Goal: Information Seeking & Learning: Learn about a topic

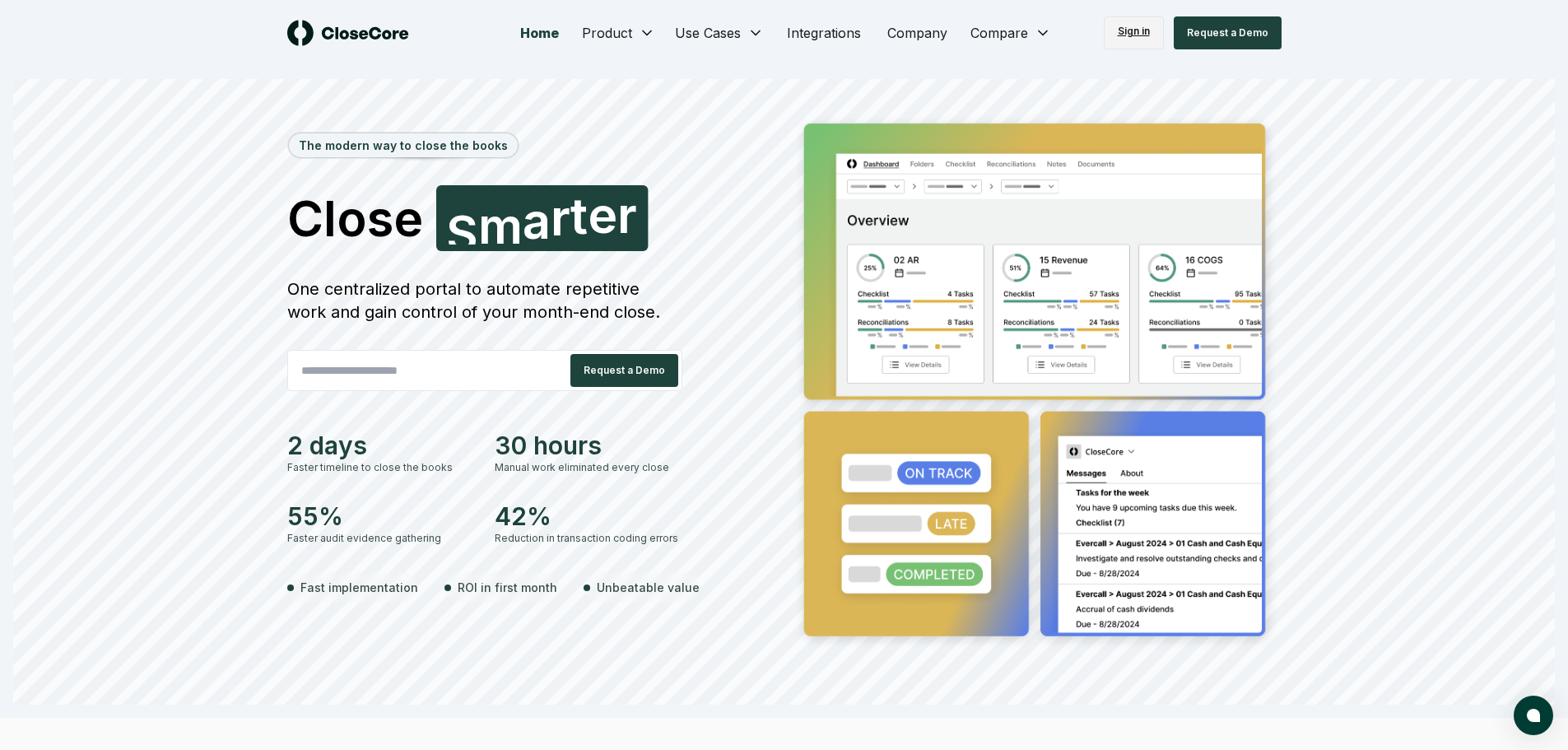
click at [1145, 23] on link "Sign in" at bounding box center [1134, 33] width 60 height 33
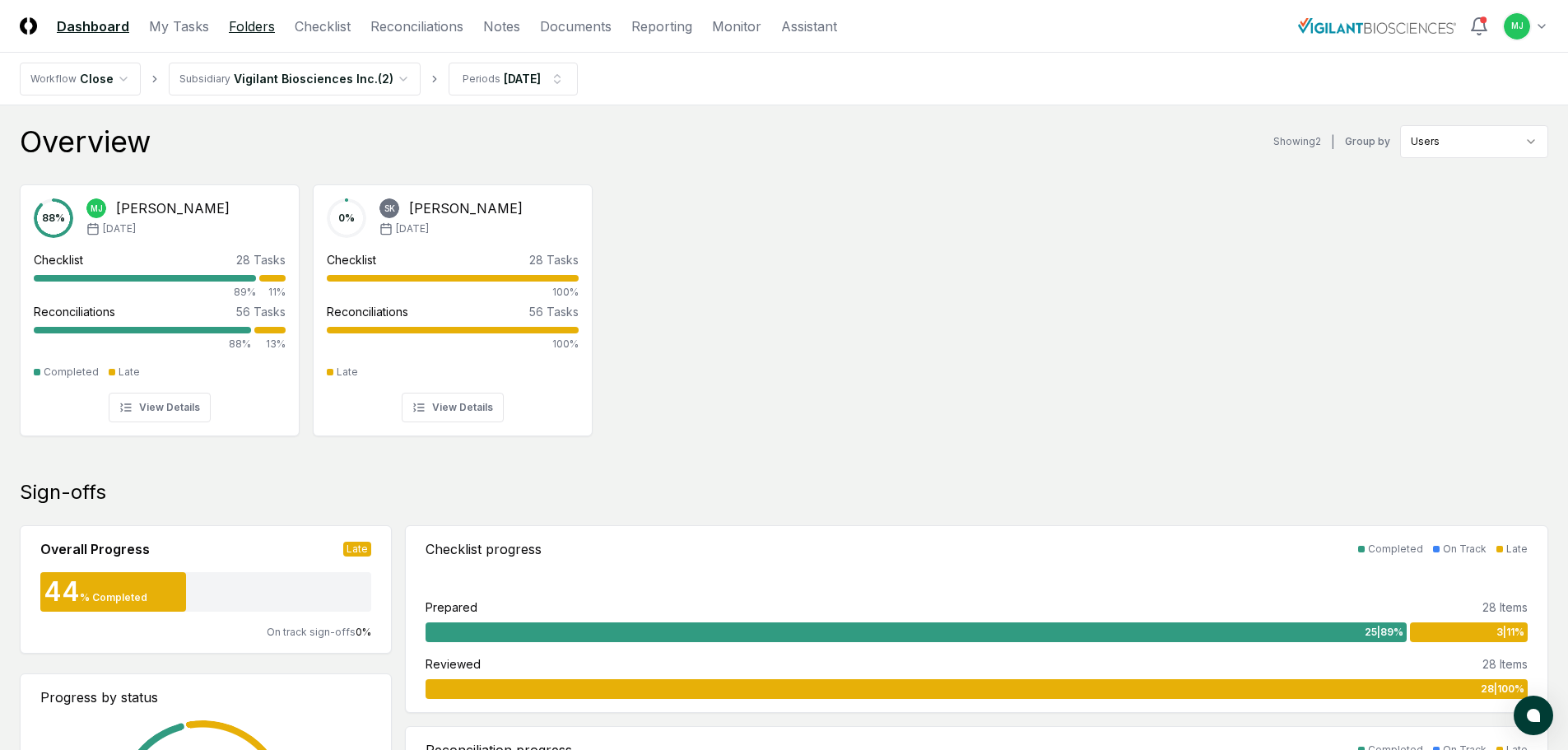
click at [238, 27] on link "Folders" at bounding box center [252, 27] width 46 height 20
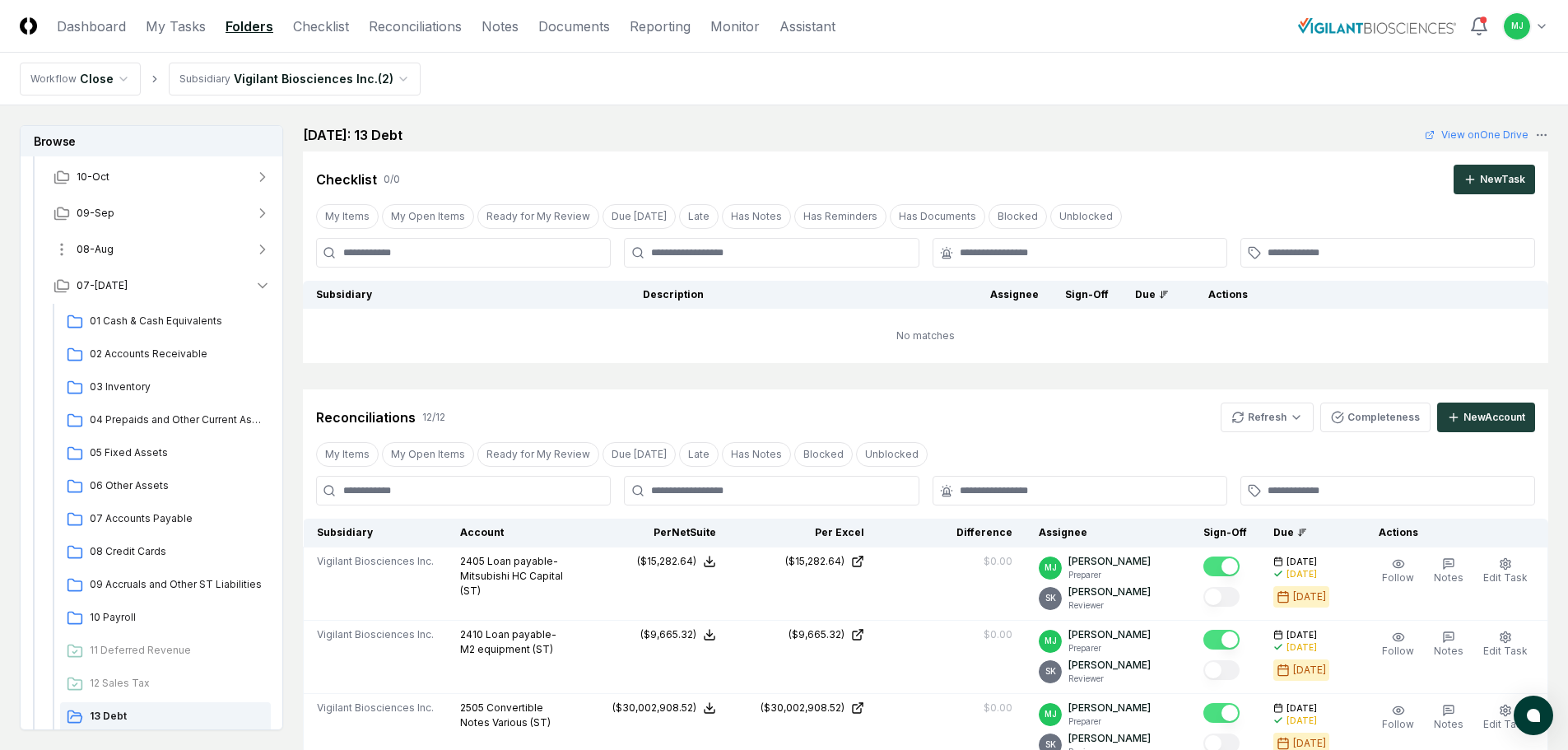
scroll to position [164, 0]
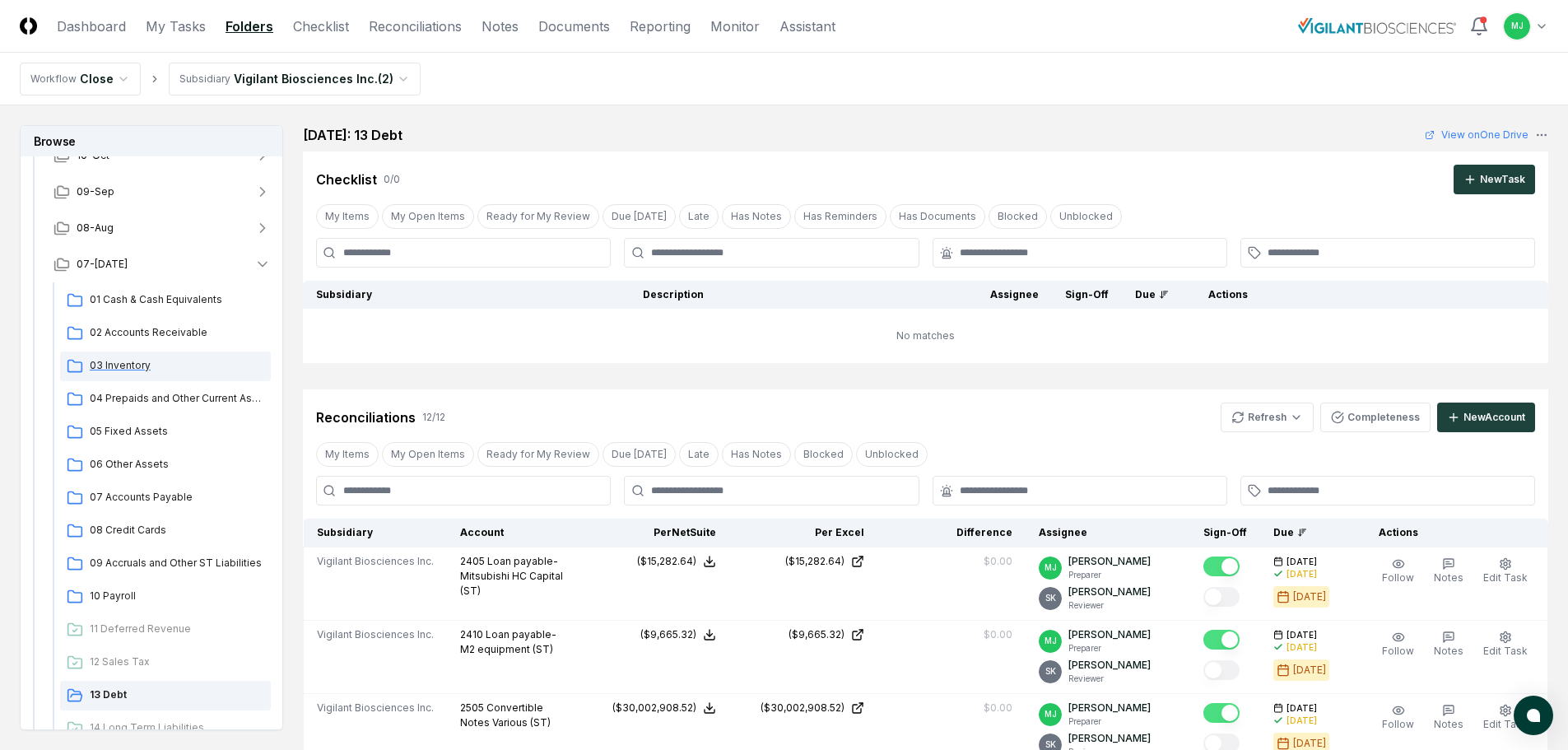
click at [134, 362] on span "03 Inventory" at bounding box center [177, 365] width 174 height 15
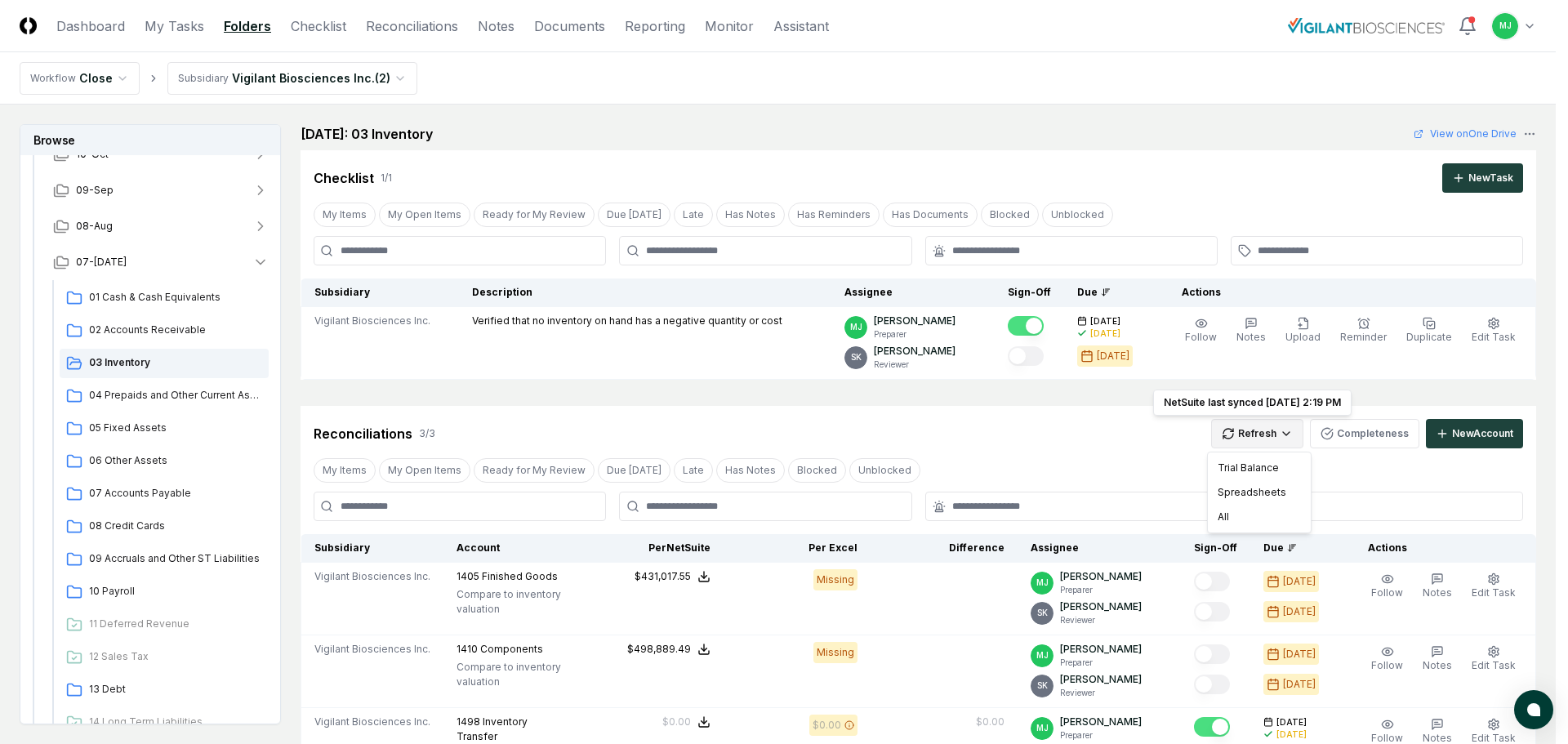
click at [1283, 428] on html "CloseCore Dashboard My Tasks Folders Checklist Reconciliations Notes Documents …" at bounding box center [784, 531] width 1568 height 1062
click at [1256, 488] on div "Spreadsheets" at bounding box center [1259, 493] width 96 height 25
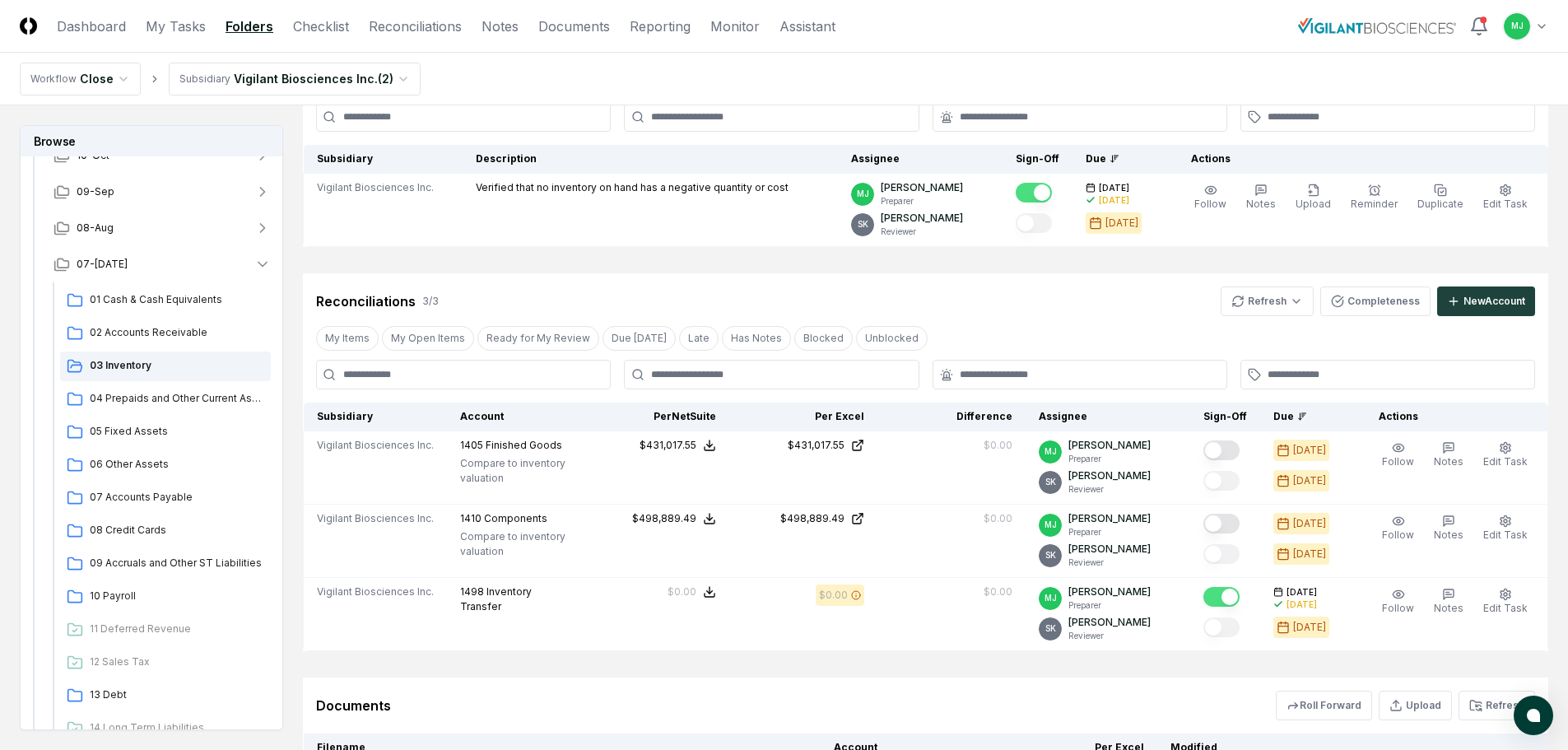
scroll to position [164, 0]
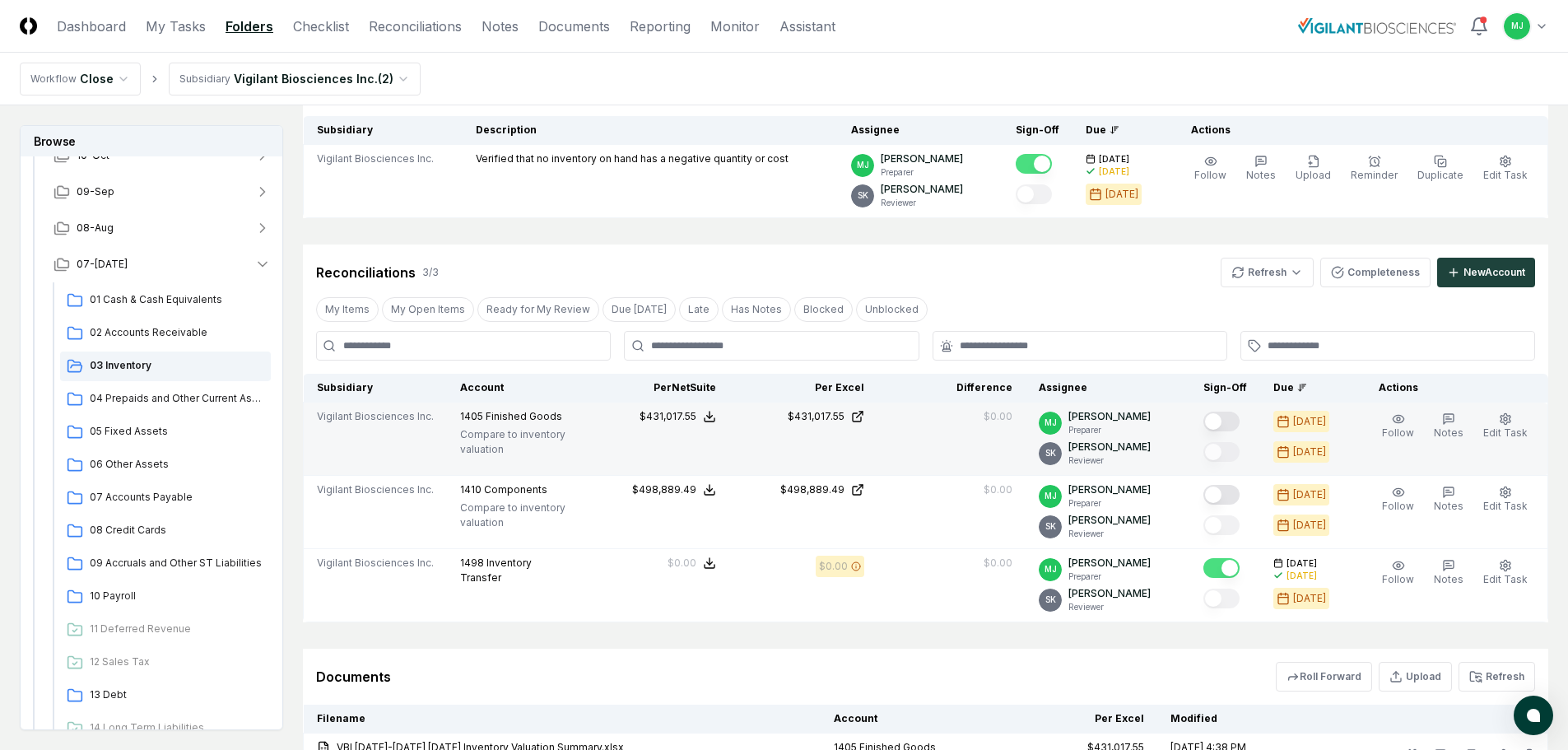
click at [1240, 413] on button "Mark complete" at bounding box center [1222, 421] width 36 height 20
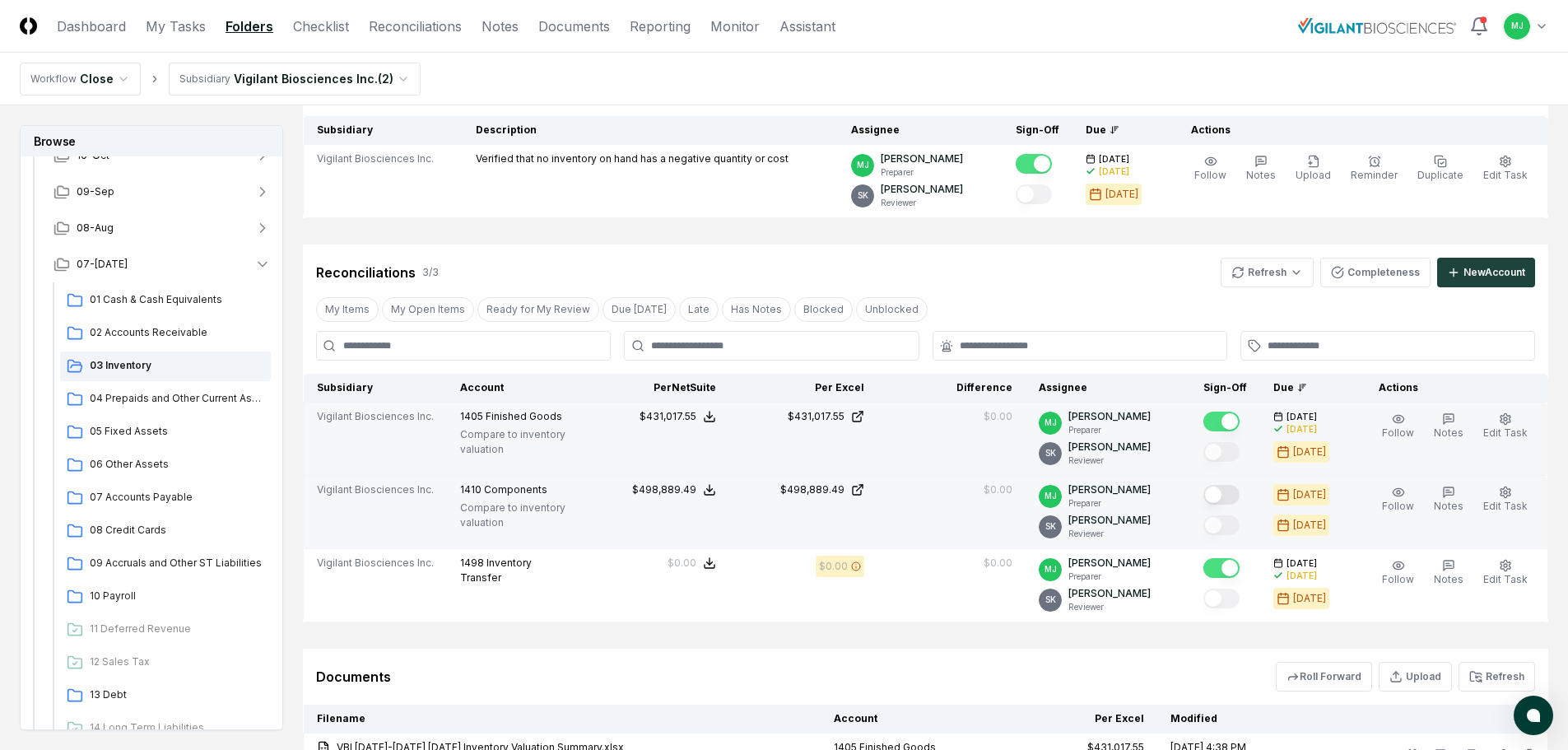
click at [1238, 498] on button "Mark complete" at bounding box center [1222, 495] width 36 height 20
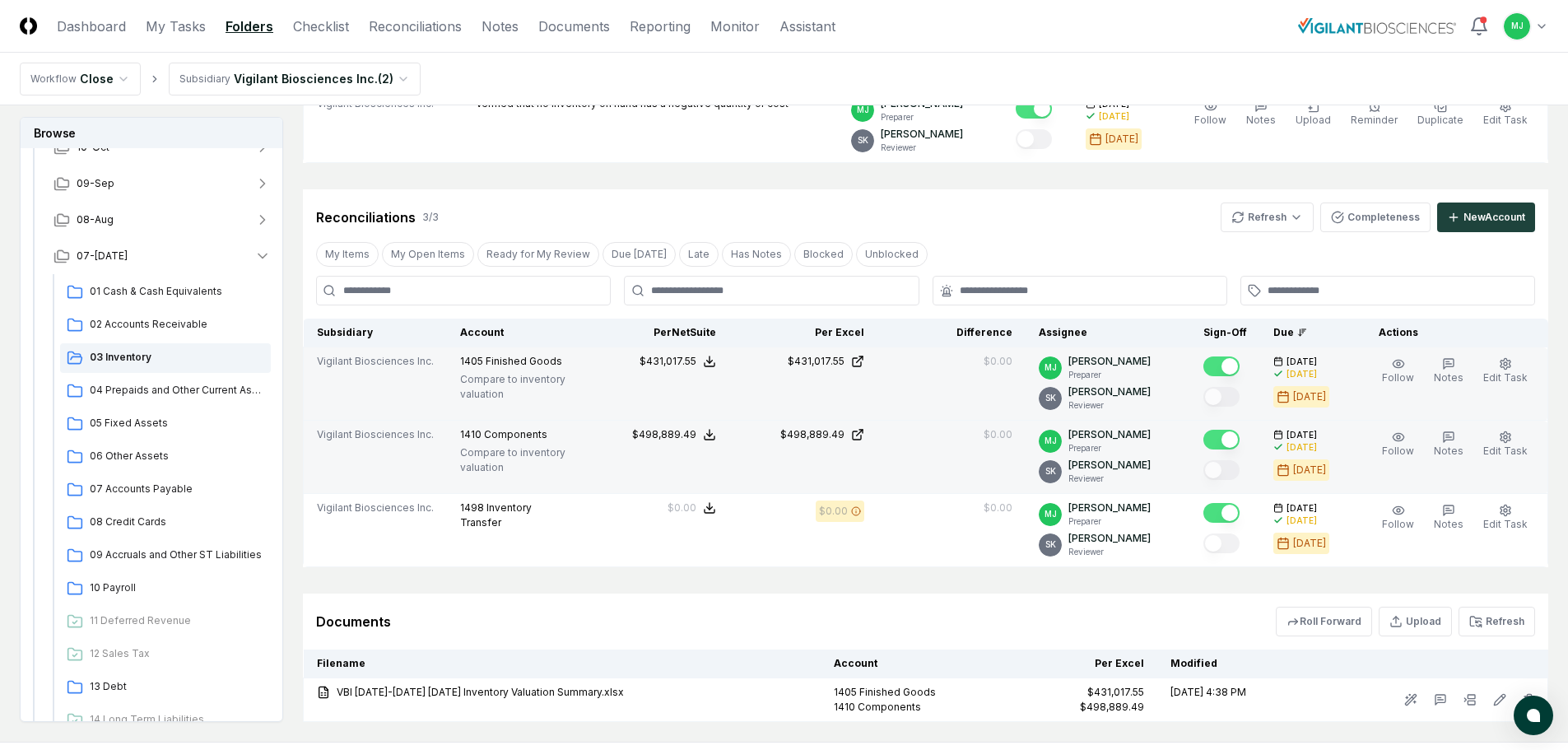
scroll to position [310, 0]
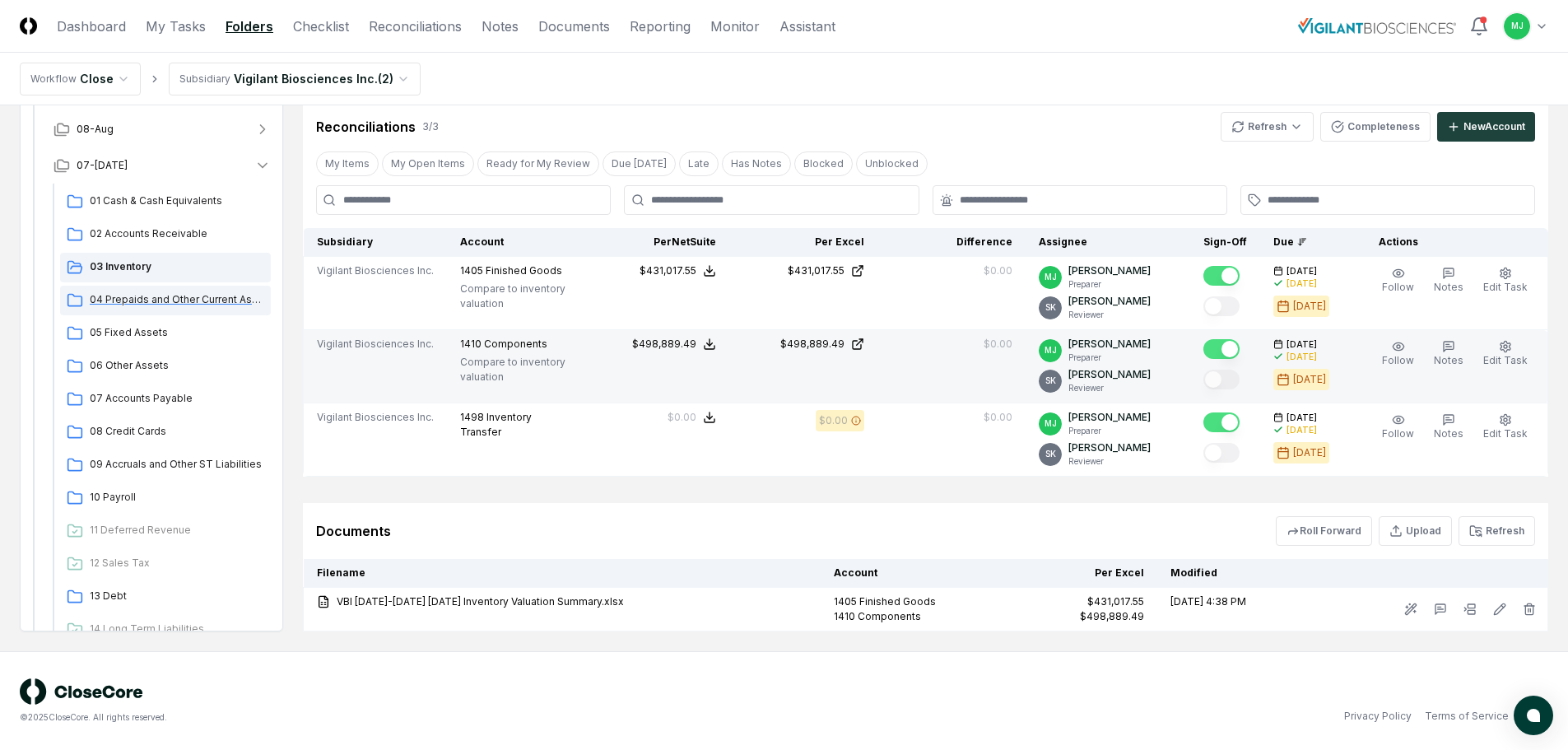
click at [136, 298] on span "04 Prepaids and Other Current Assets" at bounding box center [177, 299] width 174 height 15
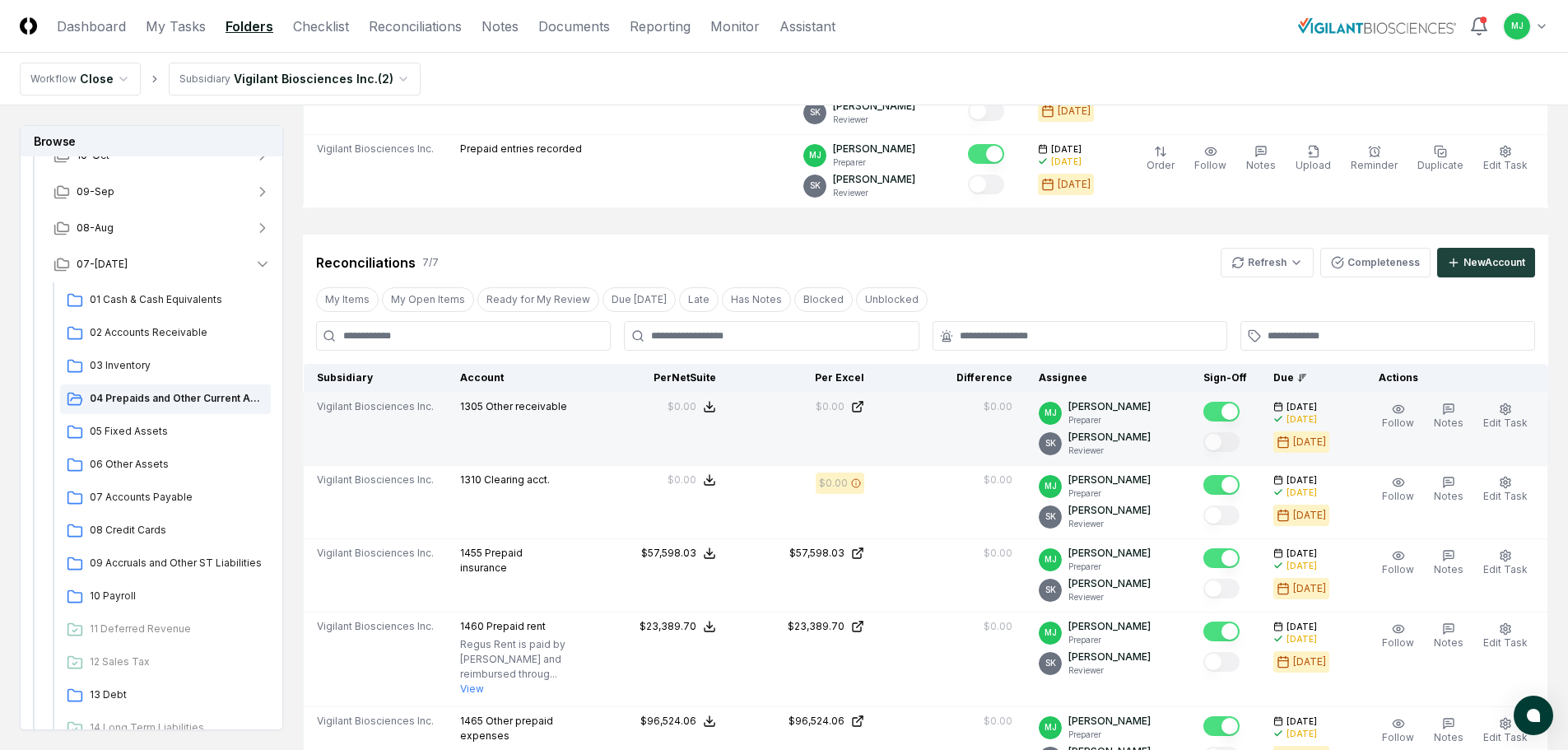
scroll to position [247, 0]
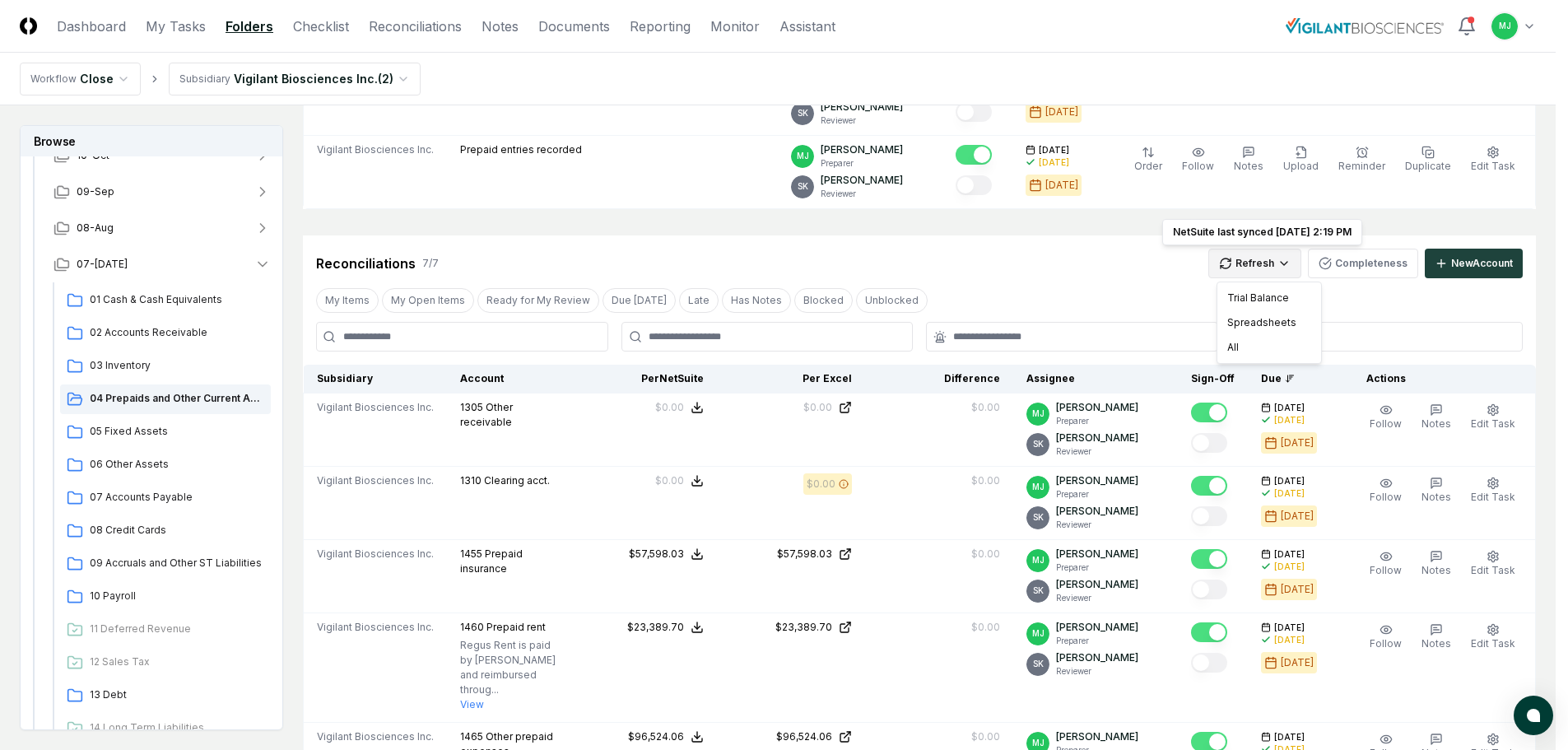
click at [1268, 271] on html "CloseCore Dashboard My Tasks Folders Checklist Reconciliations Notes Documents …" at bounding box center [784, 616] width 1568 height 1726
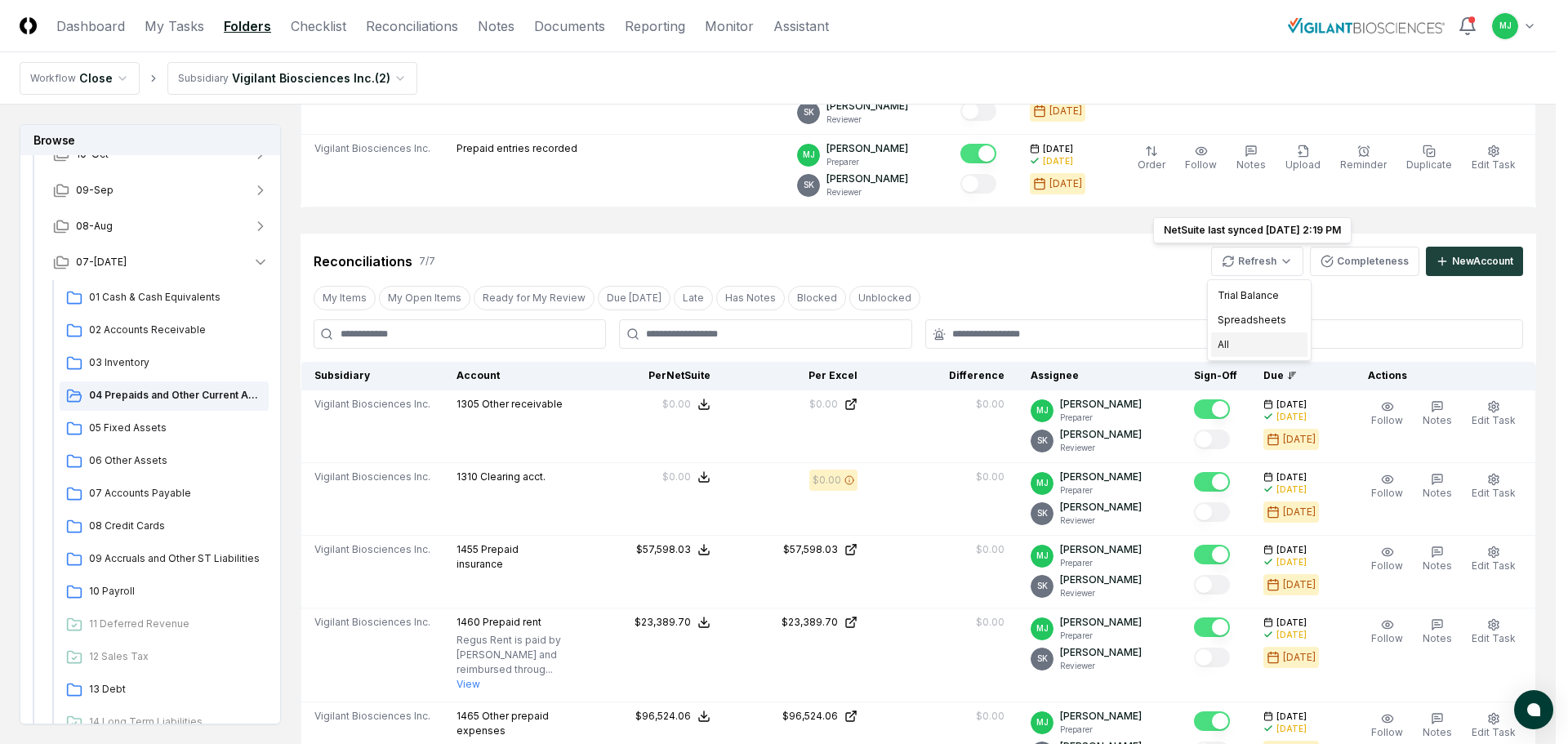
click at [1242, 348] on div "All" at bounding box center [1259, 345] width 96 height 25
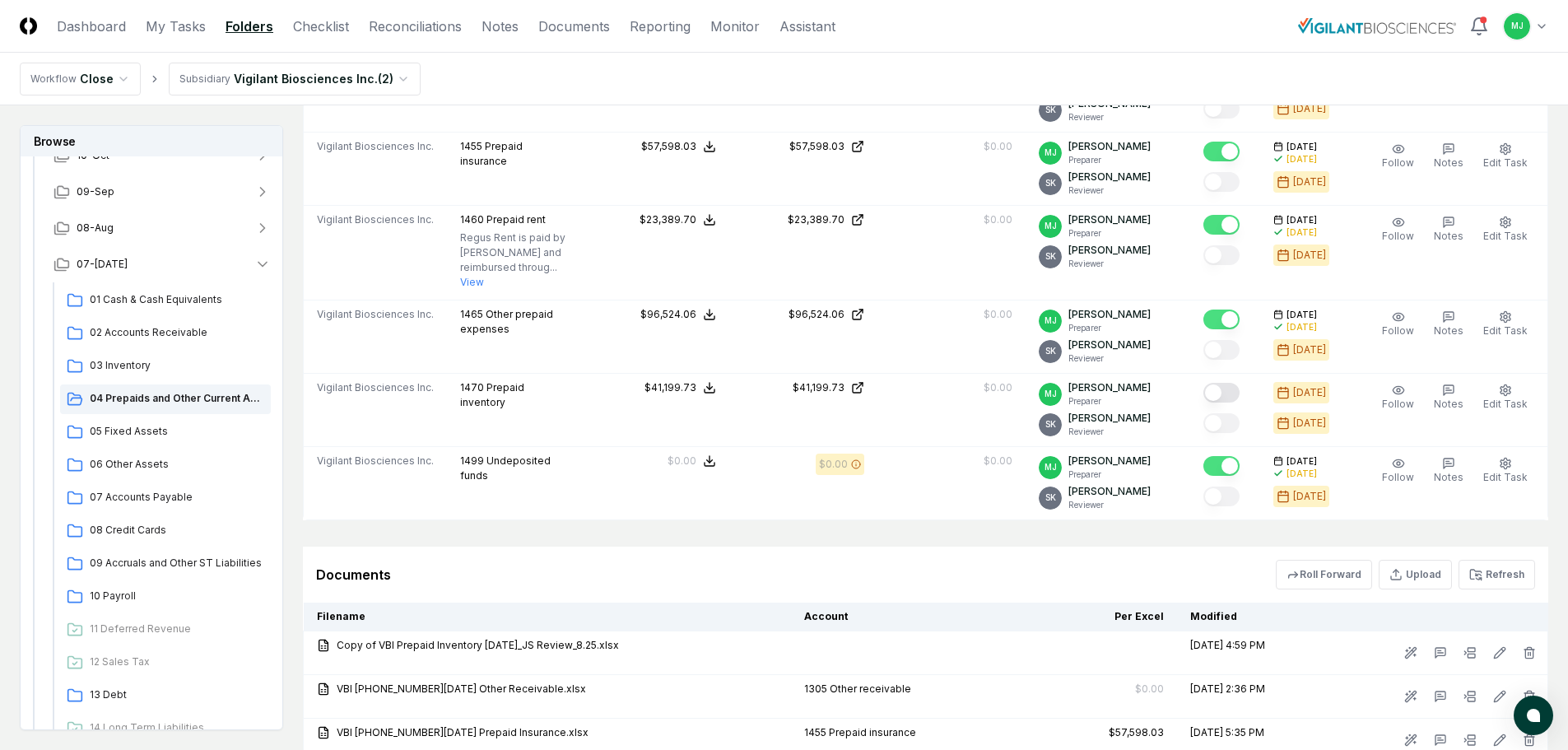
scroll to position [658, 0]
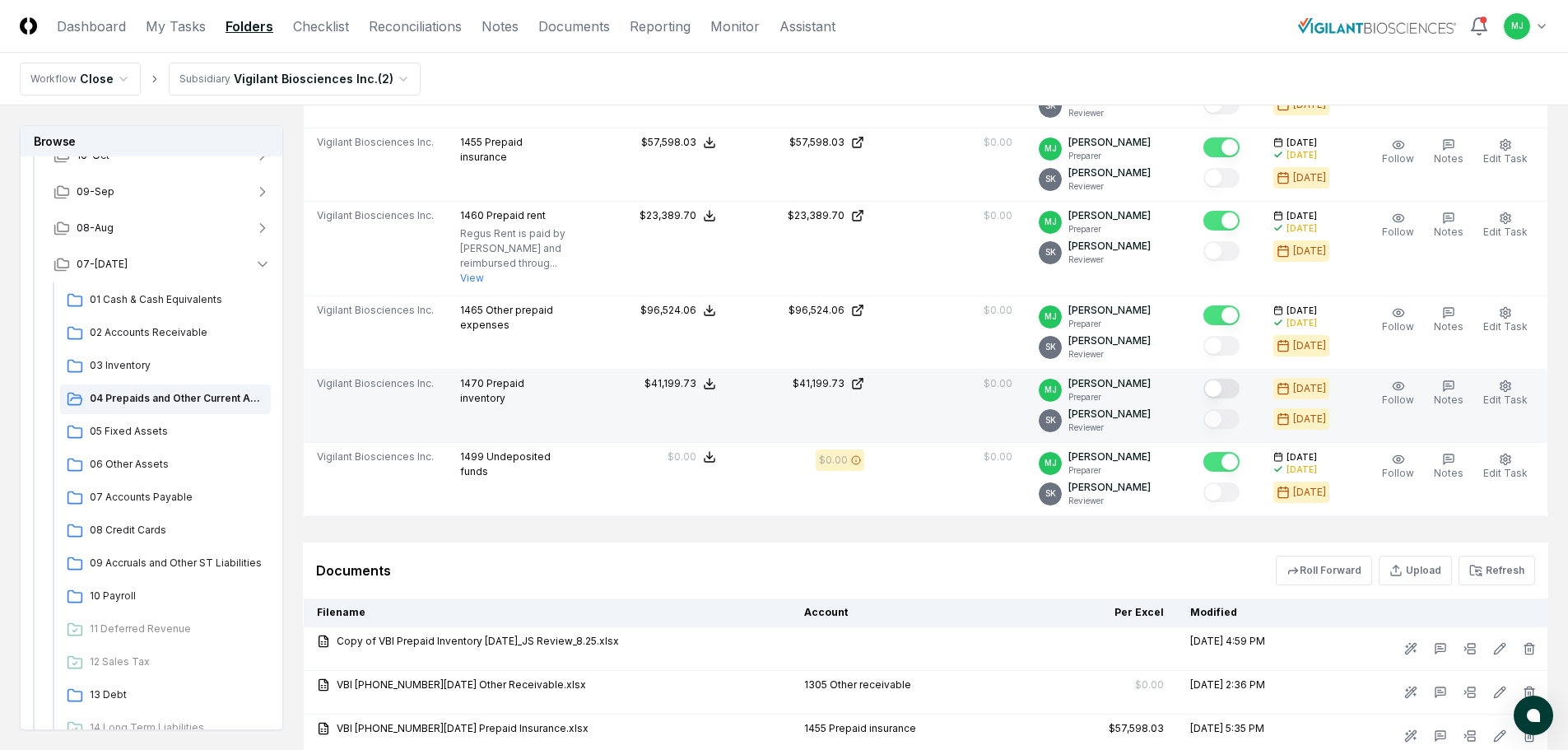
click at [1238, 387] on button "Mark complete" at bounding box center [1222, 388] width 36 height 20
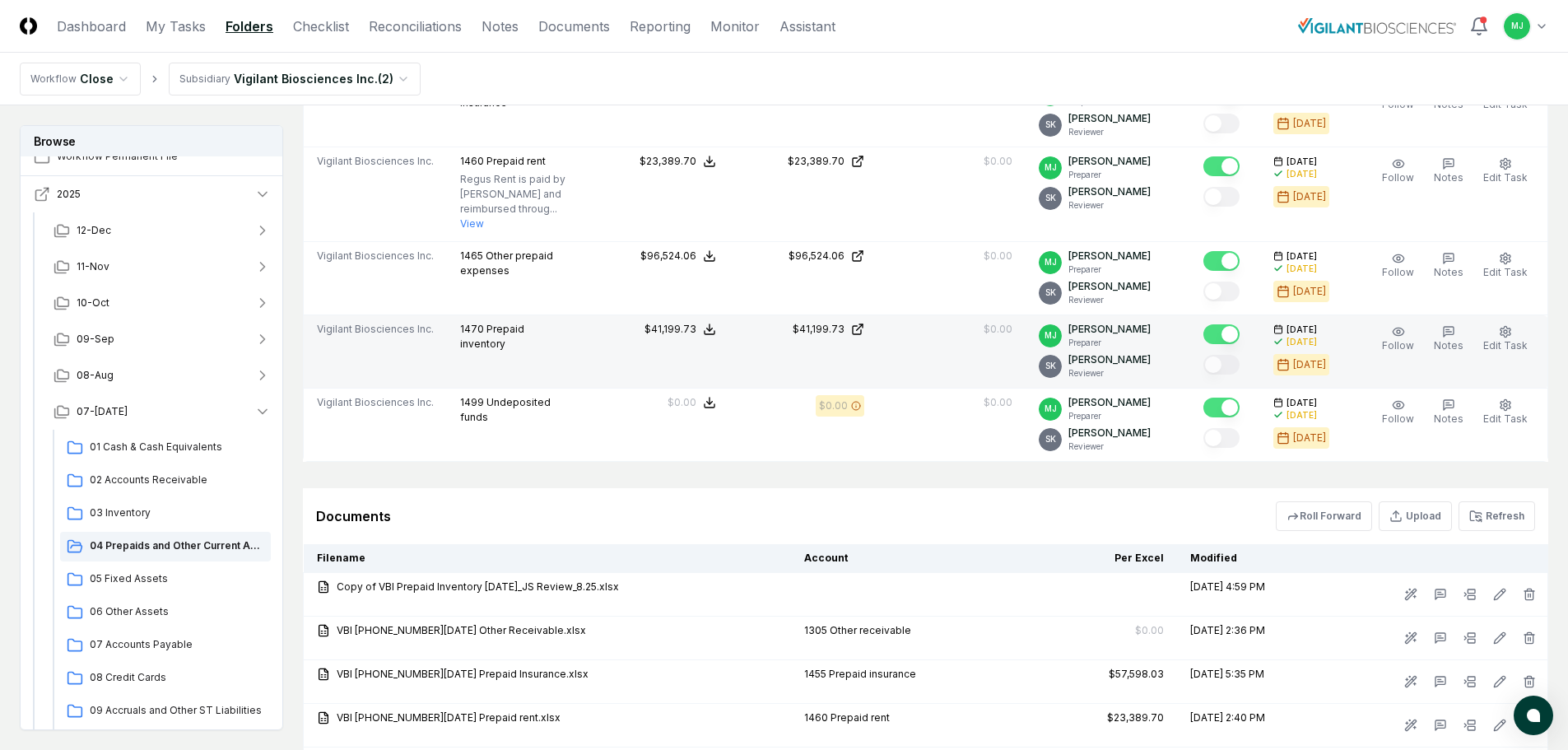
scroll to position [0, 0]
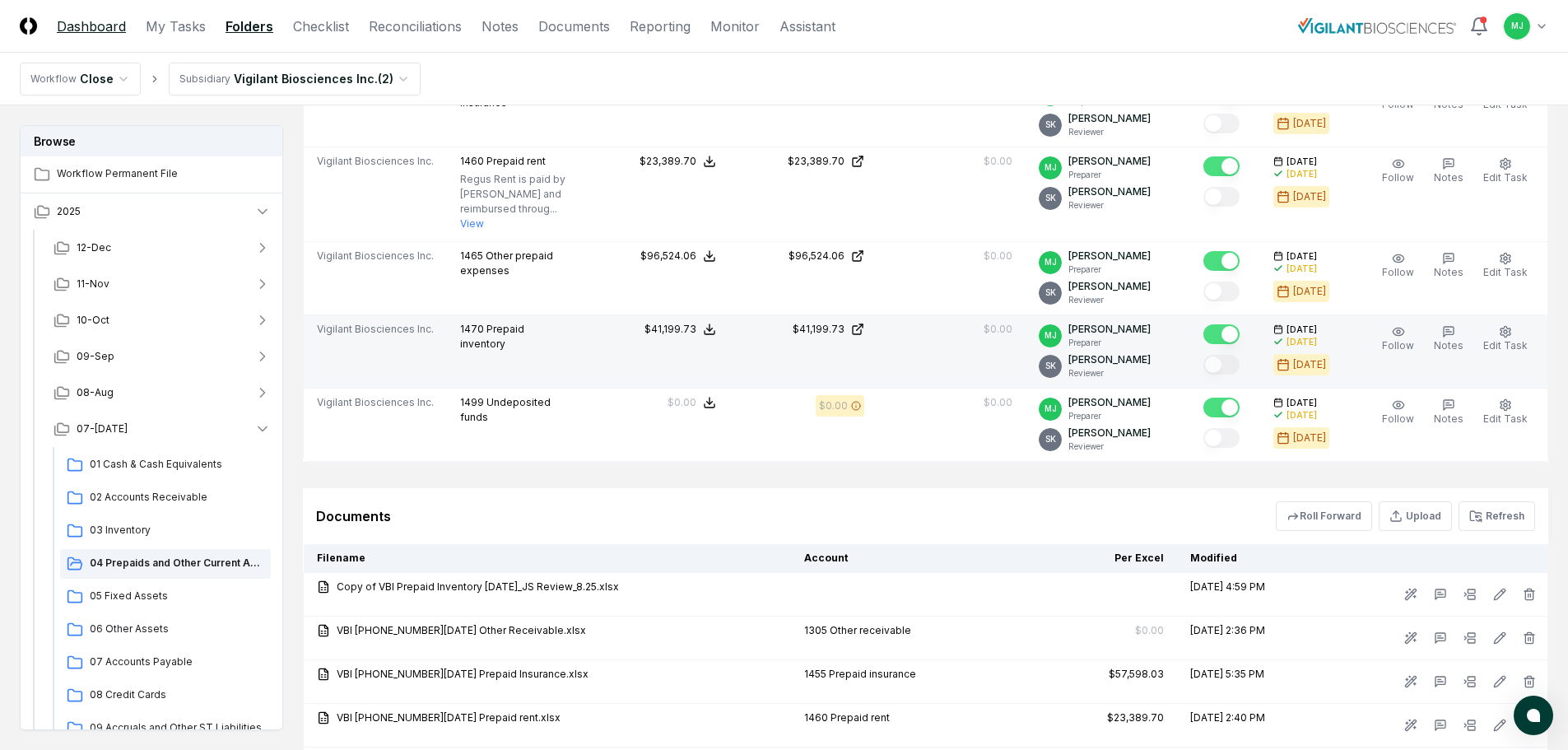
click at [93, 19] on link "Dashboard" at bounding box center [92, 27] width 69 height 20
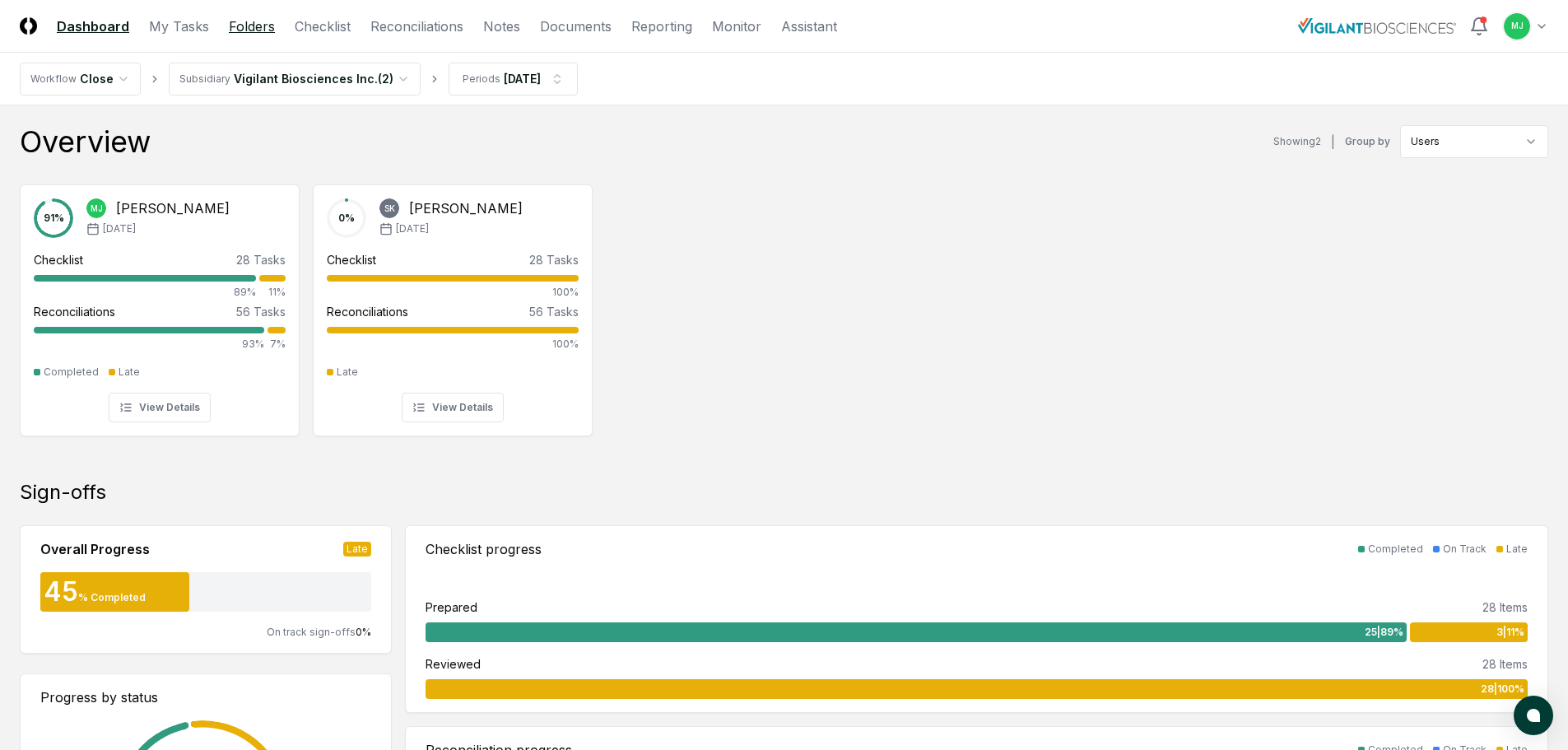
click at [258, 28] on link "Folders" at bounding box center [252, 27] width 46 height 20
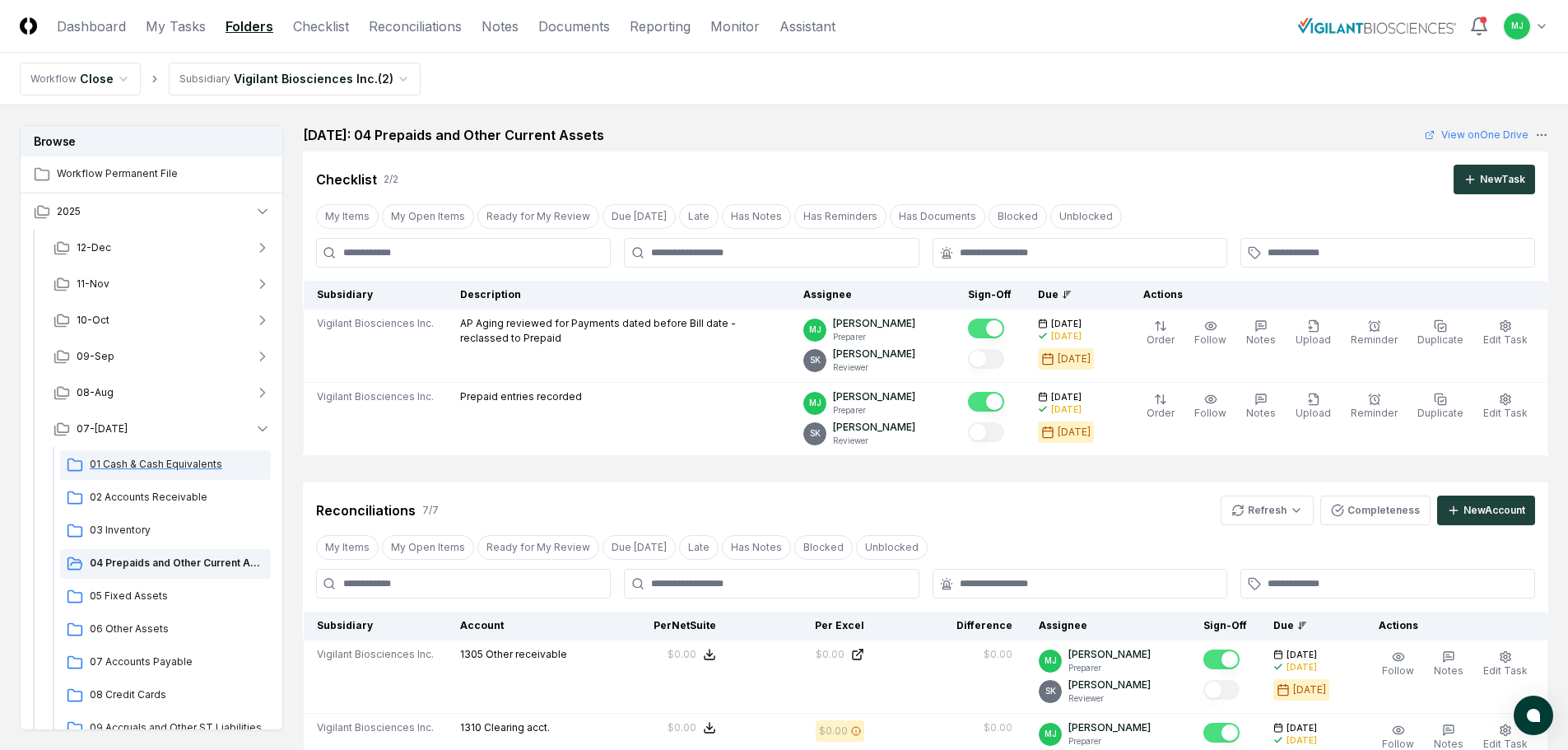
click at [126, 458] on span "01 Cash & Cash Equivalents" at bounding box center [177, 464] width 174 height 15
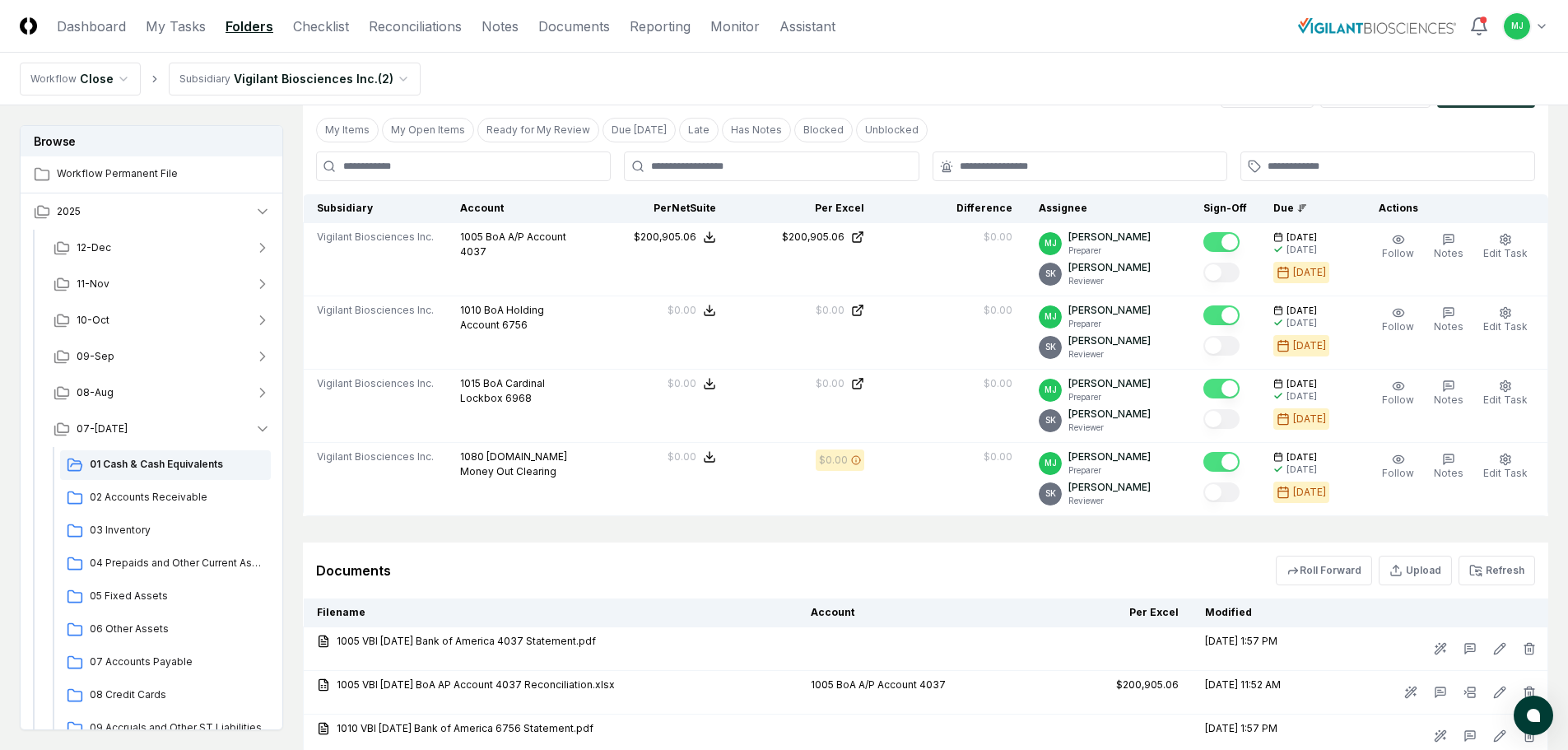
scroll to position [330, 0]
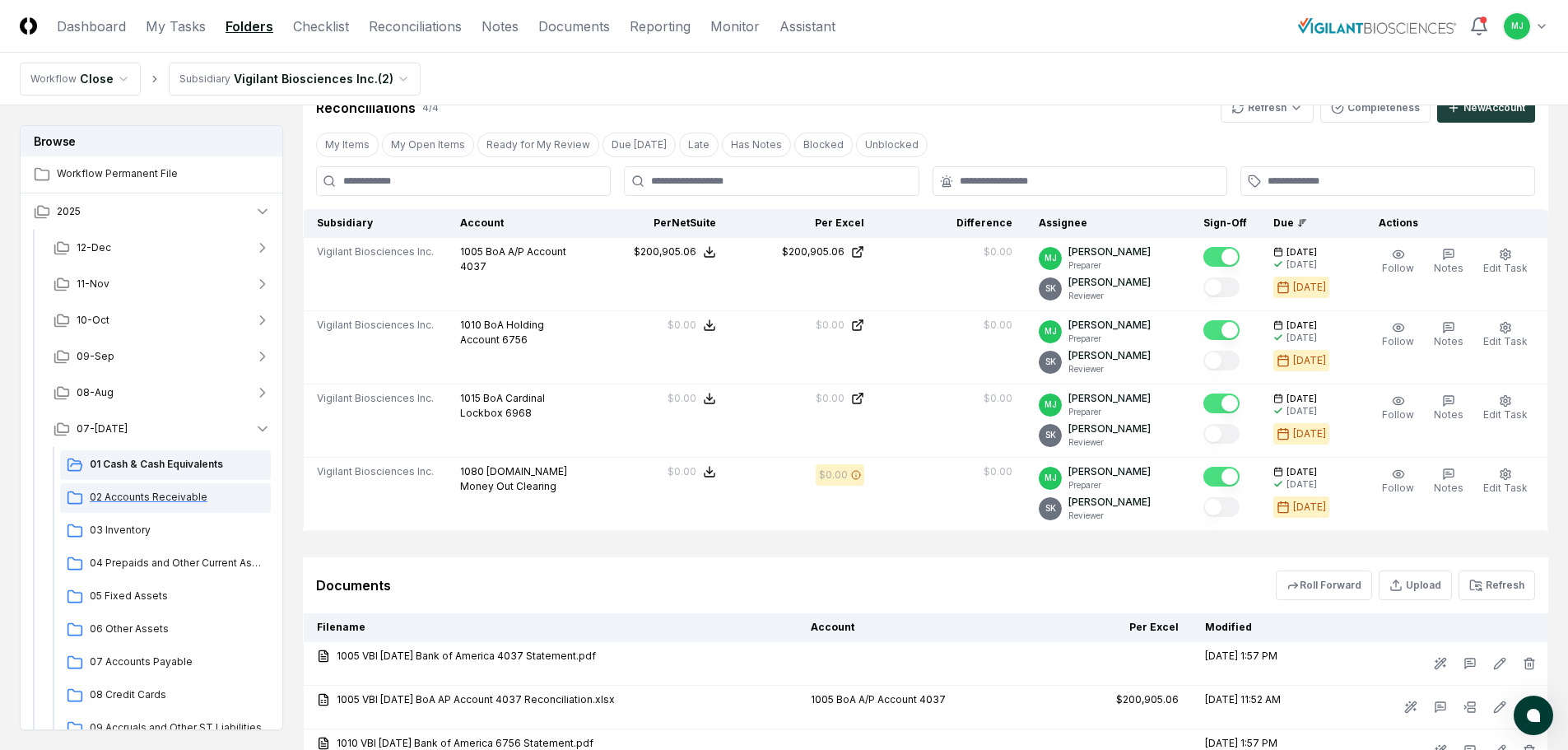
click at [139, 491] on span "02 Accounts Receivable" at bounding box center [177, 497] width 174 height 15
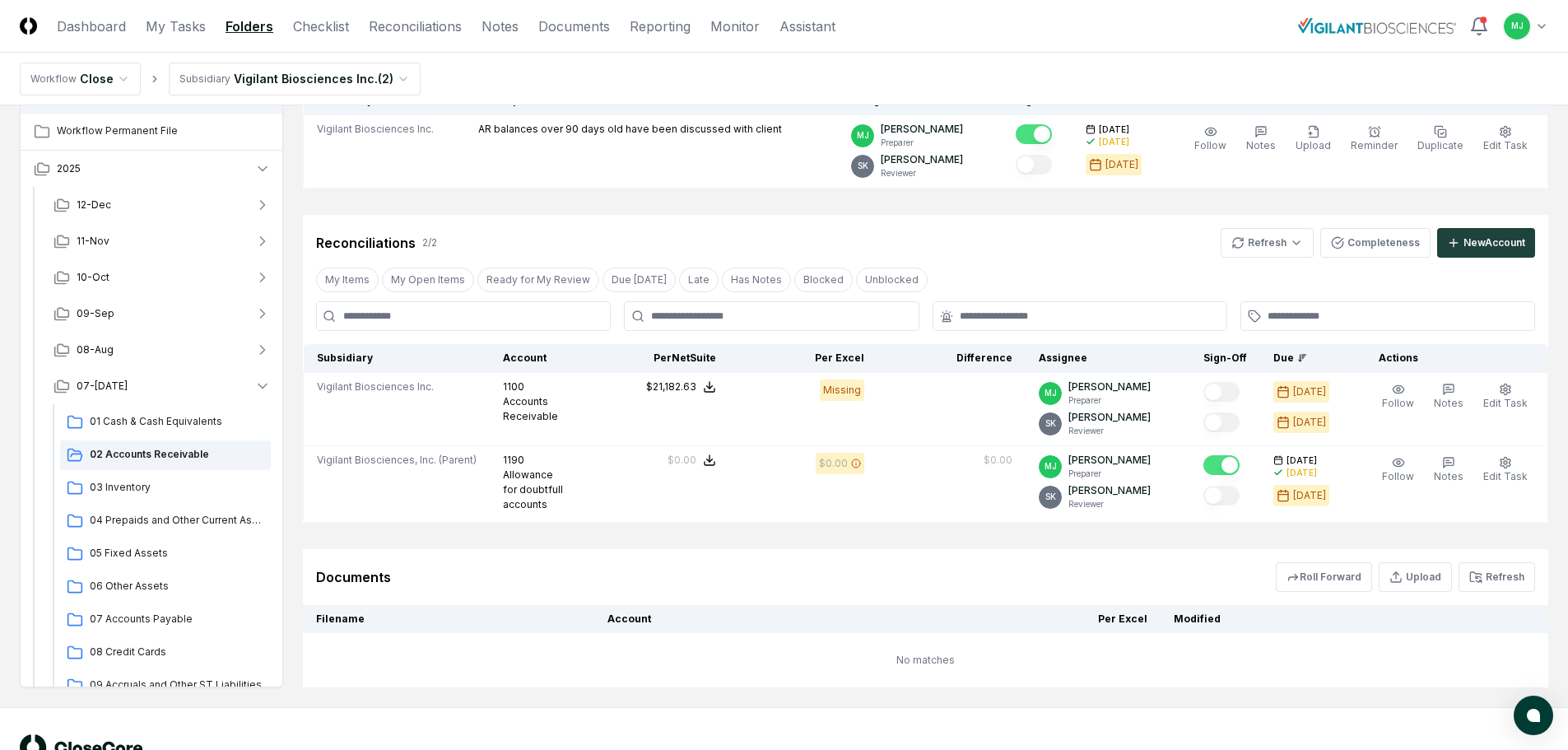
scroll to position [247, 0]
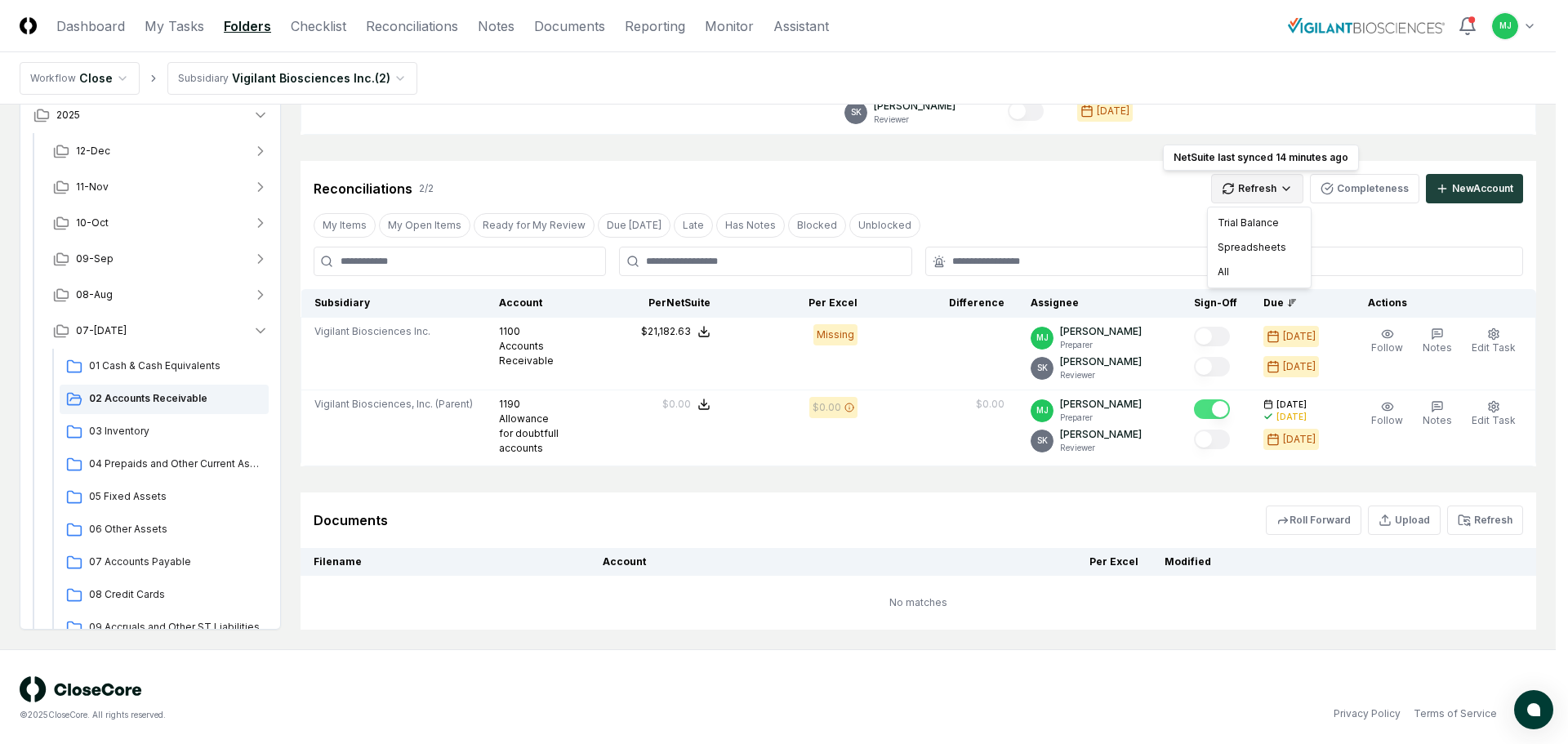
click at [1279, 189] on html "CloseCore Dashboard My Tasks Folders Checklist Reconciliations Notes Documents …" at bounding box center [784, 251] width 1568 height 993
click at [1233, 271] on div "All" at bounding box center [1259, 272] width 96 height 25
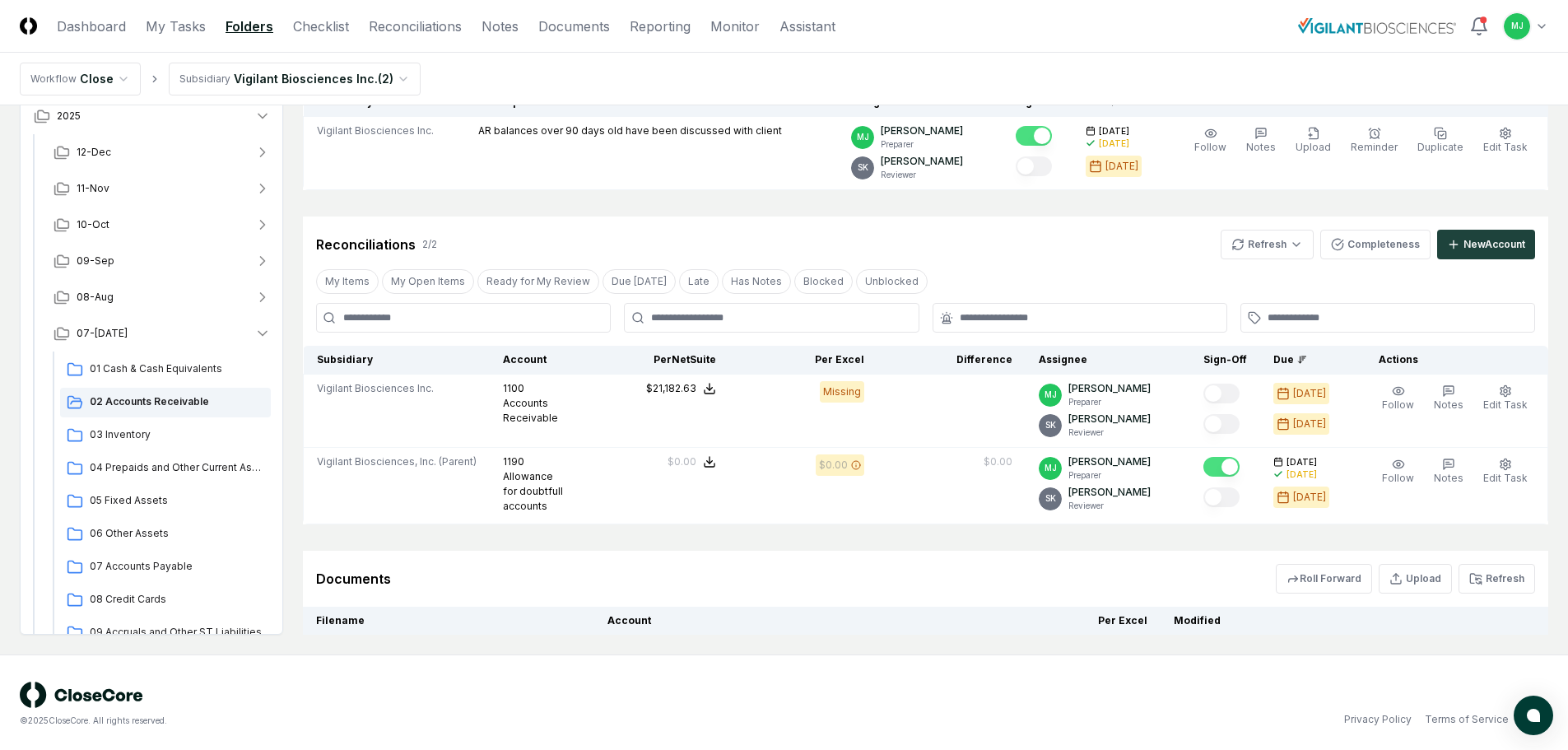
scroll to position [237, 0]
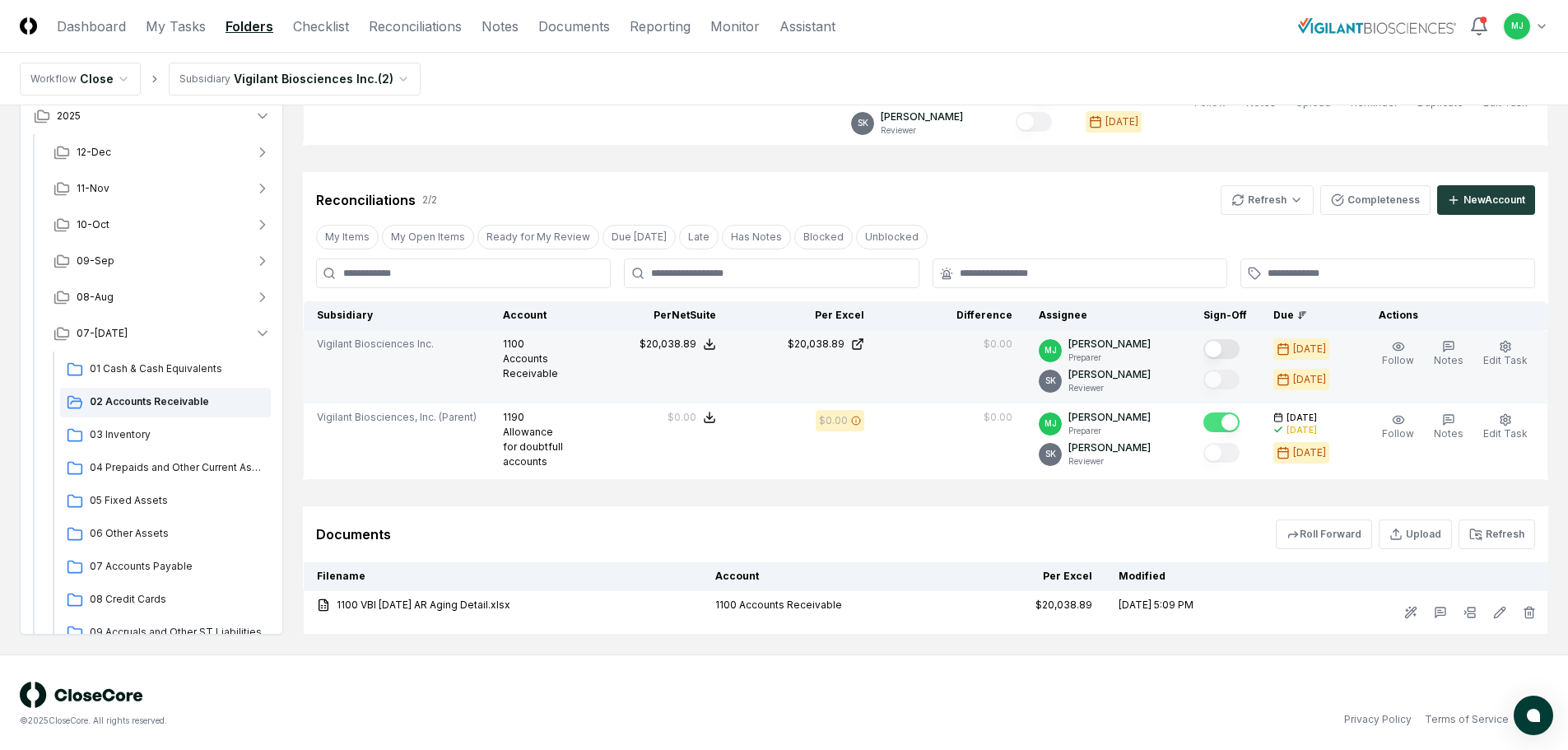
click at [1235, 351] on button "Mark complete" at bounding box center [1222, 349] width 36 height 20
click at [131, 427] on span "03 Inventory" at bounding box center [177, 435] width 174 height 15
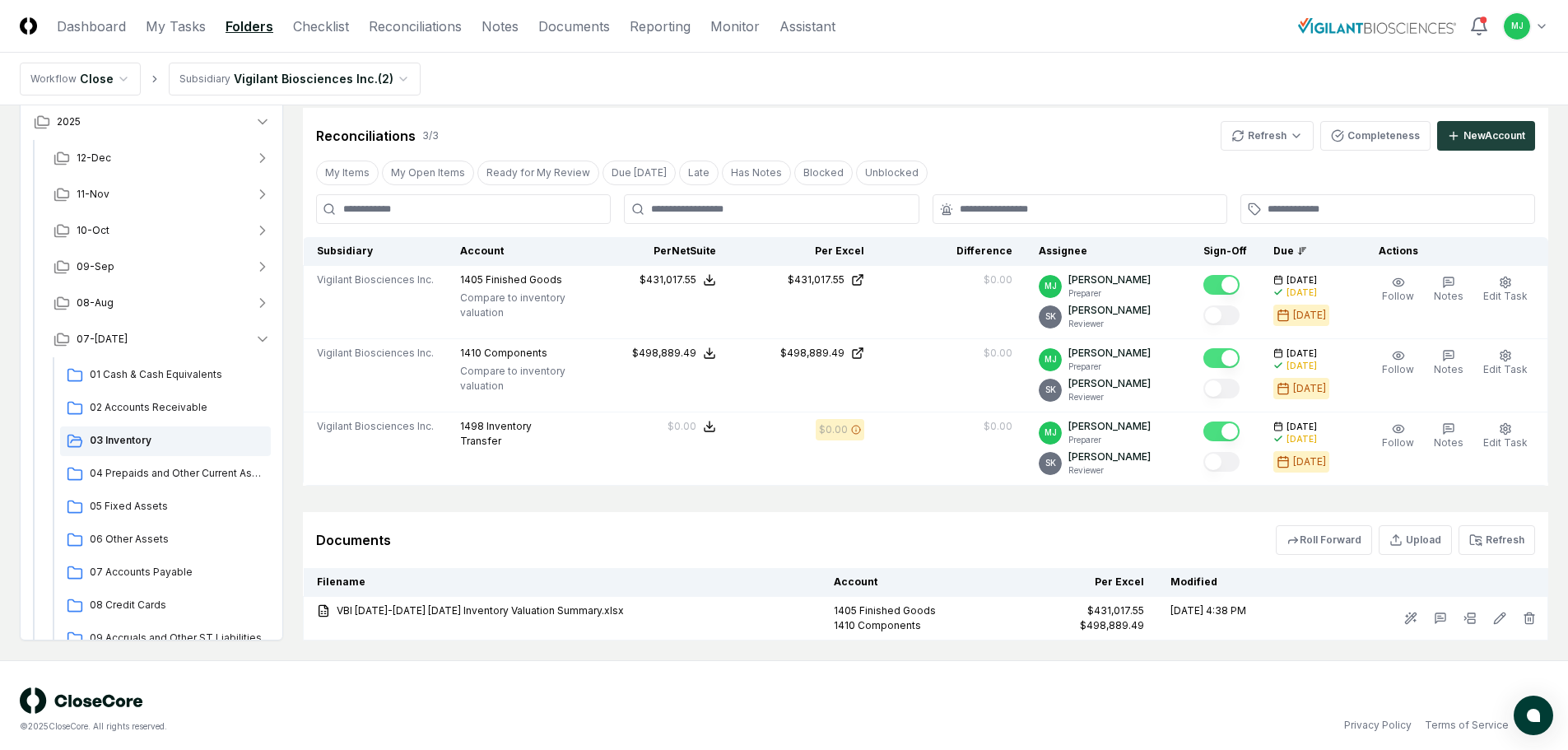
scroll to position [310, 0]
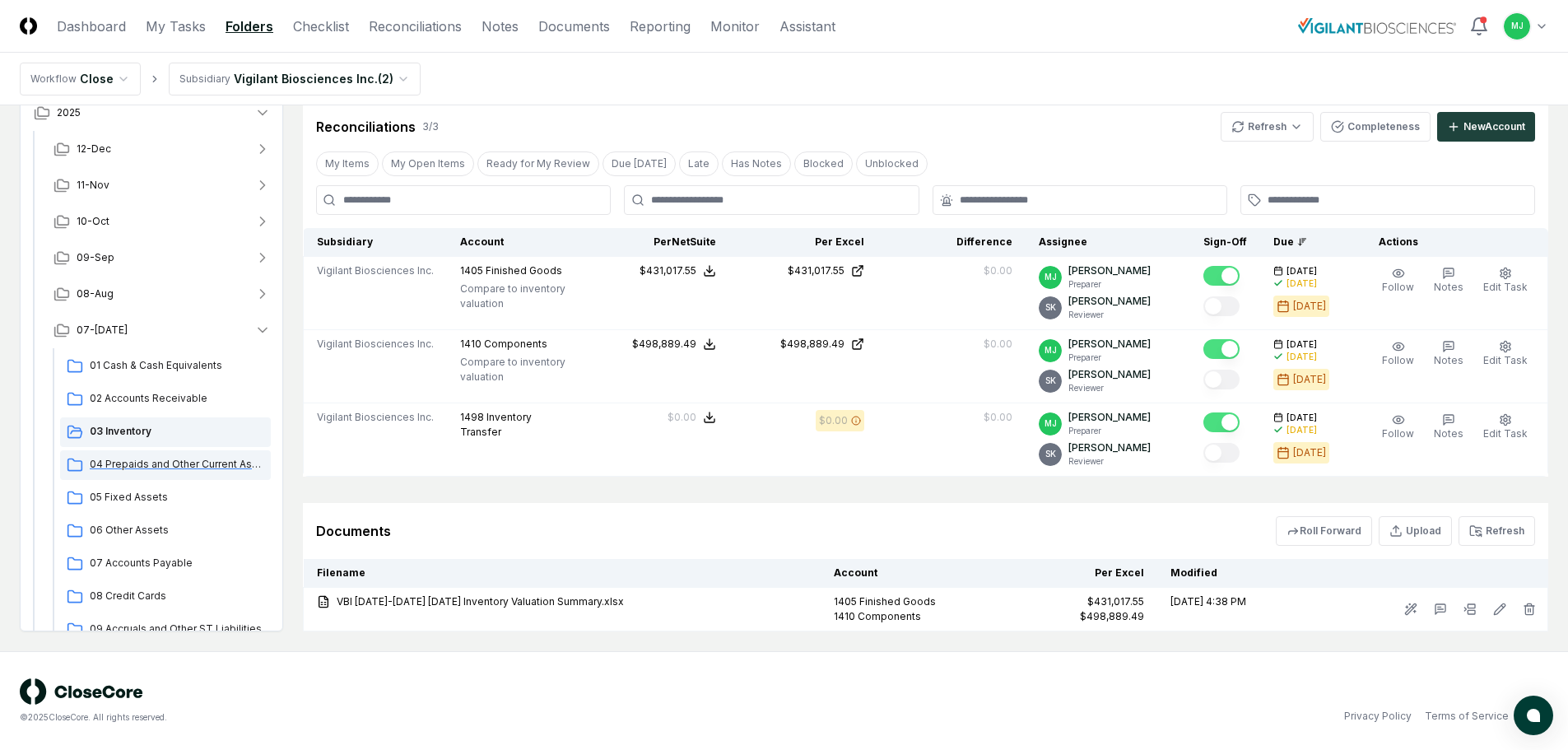
click at [165, 461] on span "04 Prepaids and Other Current Assets" at bounding box center [177, 464] width 174 height 15
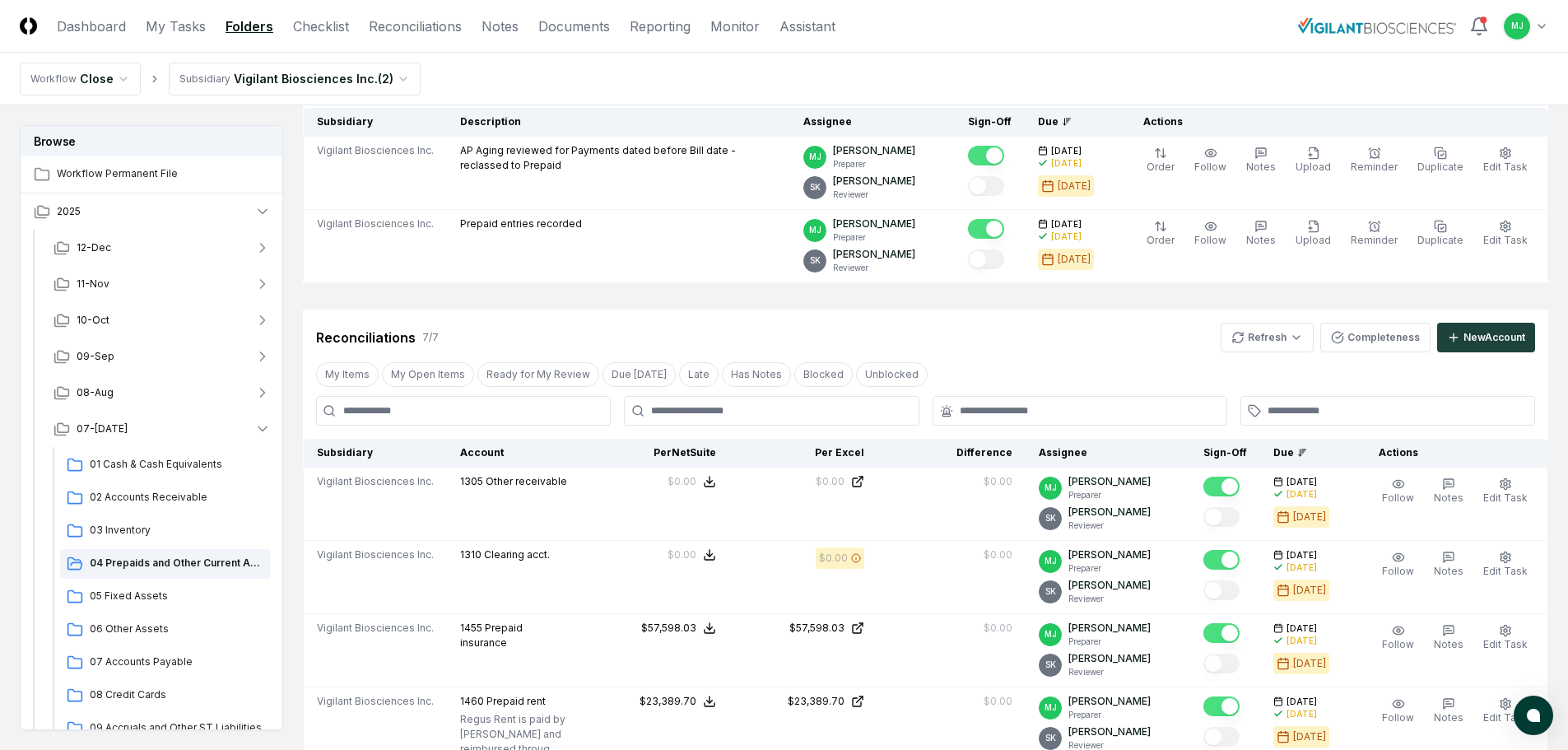
scroll to position [164, 0]
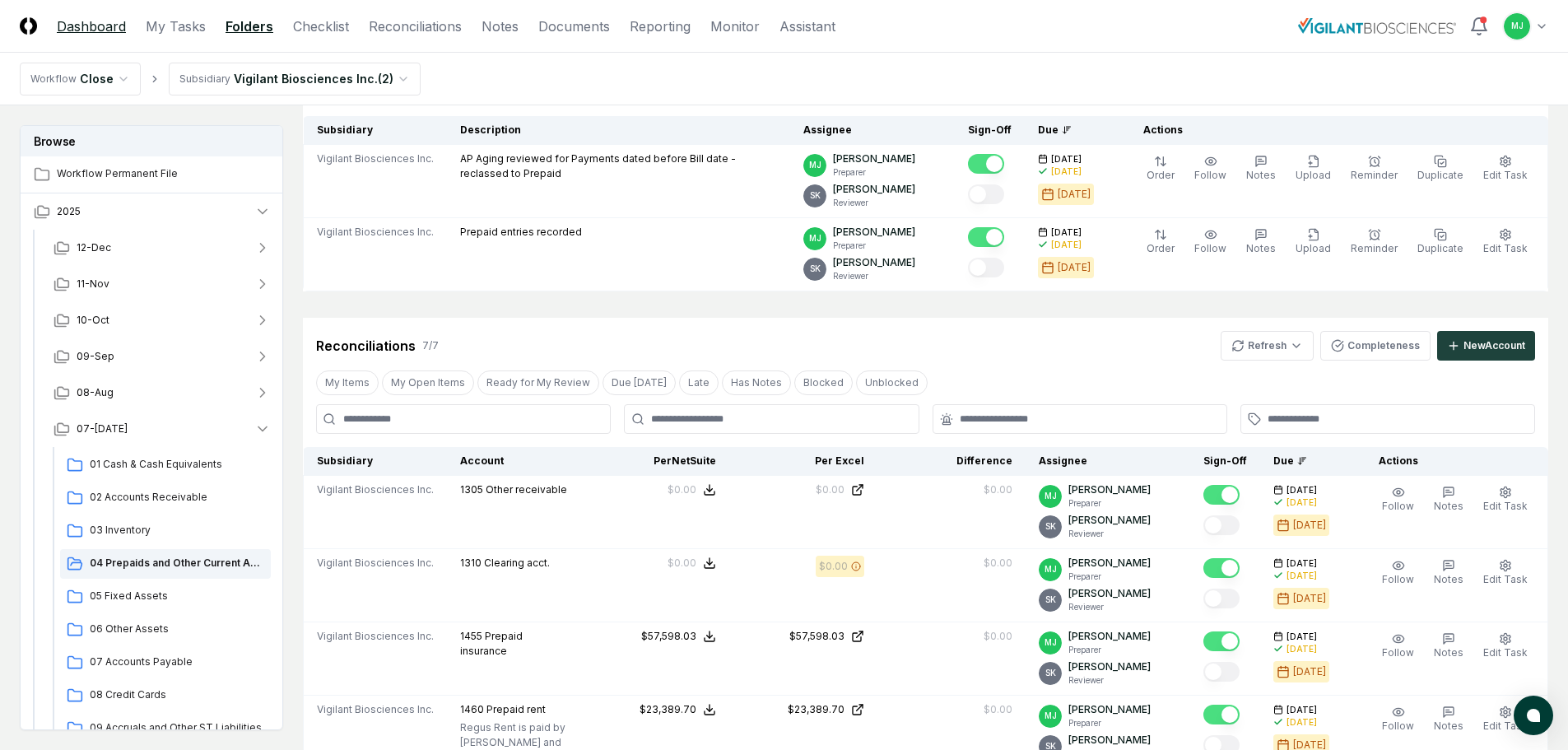
click at [75, 23] on link "Dashboard" at bounding box center [92, 27] width 69 height 20
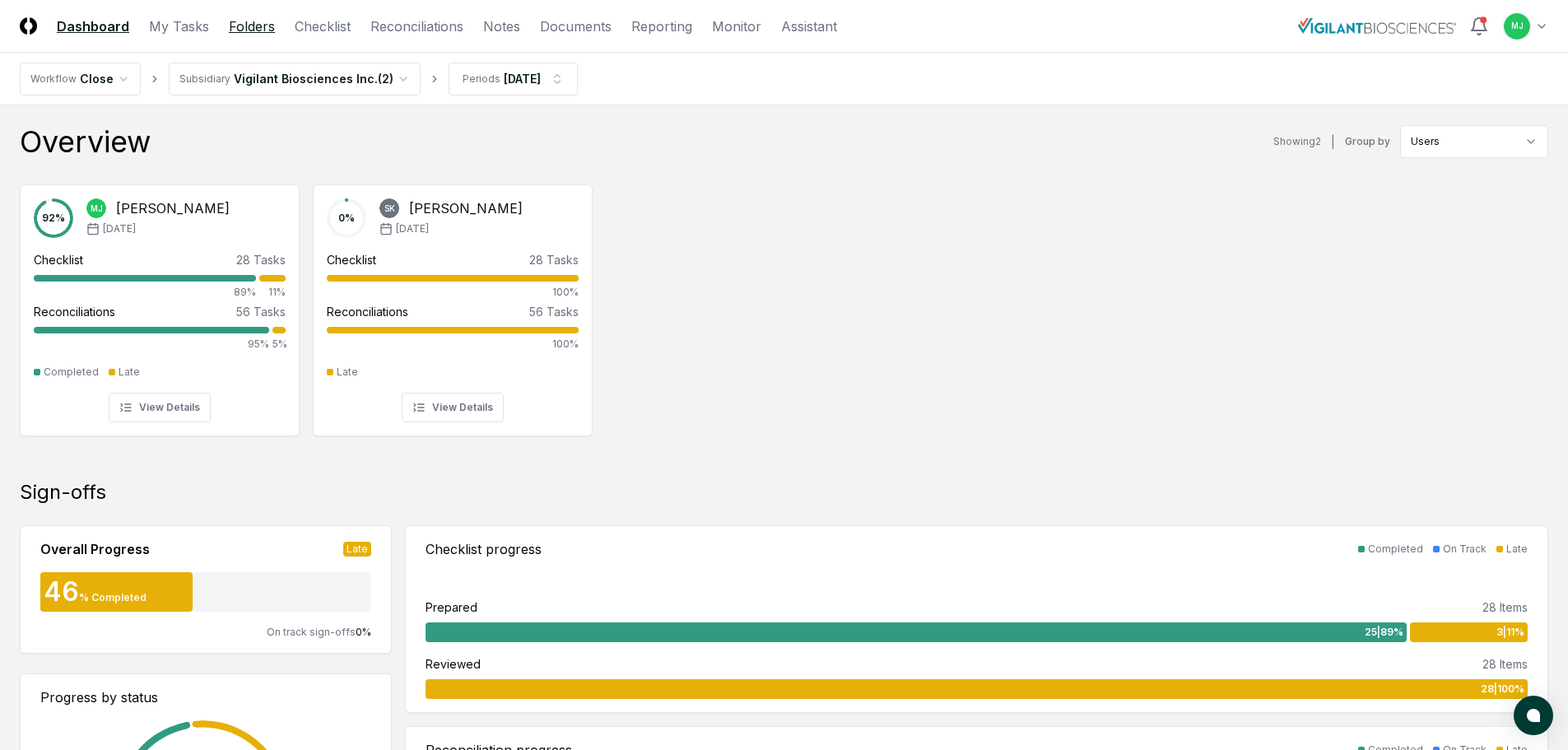
click at [243, 26] on link "Folders" at bounding box center [252, 27] width 46 height 20
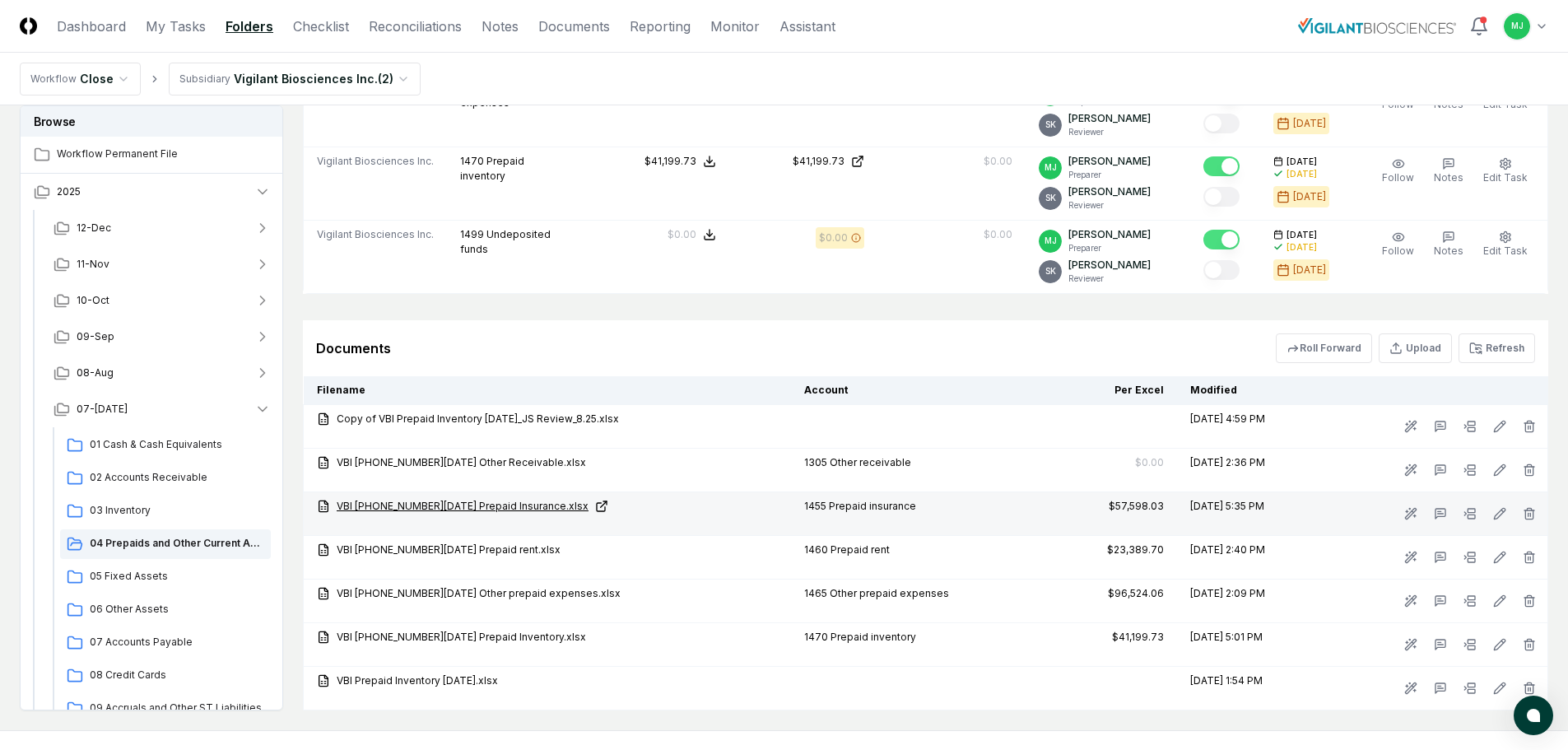
scroll to position [906, 0]
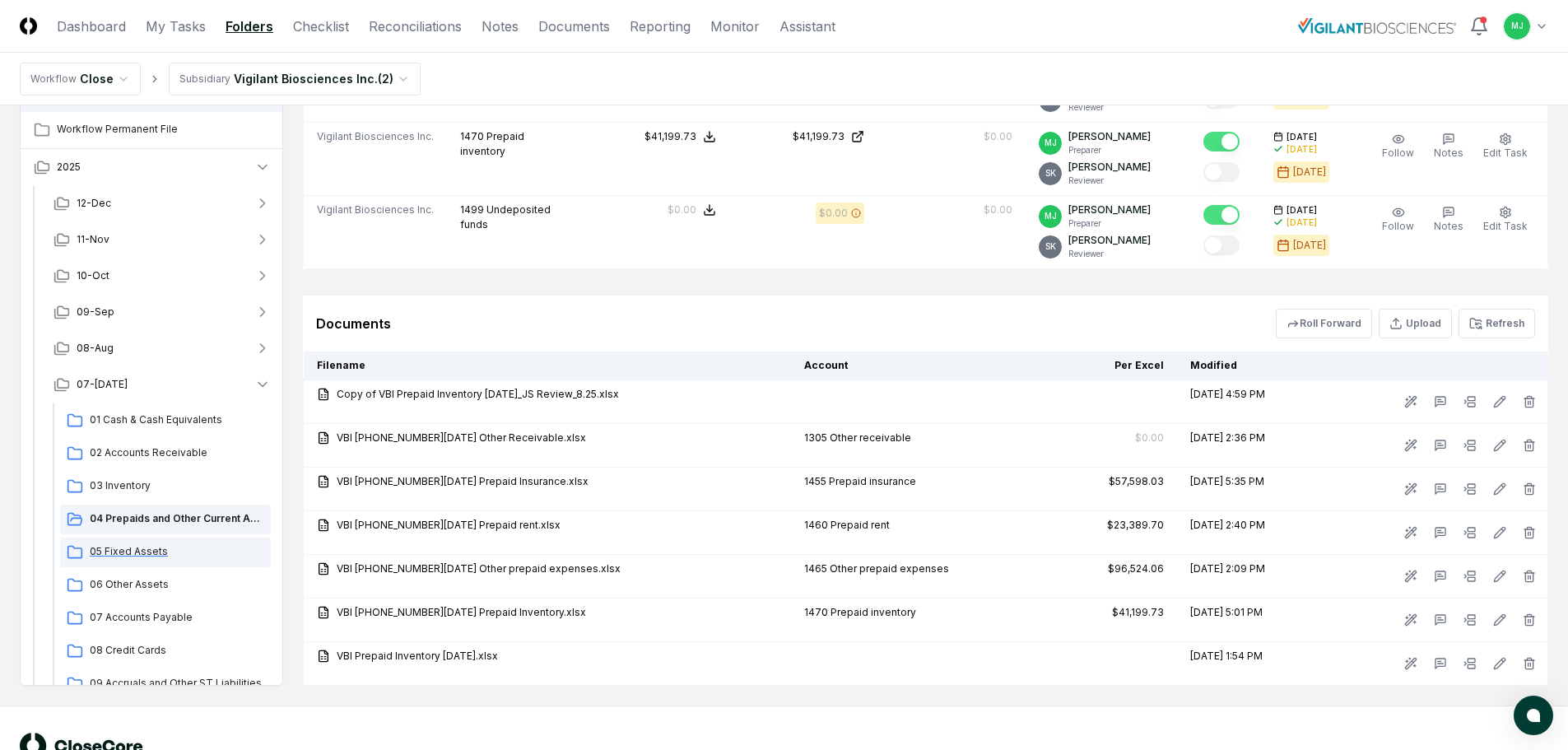
click at [137, 556] on span "05 Fixed Assets" at bounding box center [177, 552] width 174 height 15
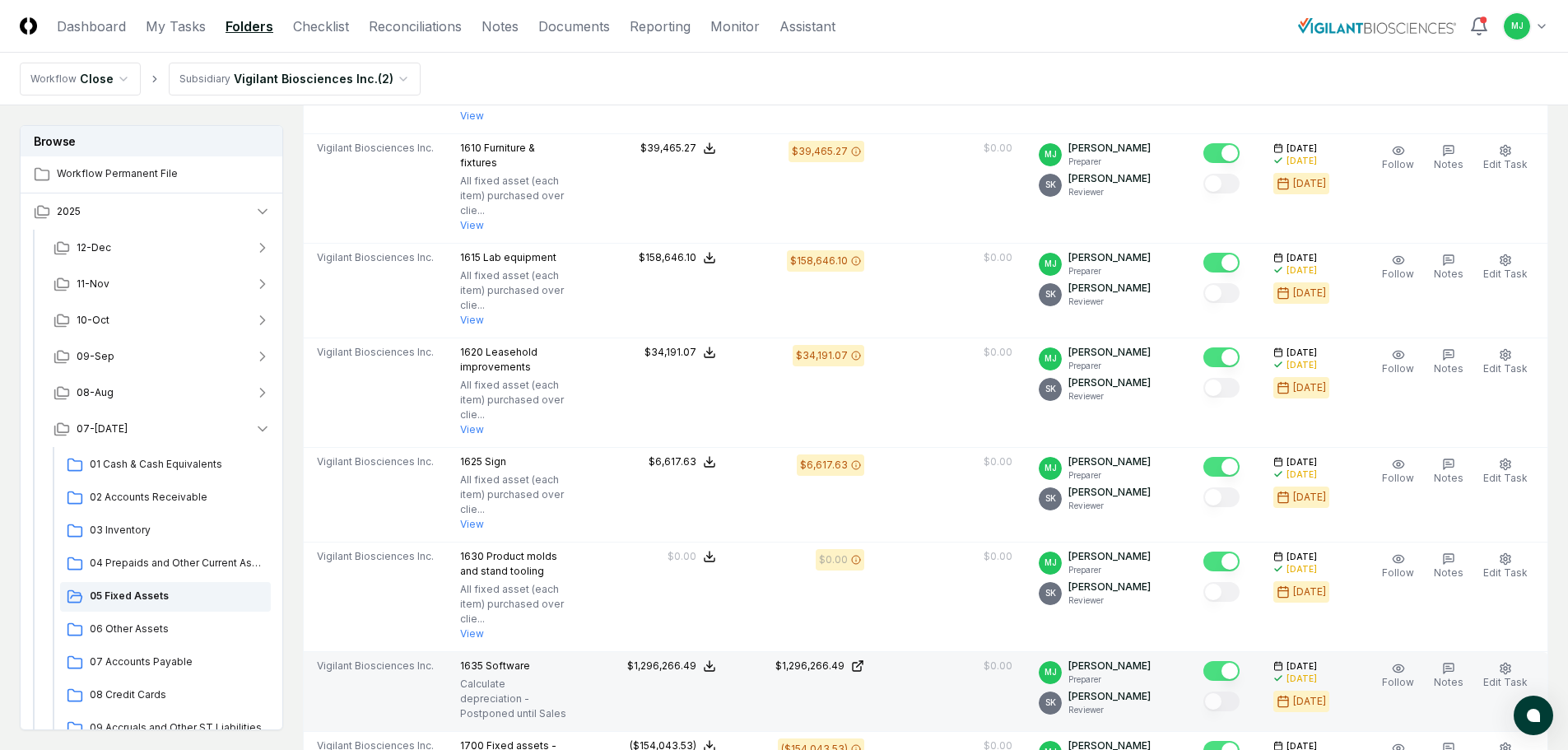
scroll to position [577, 0]
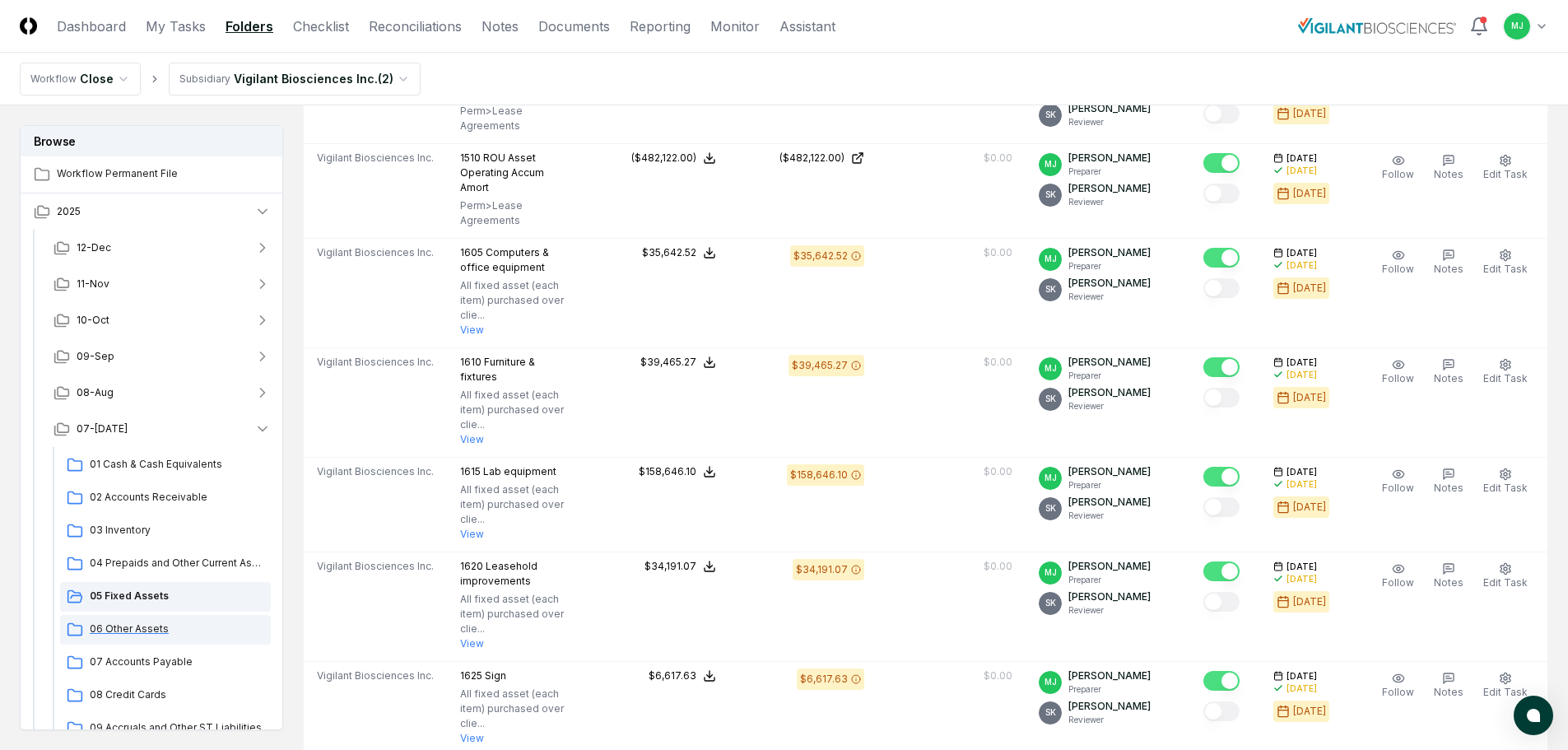
click at [111, 634] on span "06 Other Assets" at bounding box center [177, 629] width 174 height 15
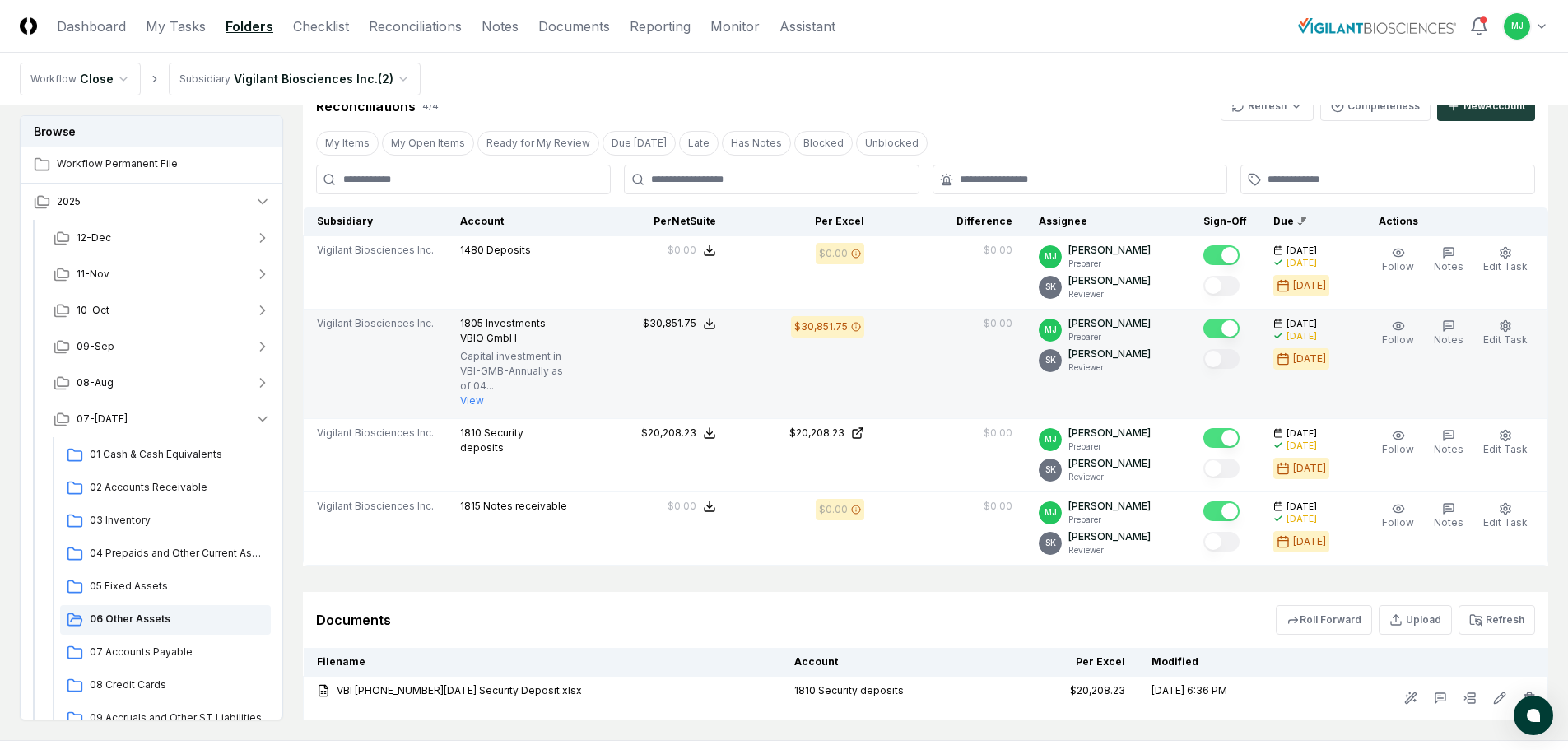
scroll to position [400, 0]
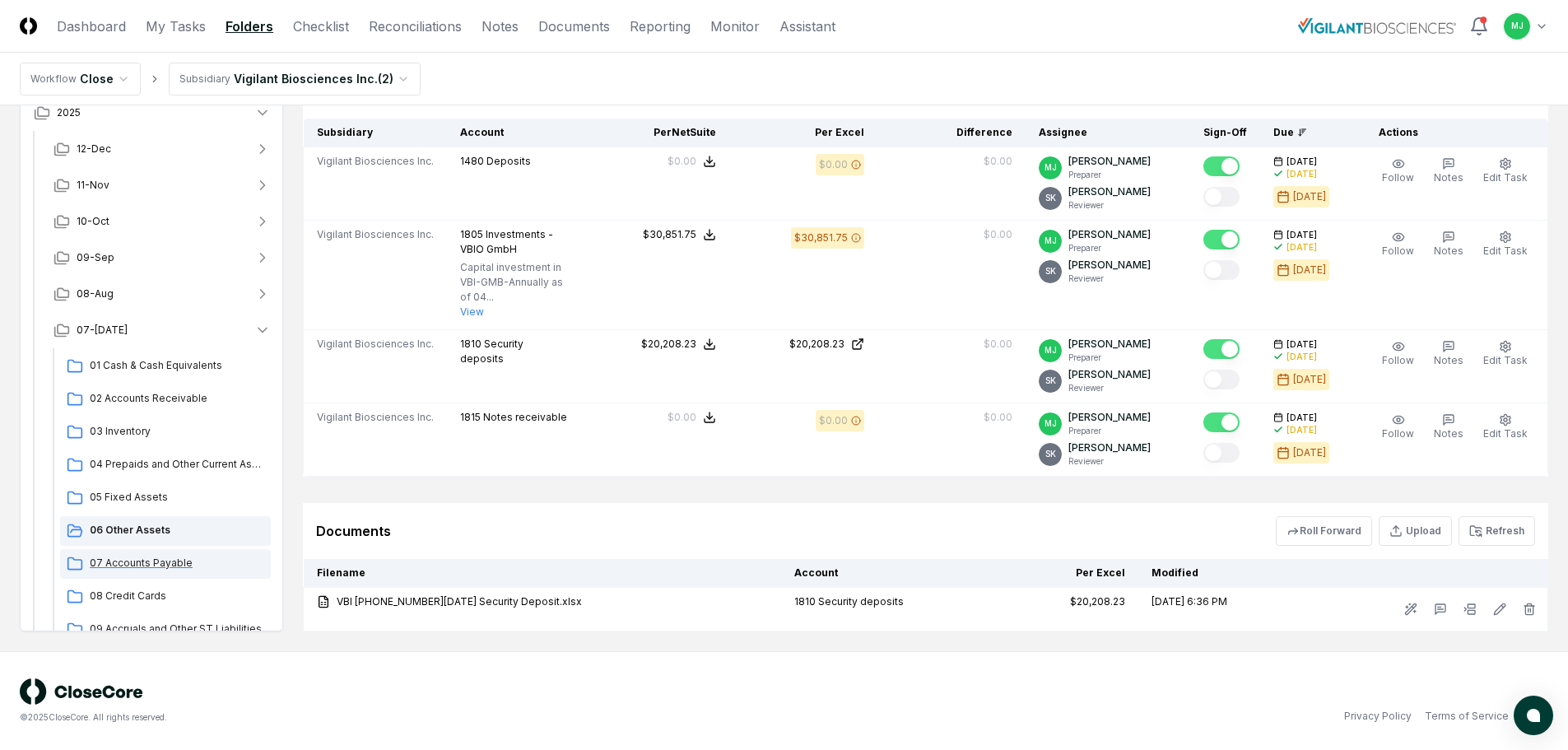
click at [168, 568] on span "07 Accounts Payable" at bounding box center [177, 563] width 174 height 15
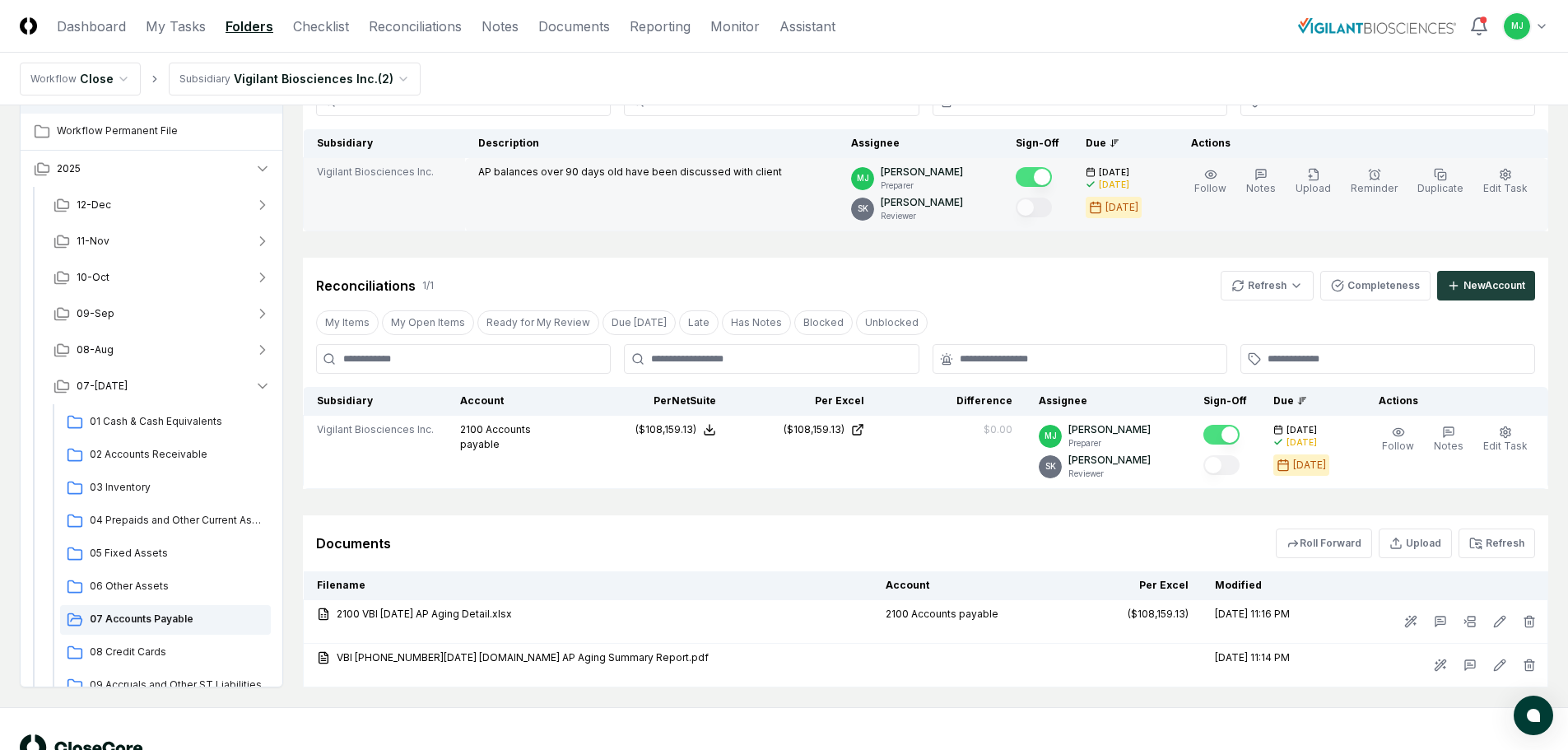
scroll to position [208, 0]
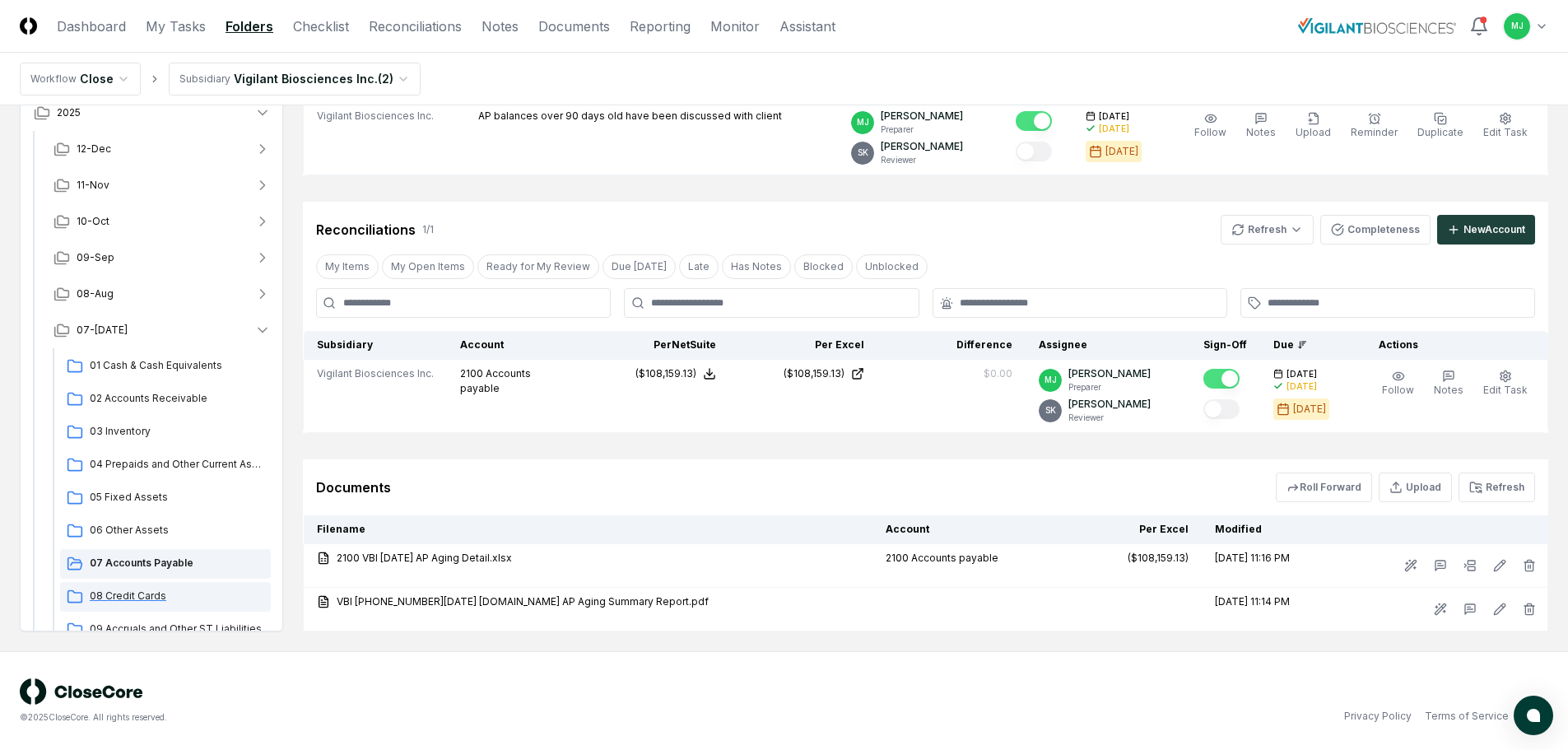
click at [129, 587] on div "08 Credit Cards" at bounding box center [165, 596] width 211 height 29
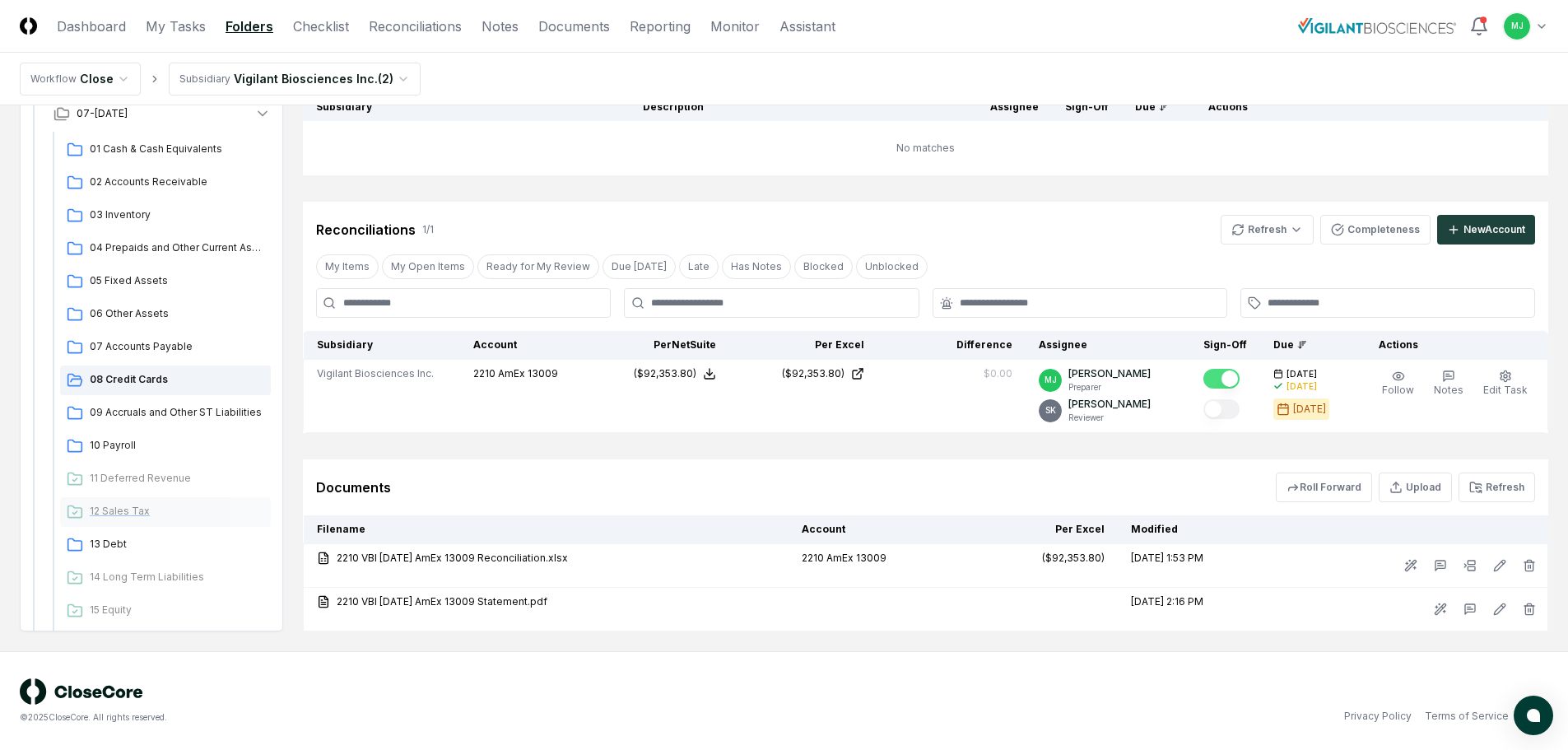
scroll to position [247, 0]
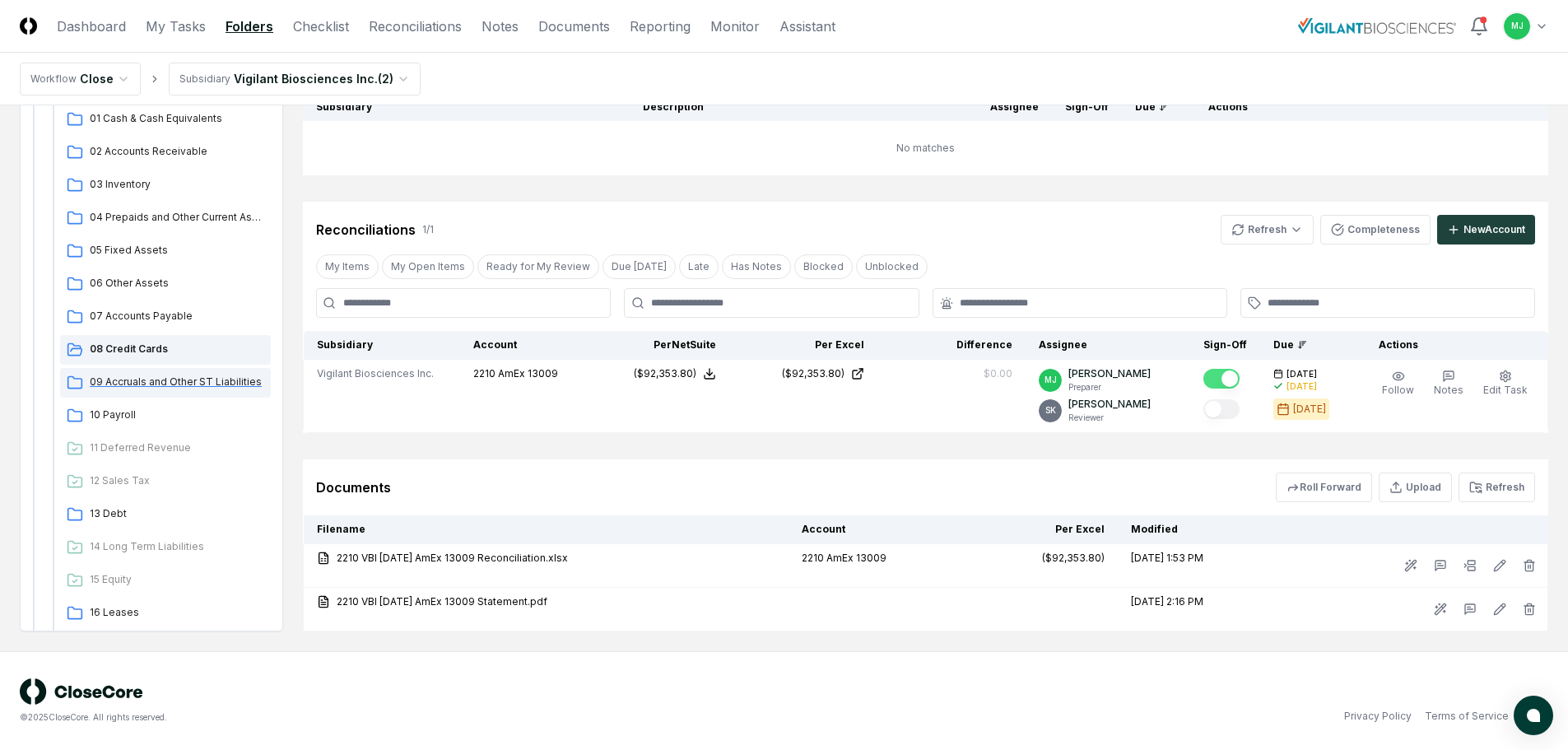
click at [147, 371] on div "09 Accruals and Other ST Liabilities" at bounding box center [165, 382] width 211 height 29
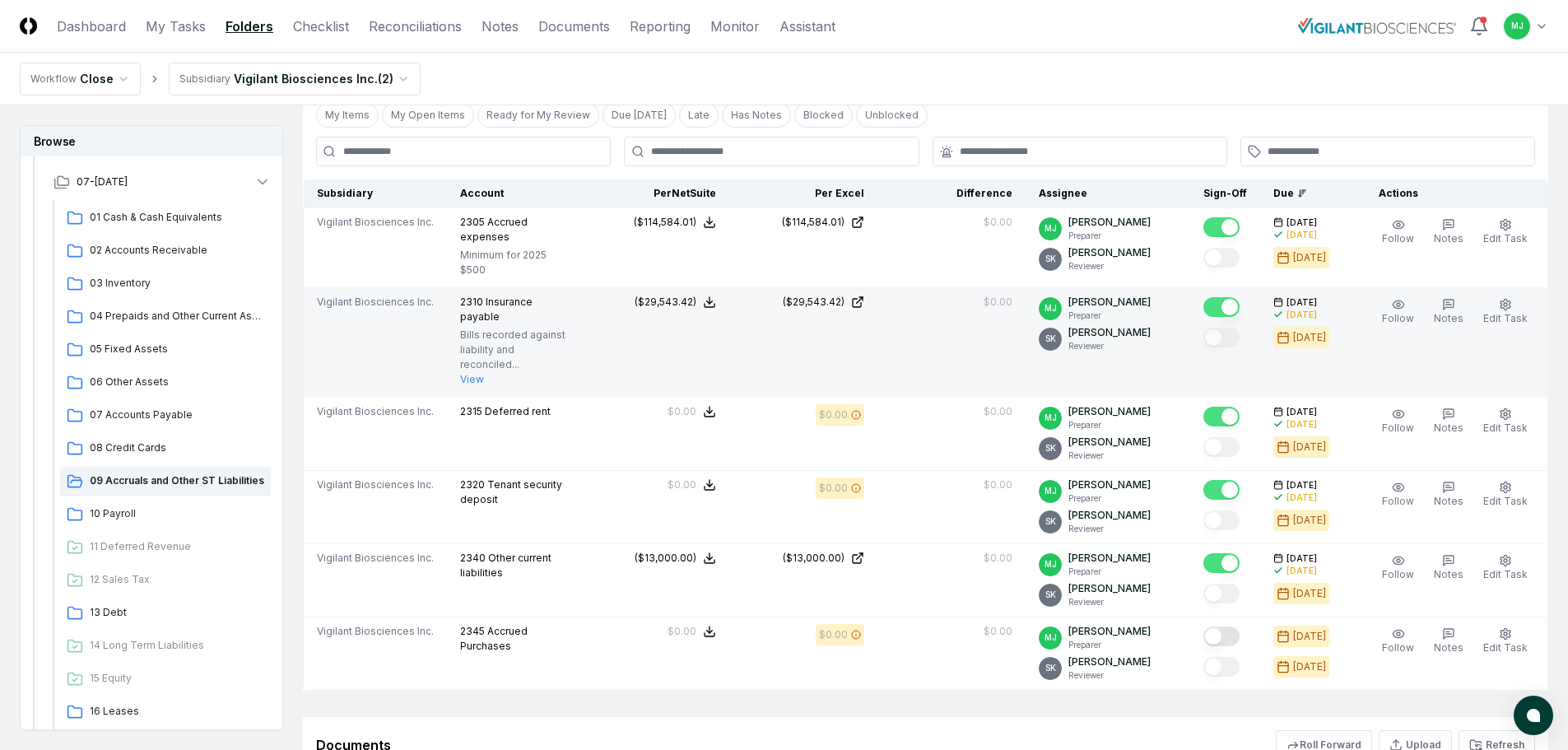
scroll to position [577, 0]
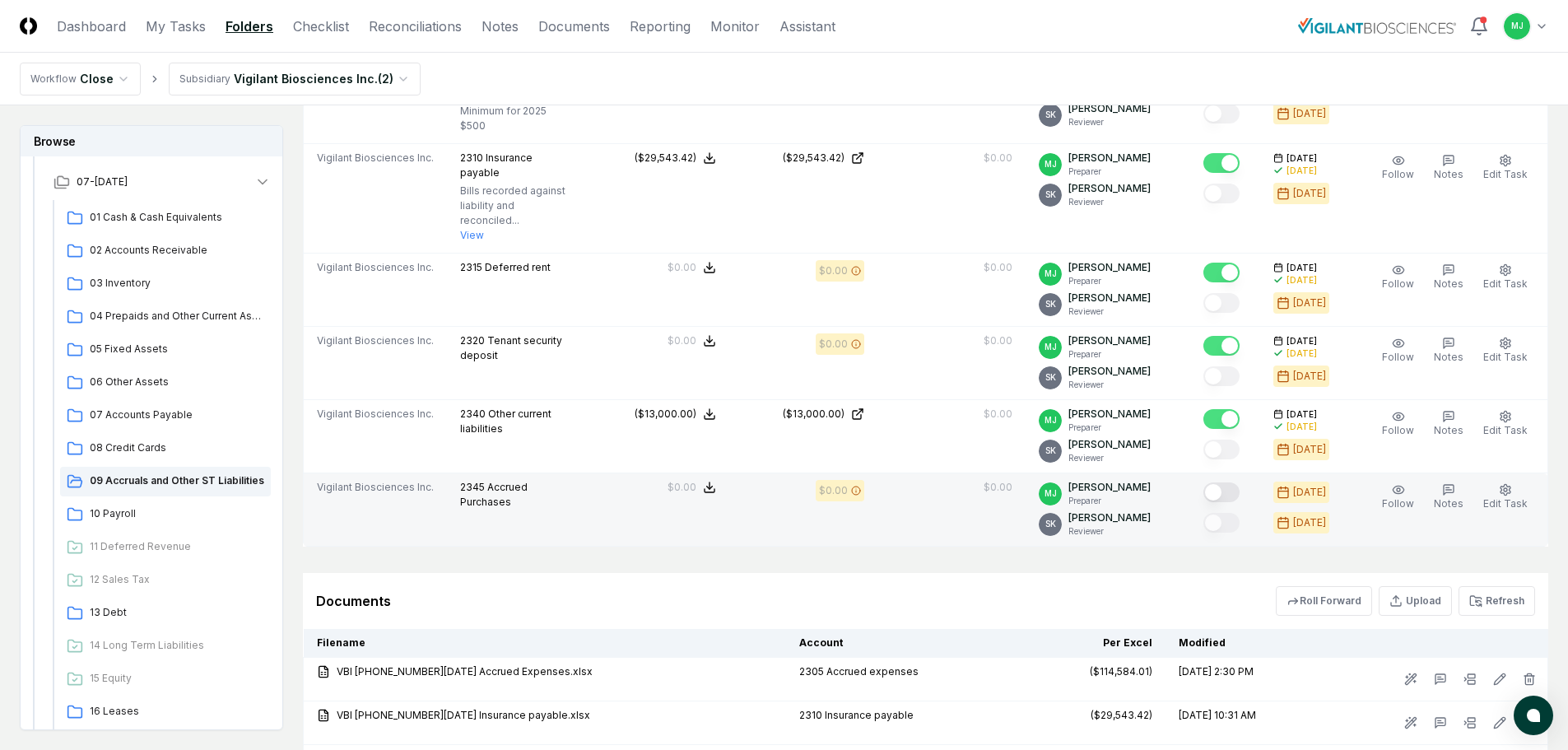
click at [1230, 483] on button "Mark complete" at bounding box center [1222, 492] width 36 height 20
click at [104, 508] on span "10 Payroll" at bounding box center [177, 514] width 174 height 15
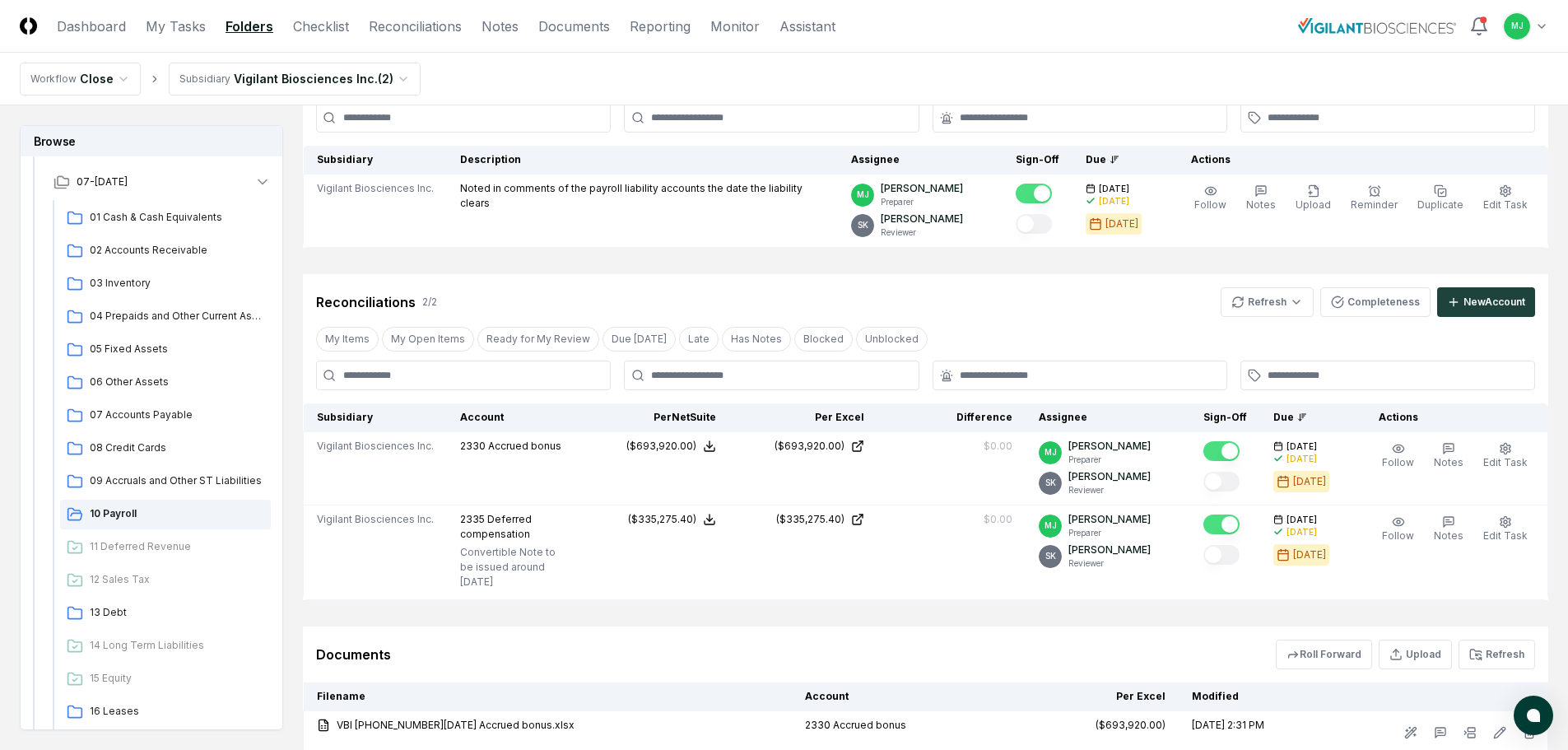
scroll to position [123, 0]
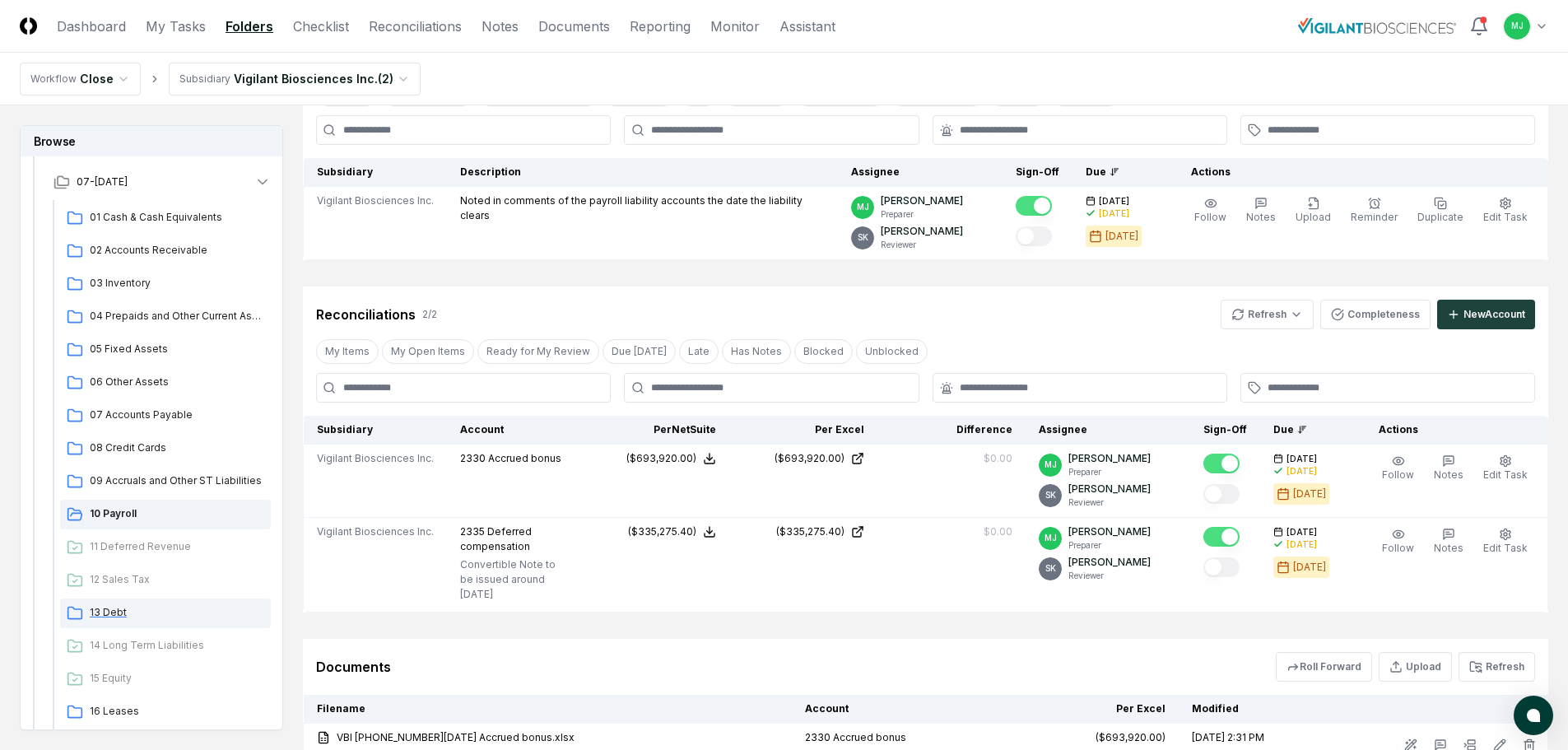
click at [113, 616] on span "13 Debt" at bounding box center [177, 612] width 174 height 15
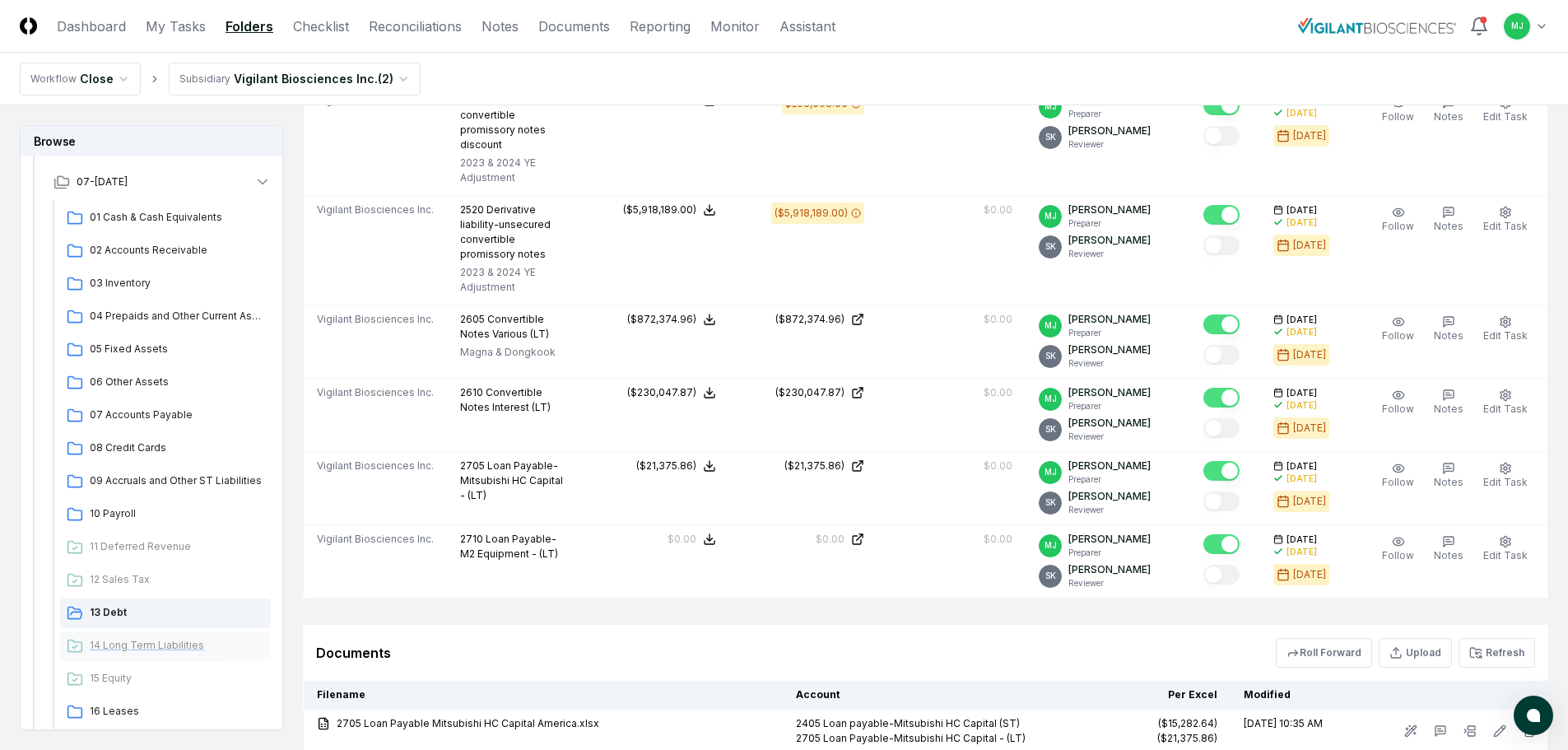
scroll to position [411, 0]
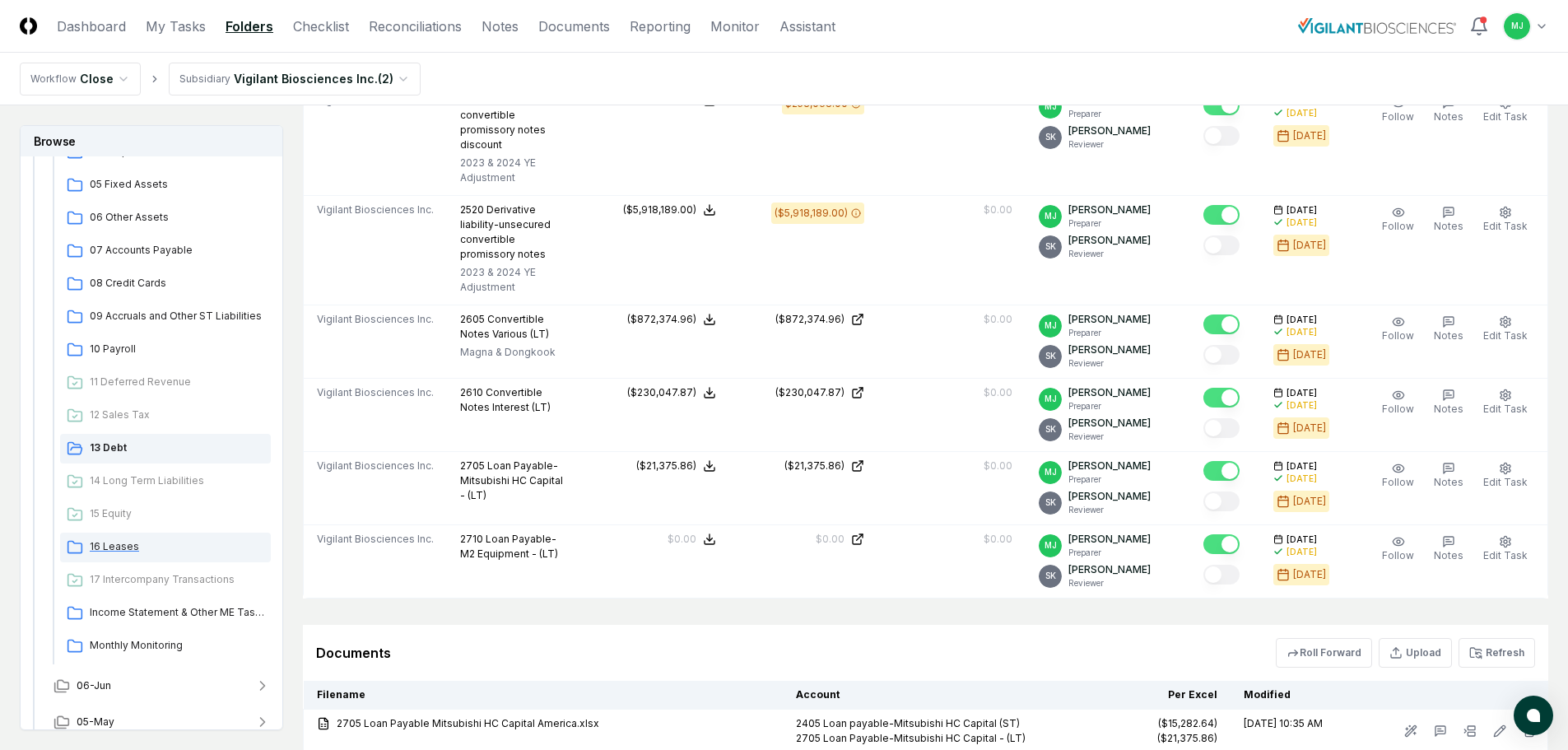
click at [116, 549] on span "16 Leases" at bounding box center [177, 547] width 174 height 15
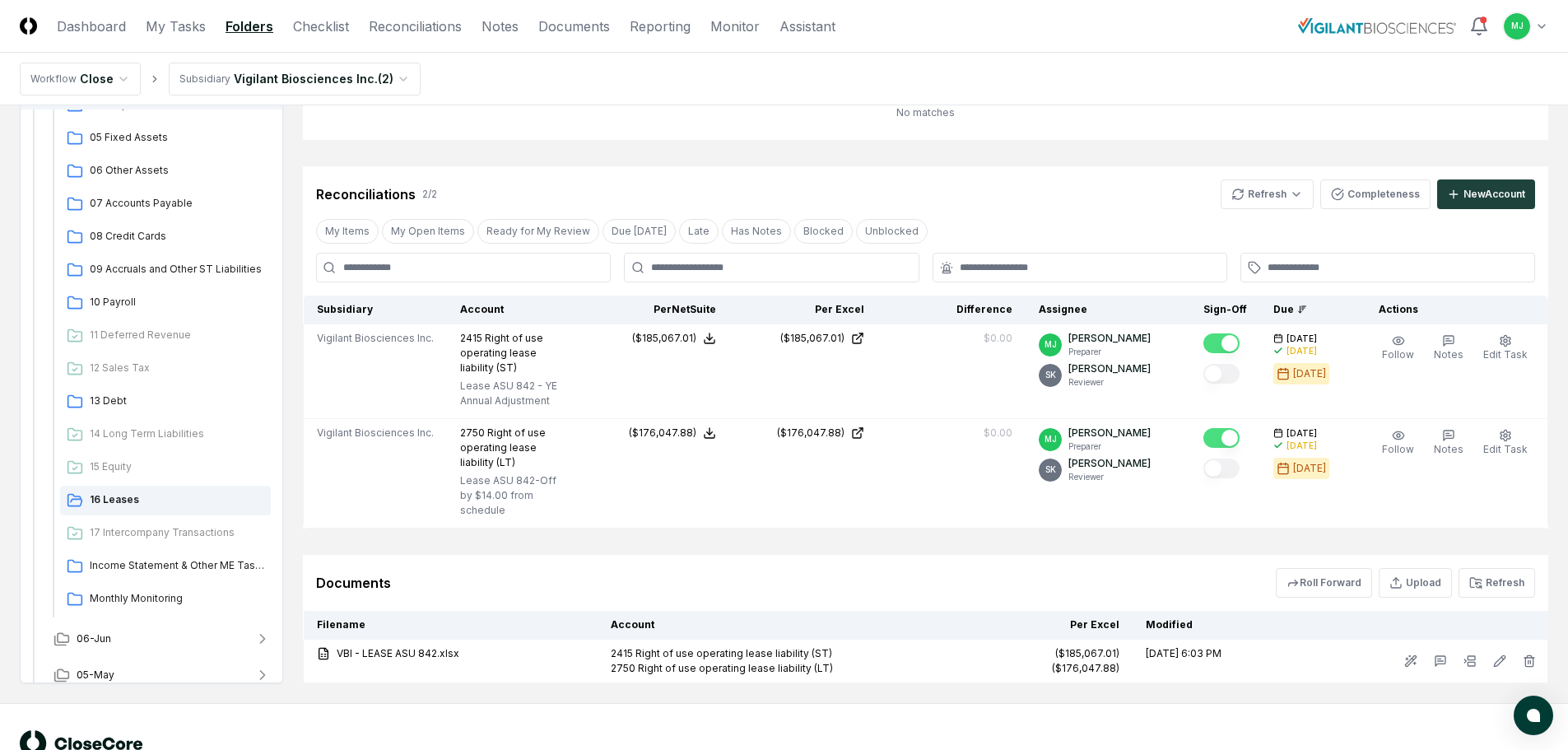
scroll to position [260, 0]
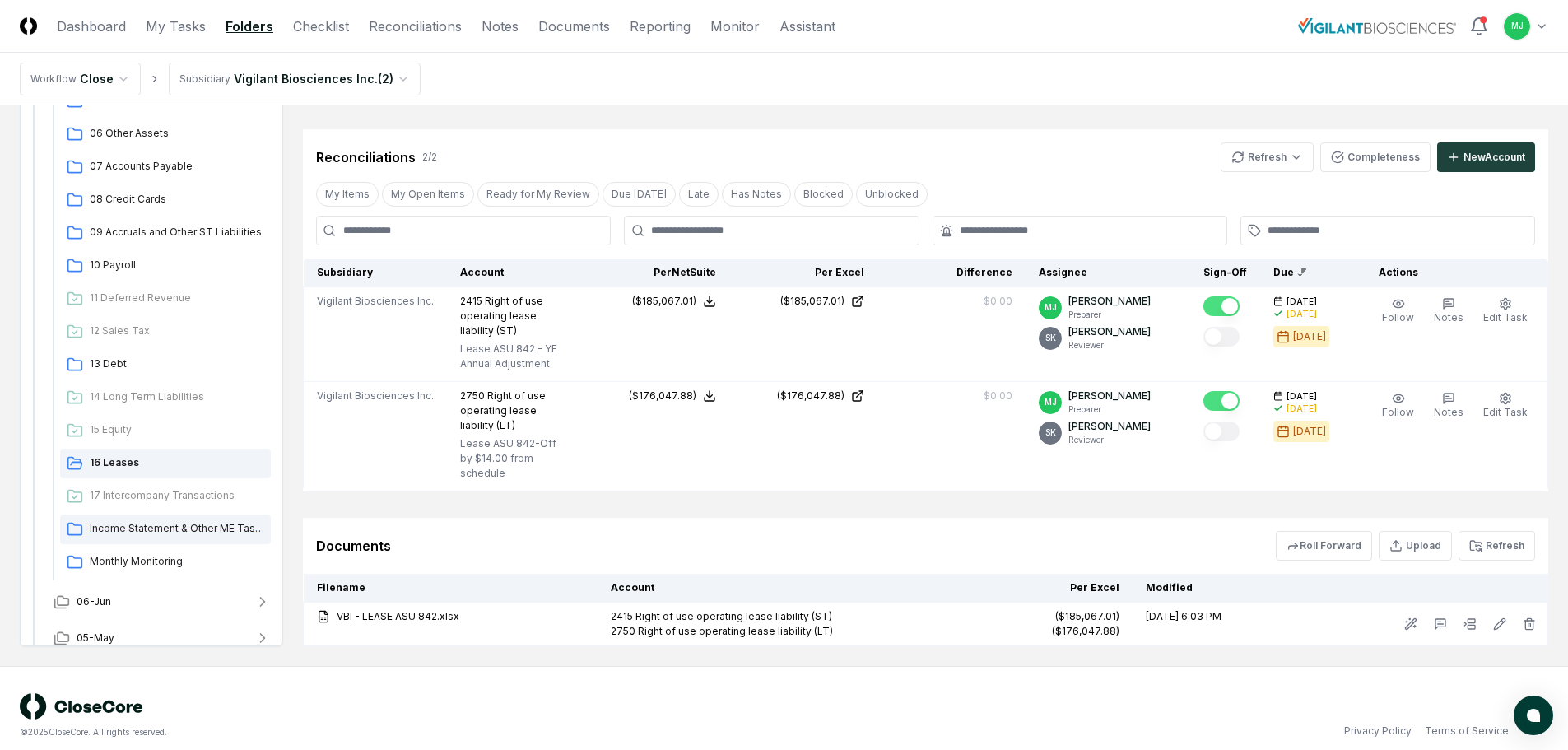
click at [147, 522] on span "Income Statement & Other ME Tasks" at bounding box center [177, 529] width 174 height 15
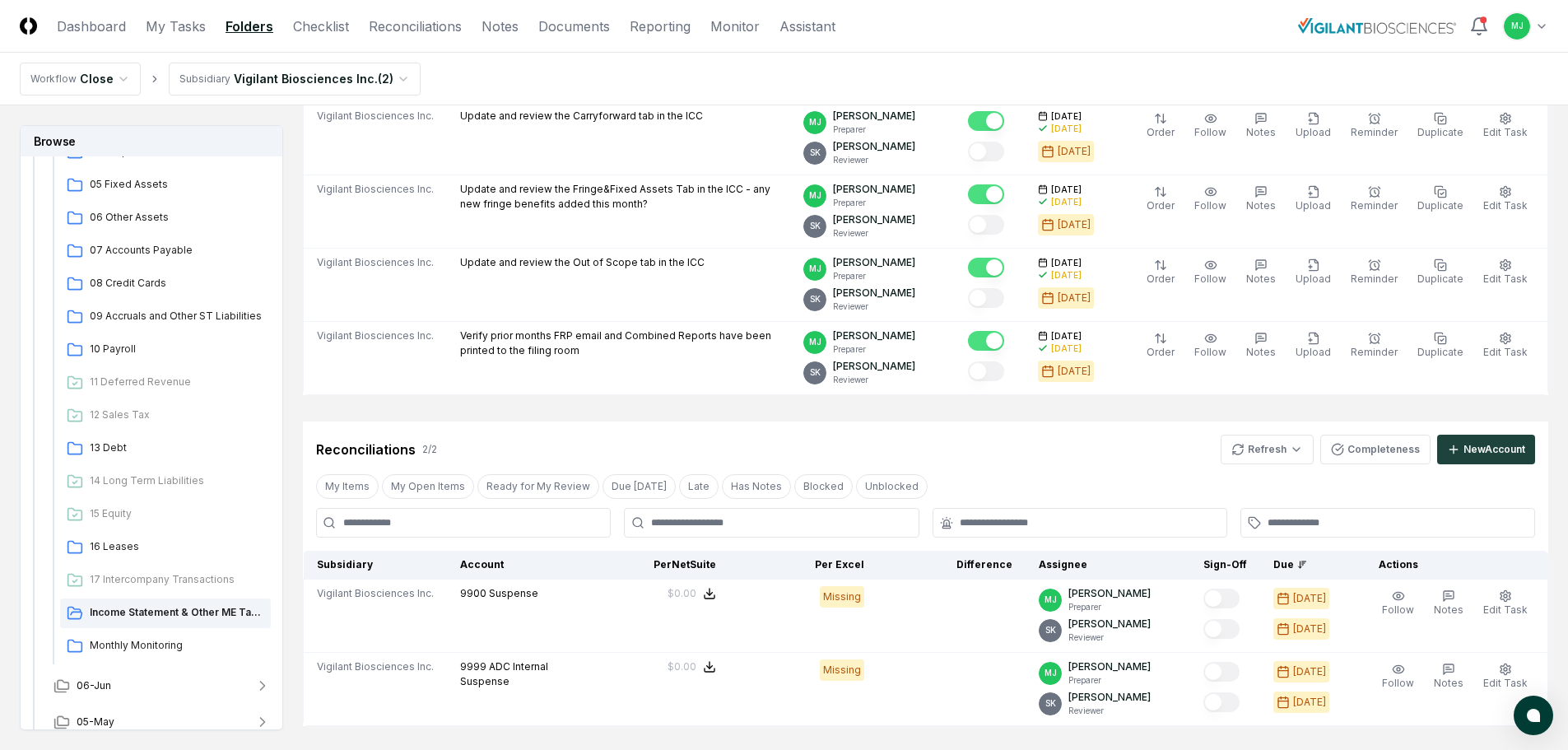
scroll to position [658, 0]
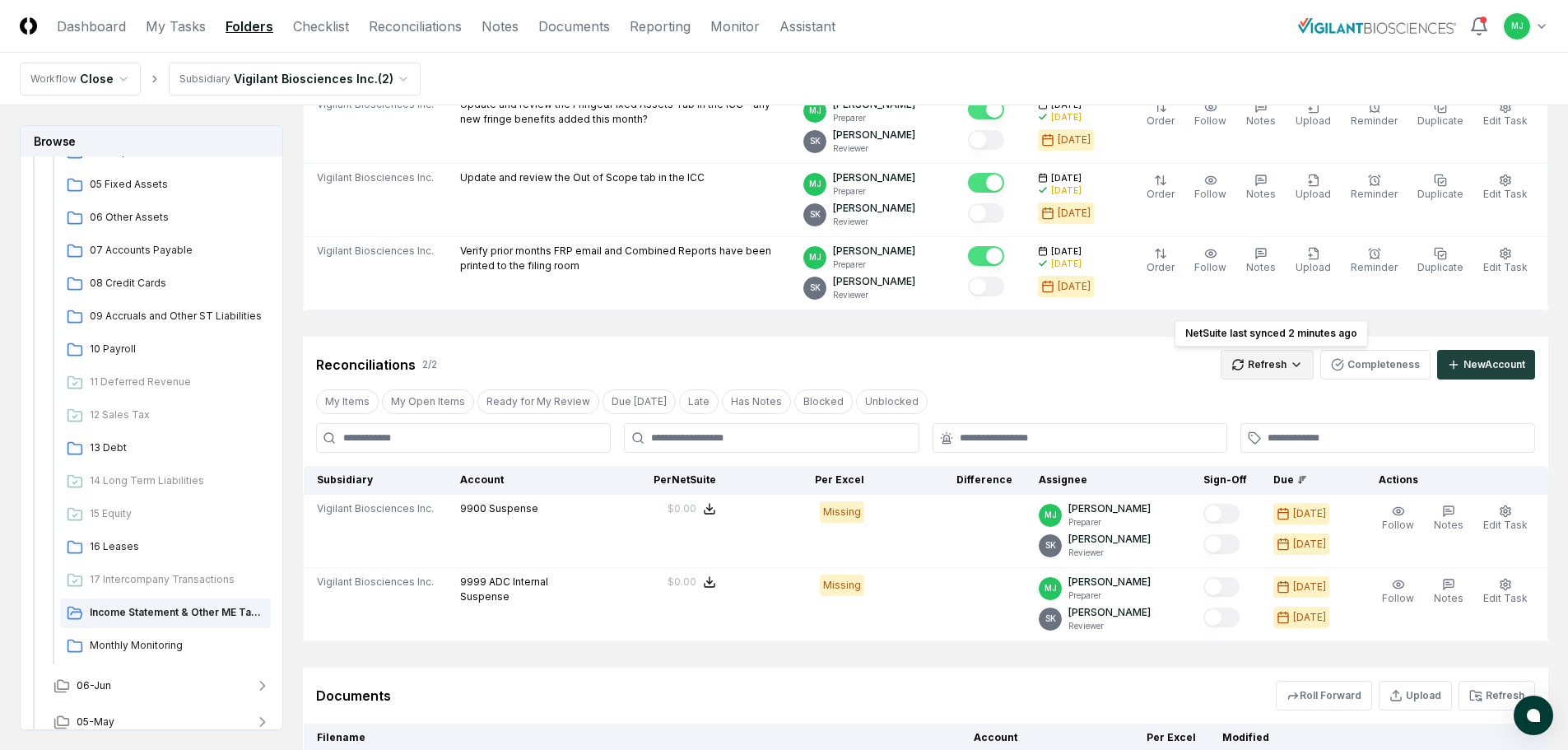
click at [1270, 366] on html "CloseCore Dashboard My Tasks Folders Checklist Reconciliations Notes Documents …" at bounding box center [784, 128] width 1568 height 1574
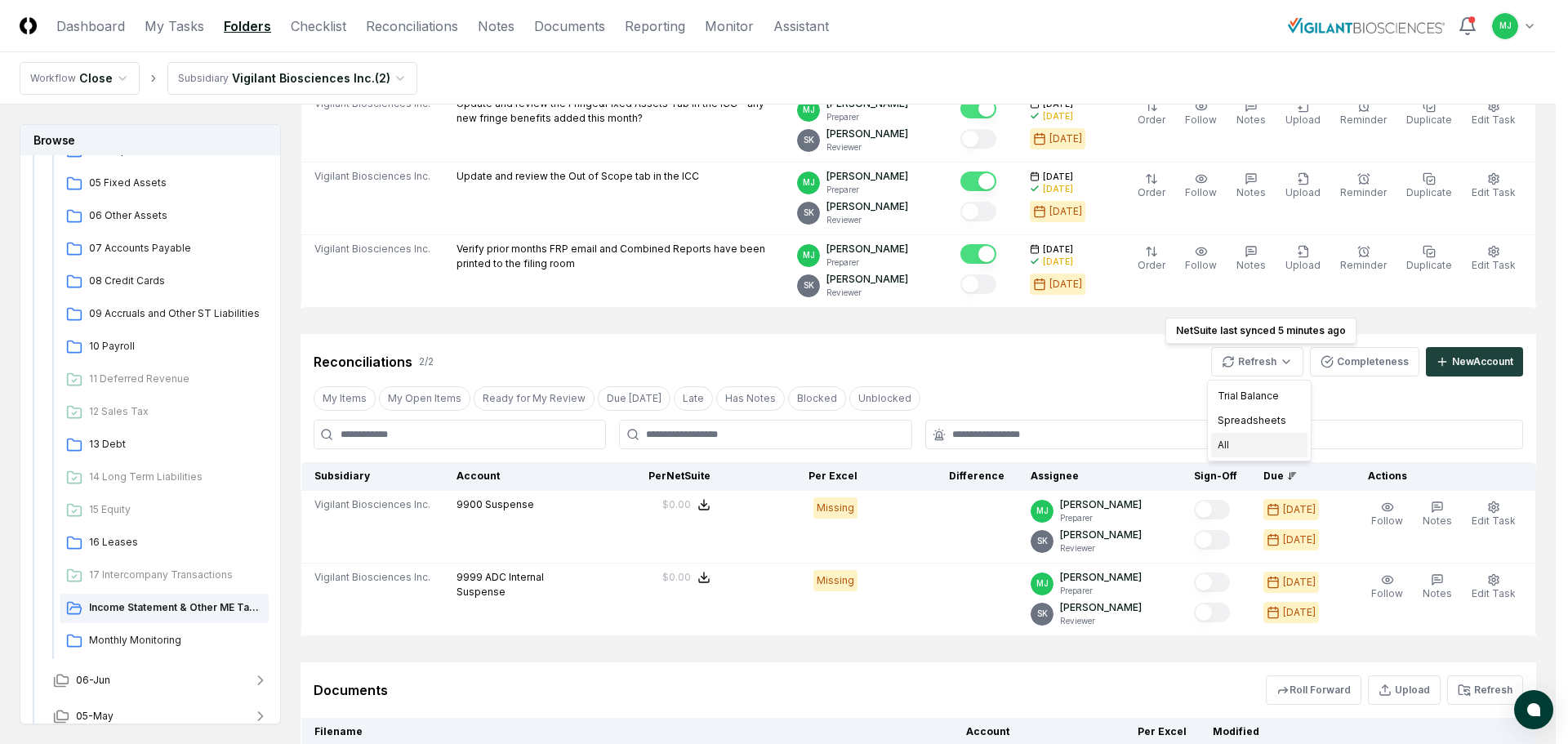
click at [1243, 446] on div "All" at bounding box center [1259, 445] width 96 height 25
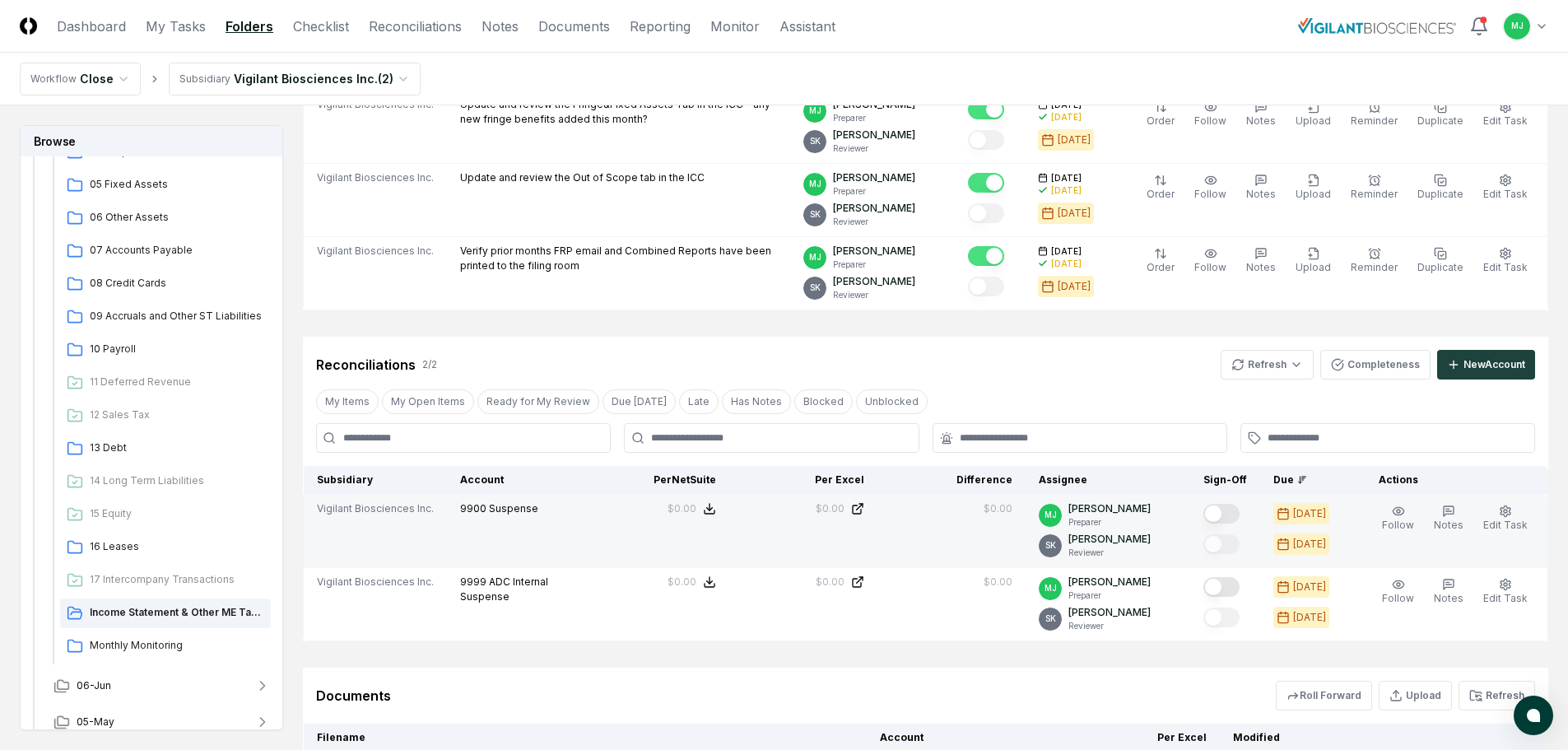
click at [1240, 511] on button "Mark complete" at bounding box center [1222, 514] width 36 height 20
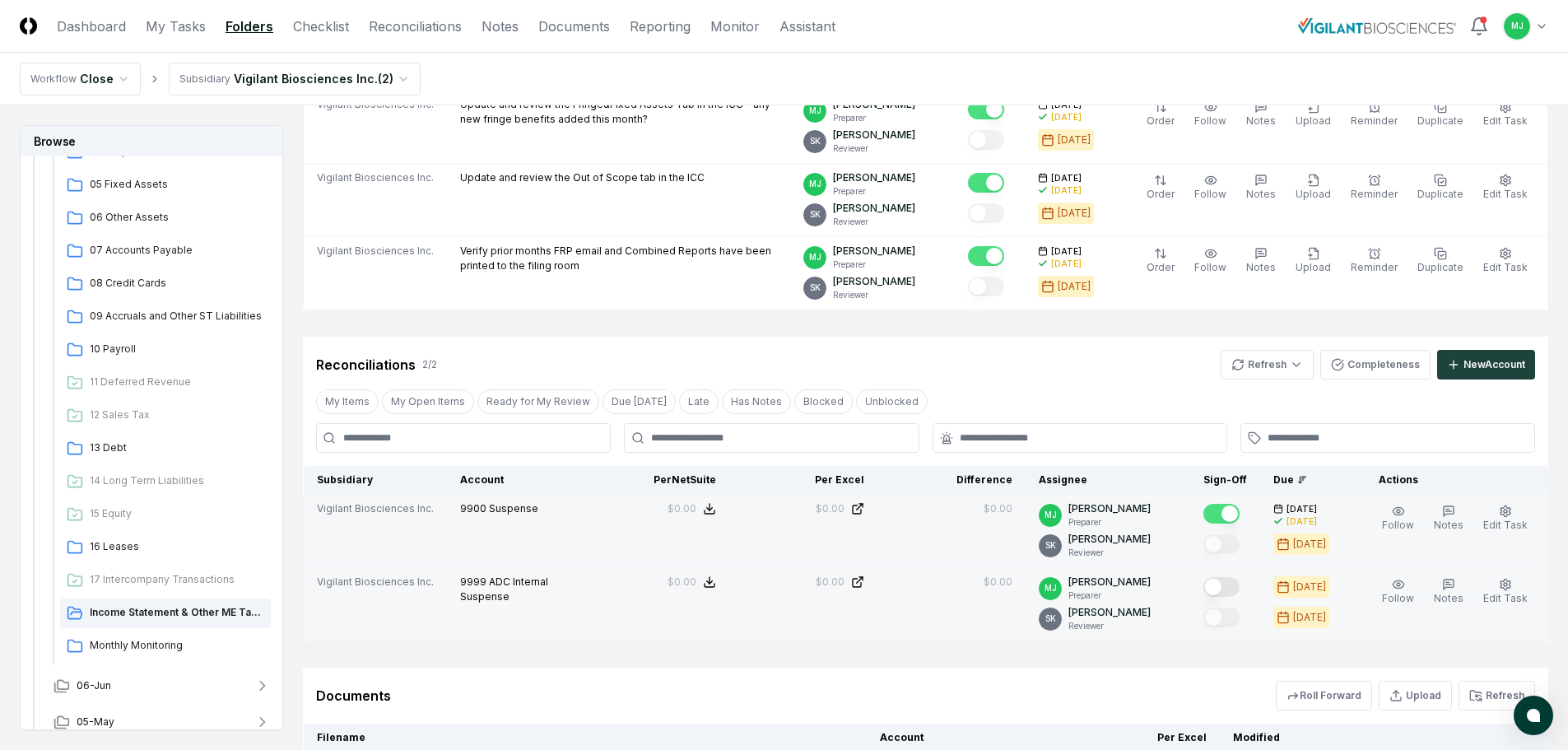
click at [1239, 579] on button "Mark complete" at bounding box center [1222, 587] width 36 height 20
click at [101, 29] on link "Dashboard" at bounding box center [92, 27] width 69 height 20
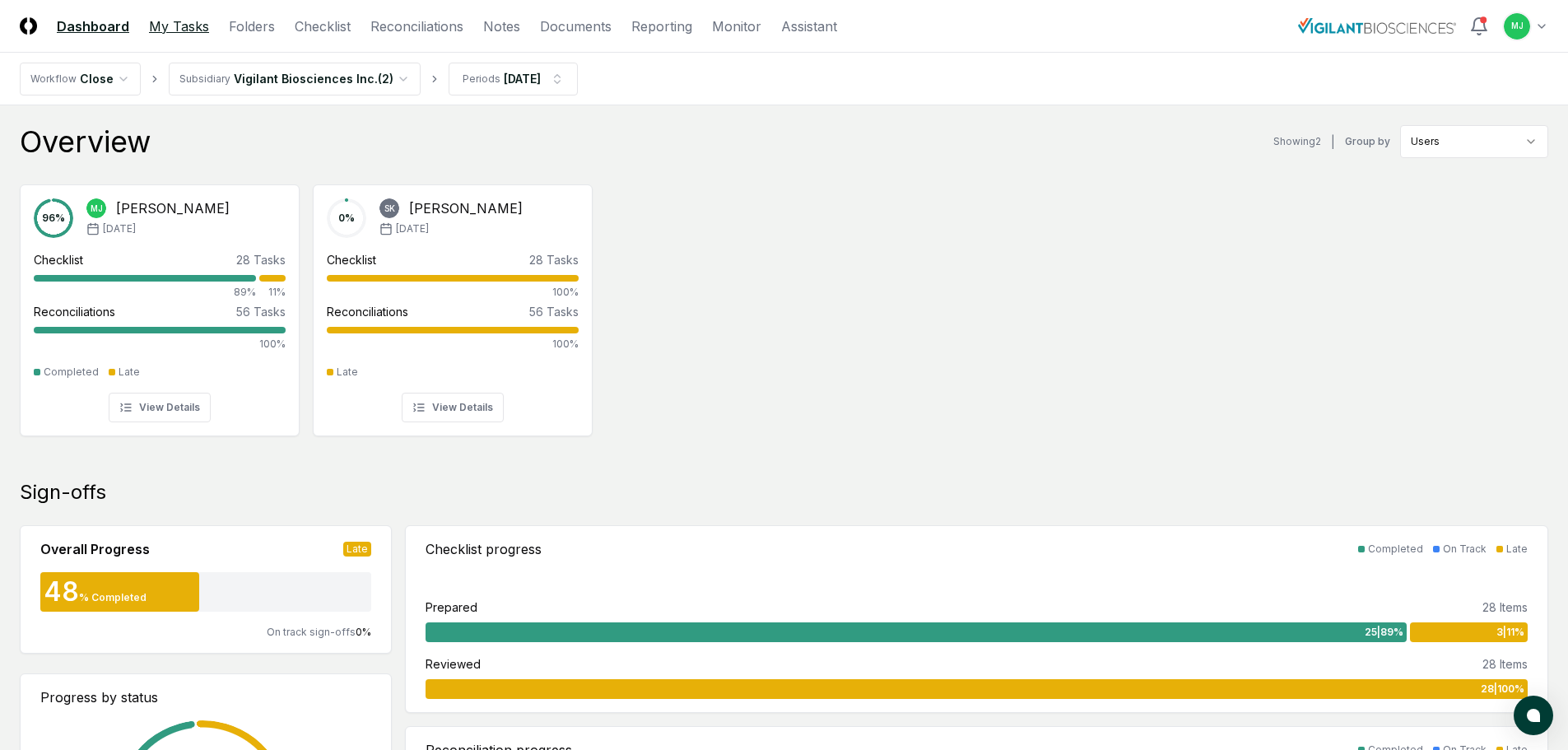
click at [152, 18] on link "My Tasks" at bounding box center [179, 27] width 60 height 20
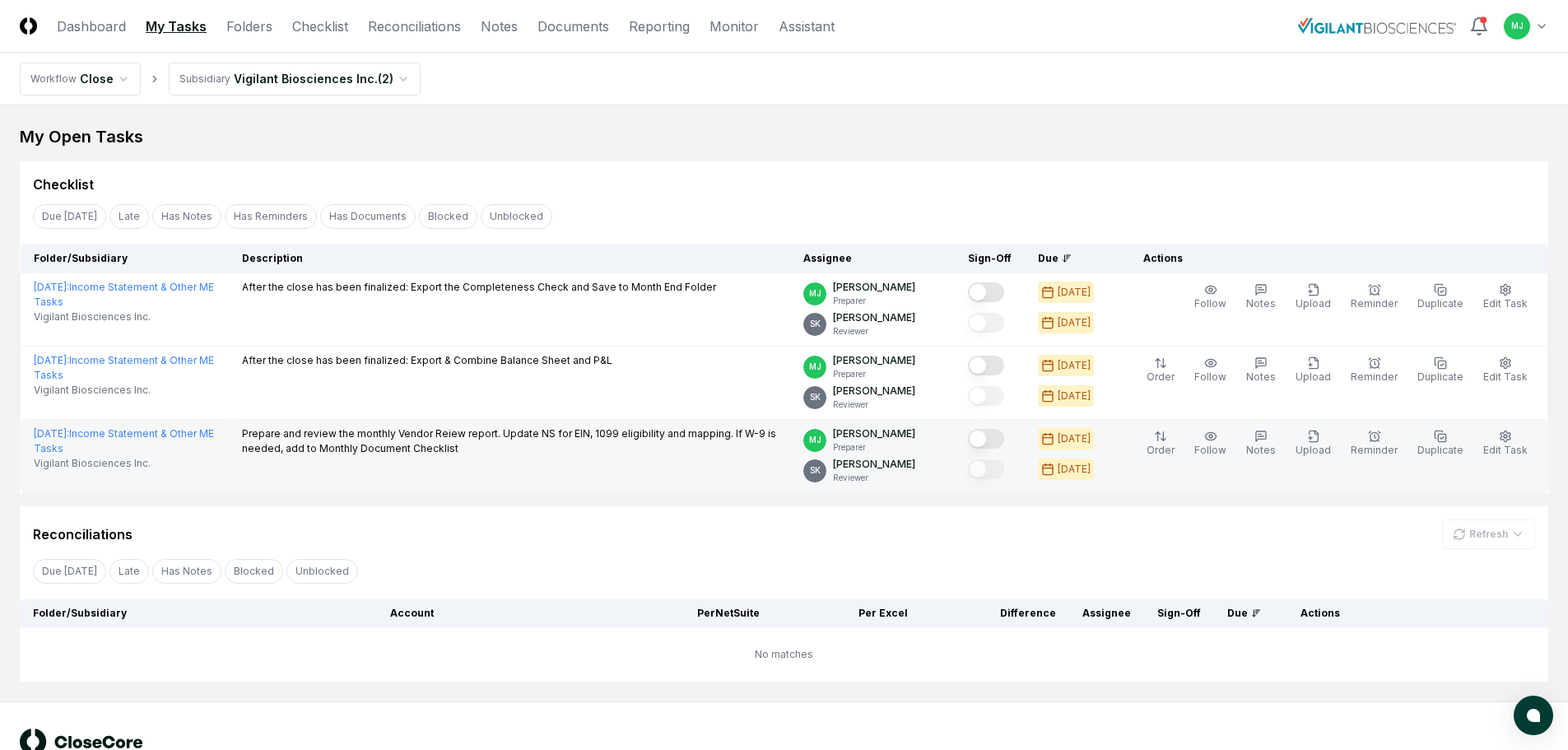
click at [1005, 438] on button "Mark complete" at bounding box center [986, 439] width 36 height 20
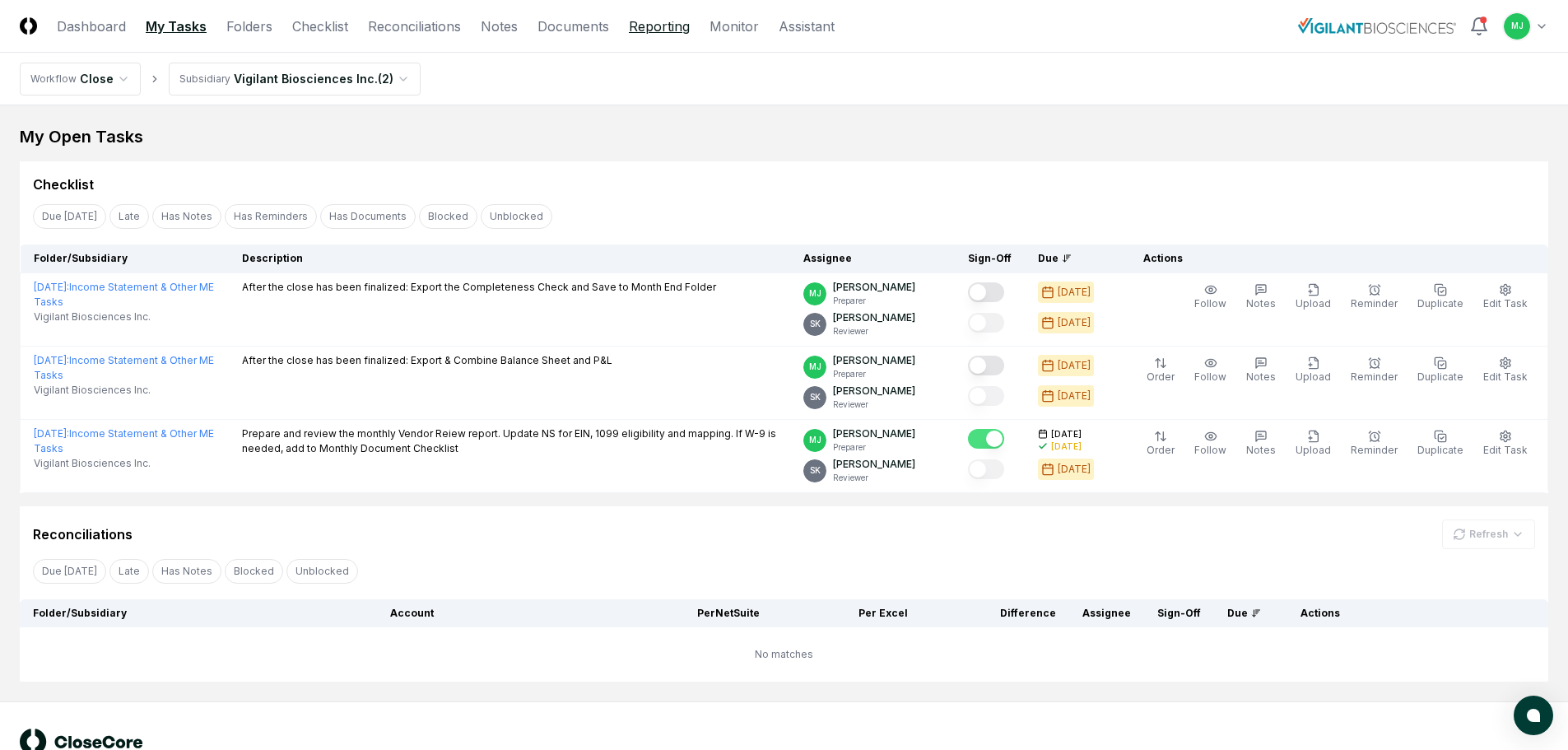
click at [649, 27] on link "Reporting" at bounding box center [659, 27] width 61 height 20
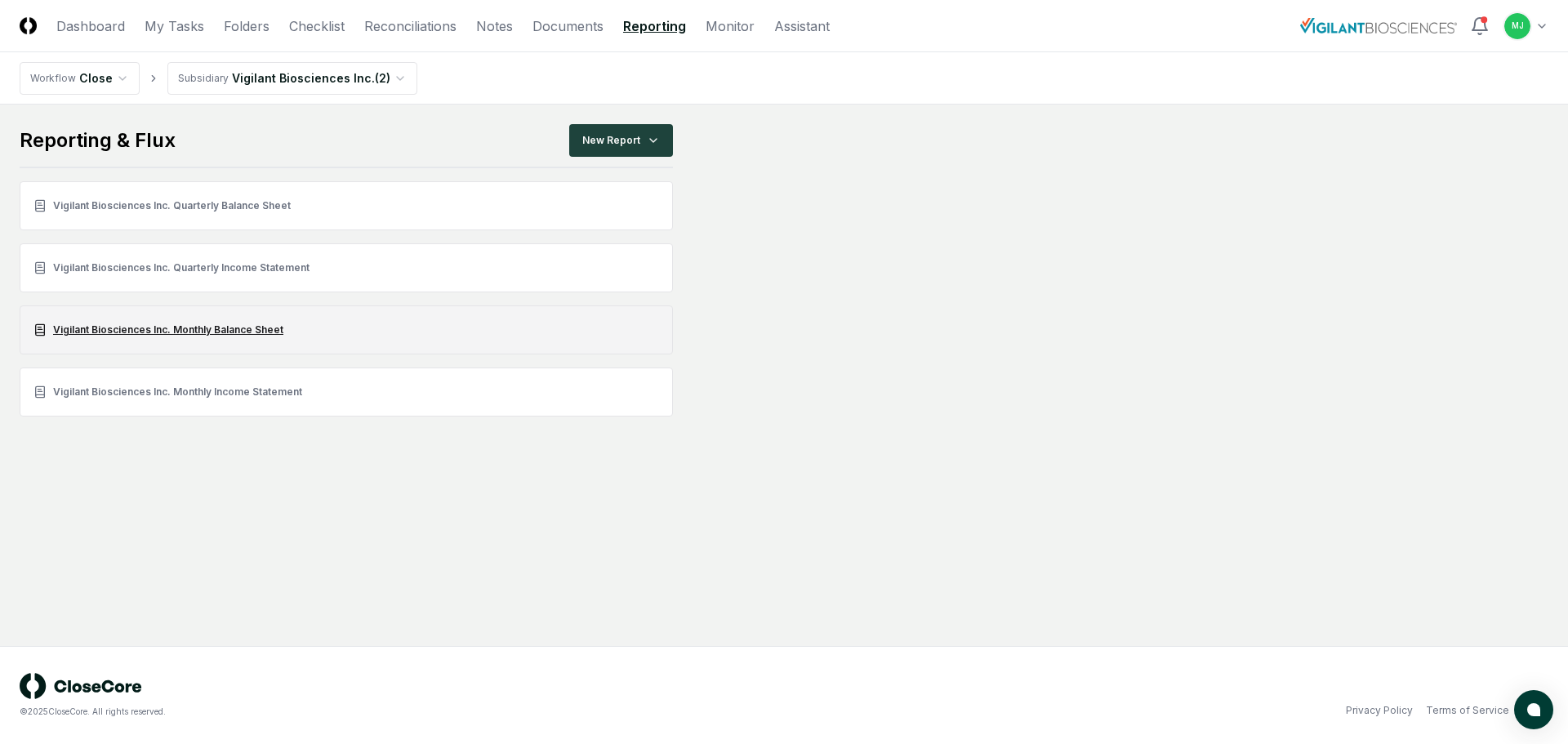
click at [250, 329] on link "Vigilant Biosciences Inc. Monthly Balance Sheet" at bounding box center [346, 331] width 653 height 49
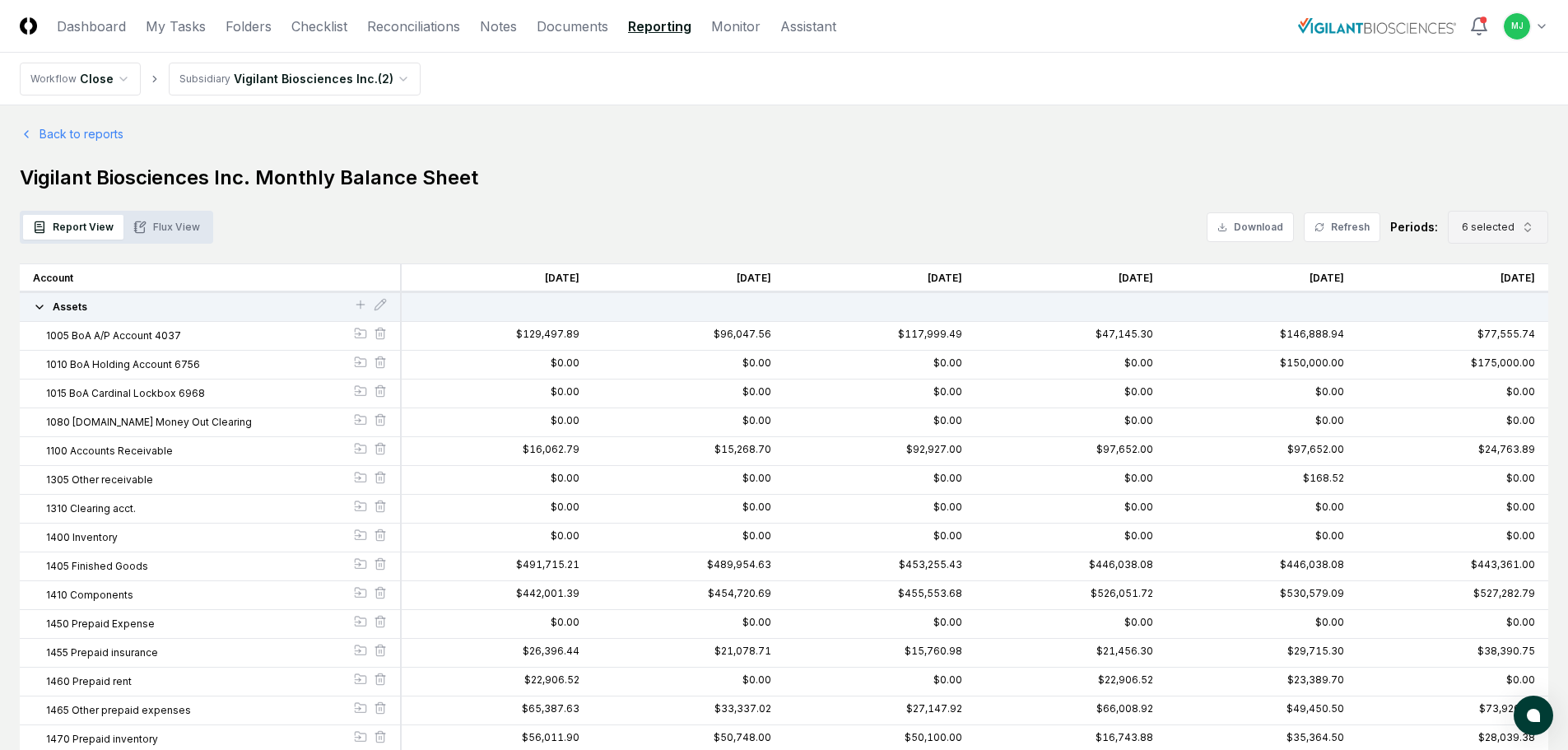
click at [1478, 228] on span "6 selected" at bounding box center [1488, 227] width 52 height 15
click at [1469, 377] on div "[DATE] [DATE] [DATE] [DATE] [DATE] [DATE] [DATE] [DATE] [DATE] [DATE] [DATE] [D…" at bounding box center [1500, 392] width 95 height 355
click at [1469, 372] on div "[DATE] [DATE] [DATE] [DATE] [DATE] [DATE] [DATE] [DATE] [DATE] [DATE] [DATE] [D…" at bounding box center [1500, 392] width 95 height 355
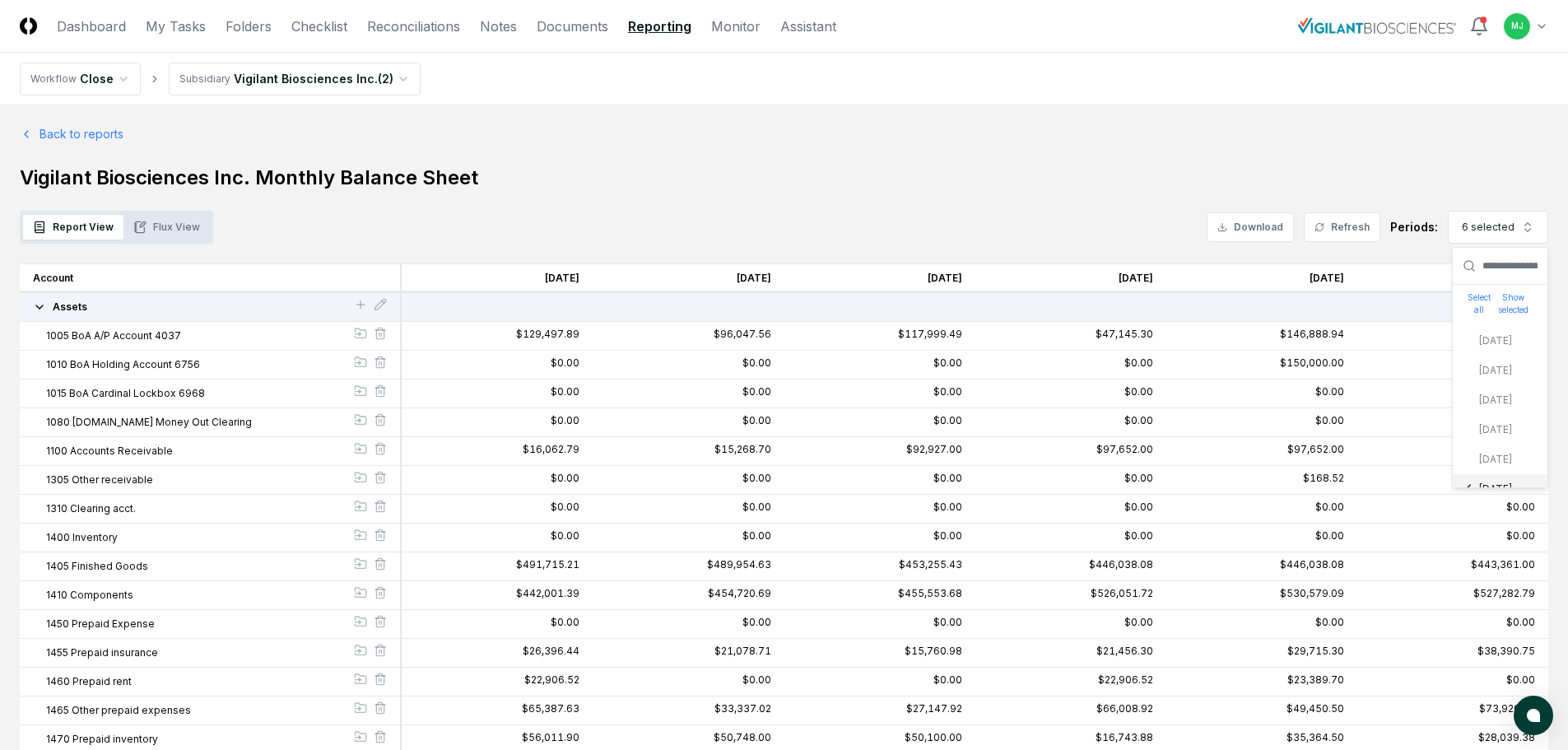
click at [1467, 463] on div "[DATE] [DATE] [DATE] [DATE] [DATE] [DATE] [DATE] [DATE] [DATE] [DATE] [DATE] [D…" at bounding box center [1500, 475] width 95 height 355
click at [1500, 461] on div "[DATE] [DATE] [DATE] [DATE] [DATE] [DATE] [DATE] [DATE] [DATE] [DATE] [DATE] [D…" at bounding box center [1500, 475] width 95 height 355
click at [1363, 219] on button "Refresh" at bounding box center [1342, 227] width 76 height 29
click at [1534, 231] on icon "button" at bounding box center [1528, 227] width 13 height 13
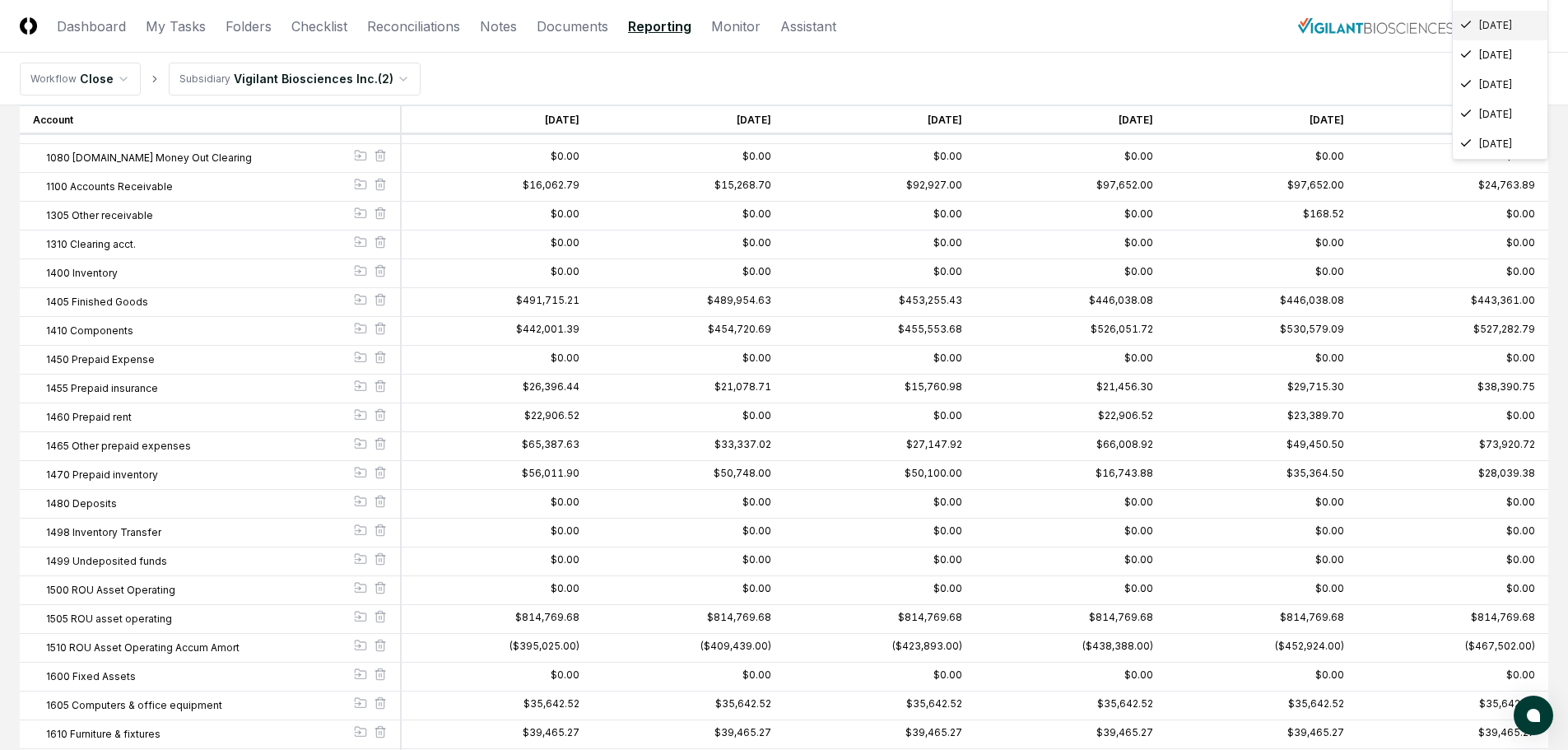
scroll to position [164, 0]
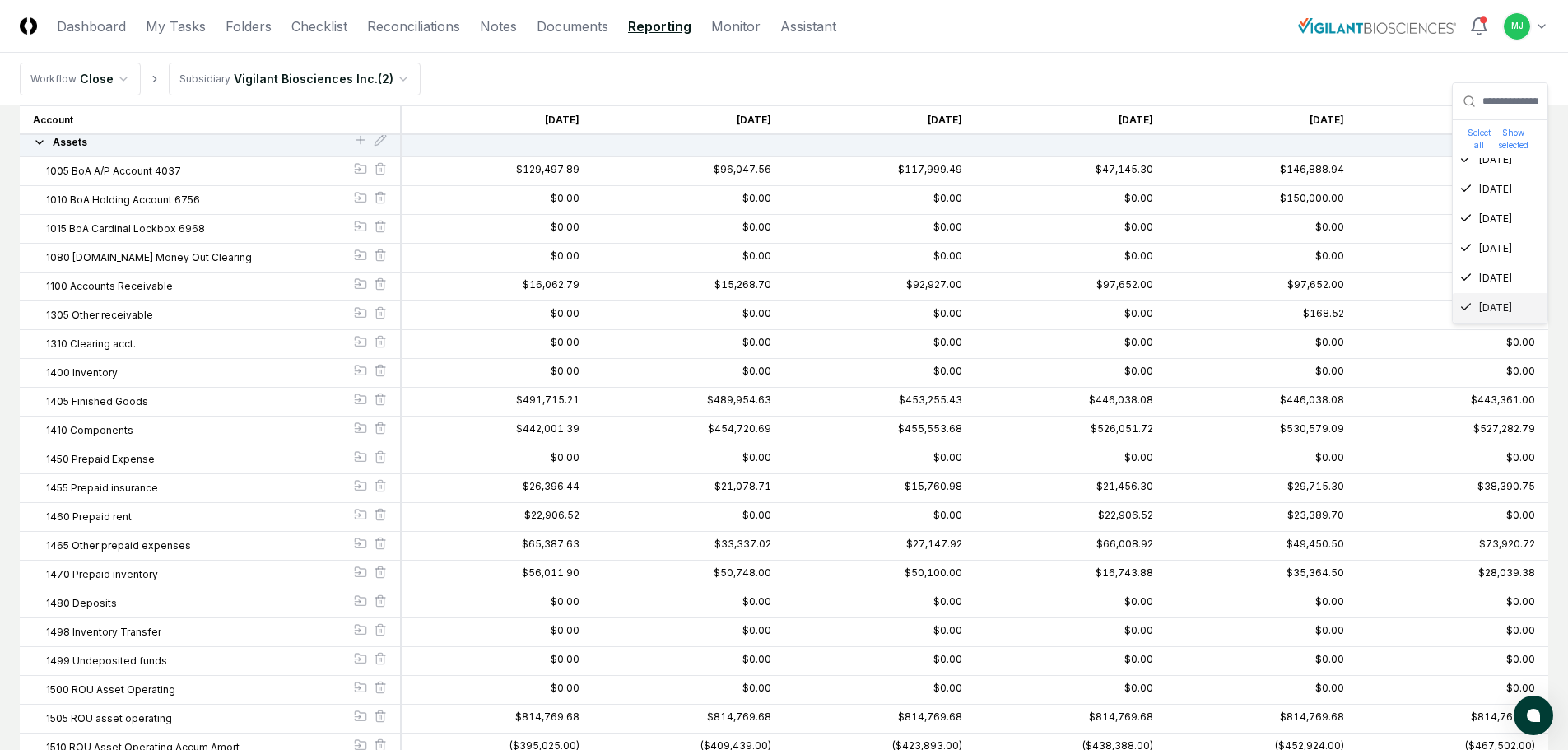
click at [1469, 307] on icon "Suggestions" at bounding box center [1466, 307] width 13 height 13
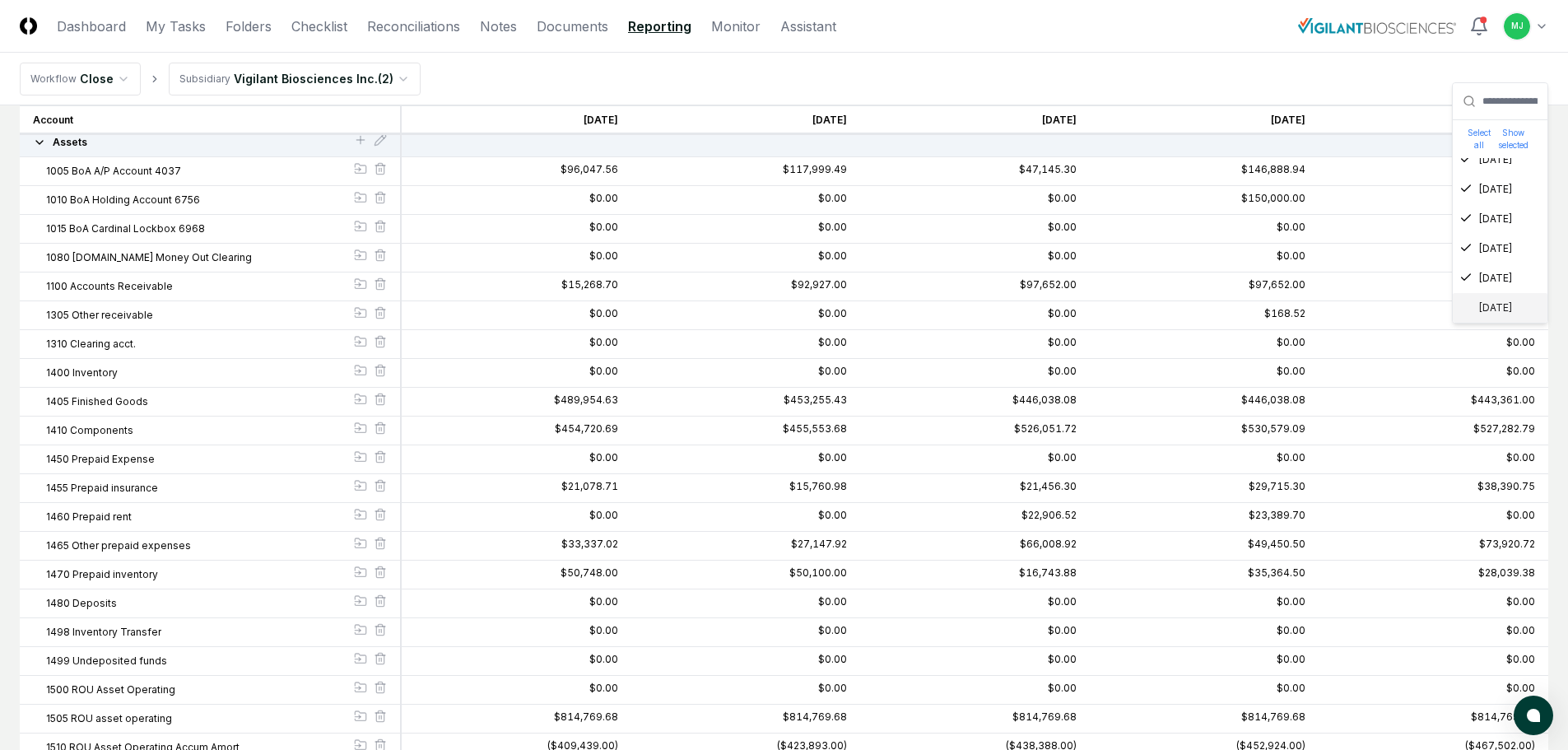
click at [1469, 307] on icon "Suggestions" at bounding box center [1466, 307] width 13 height 13
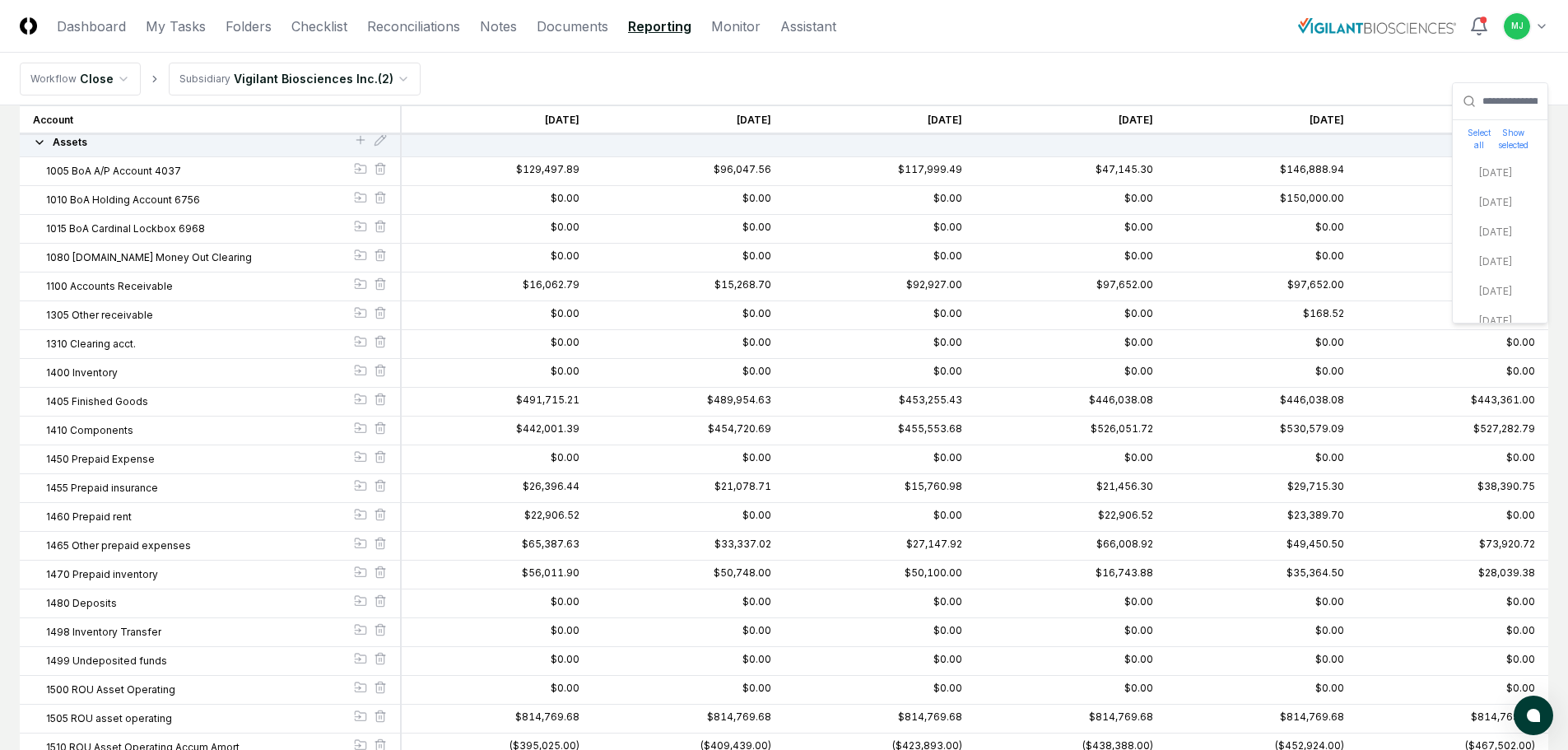
scroll to position [83, 0]
click at [1465, 239] on div "[DATE] [DATE] [DATE] [DATE] [DATE] [DATE] [DATE] [DATE] [DATE] [DATE] [DATE] [D…" at bounding box center [1500, 253] width 95 height 355
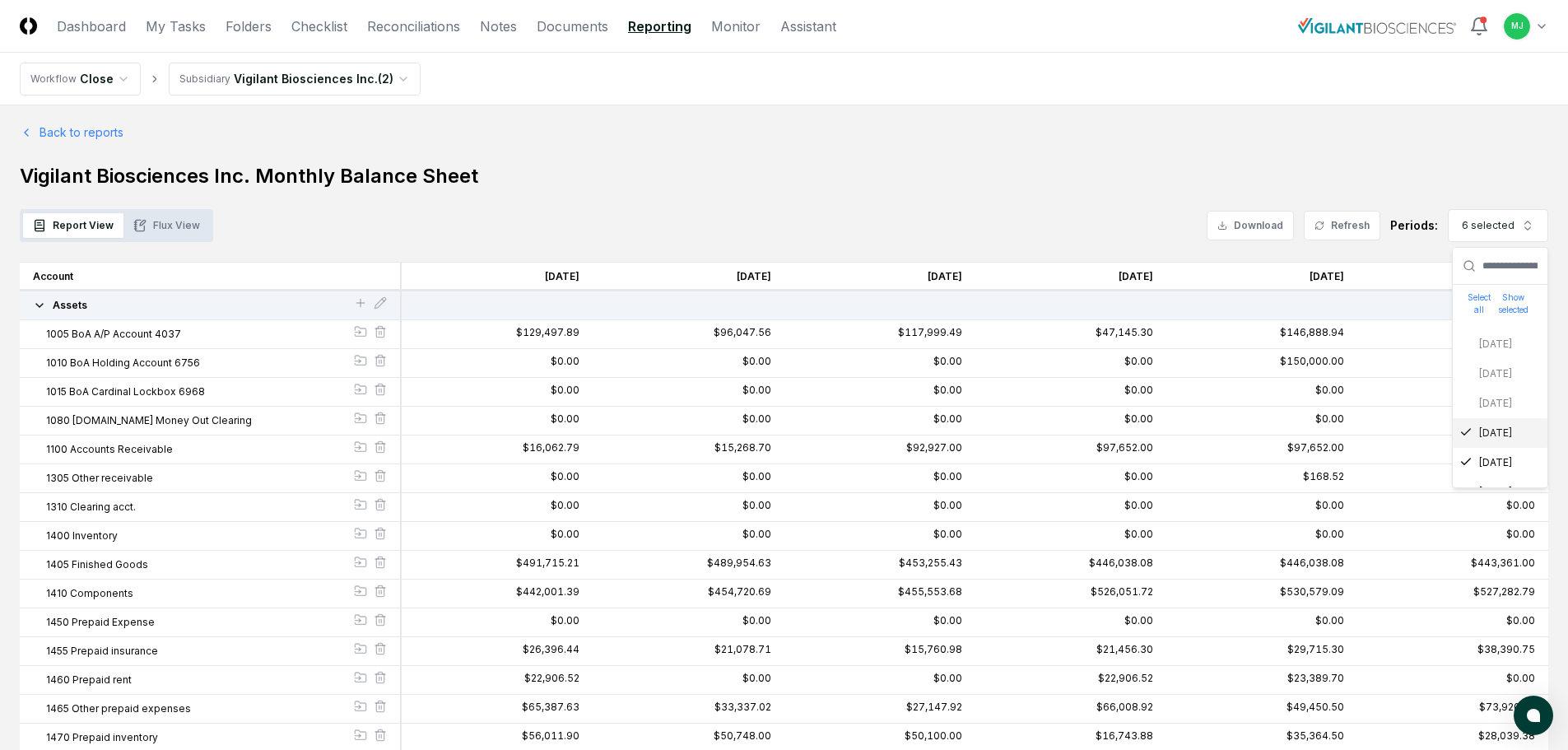
scroll to position [0, 0]
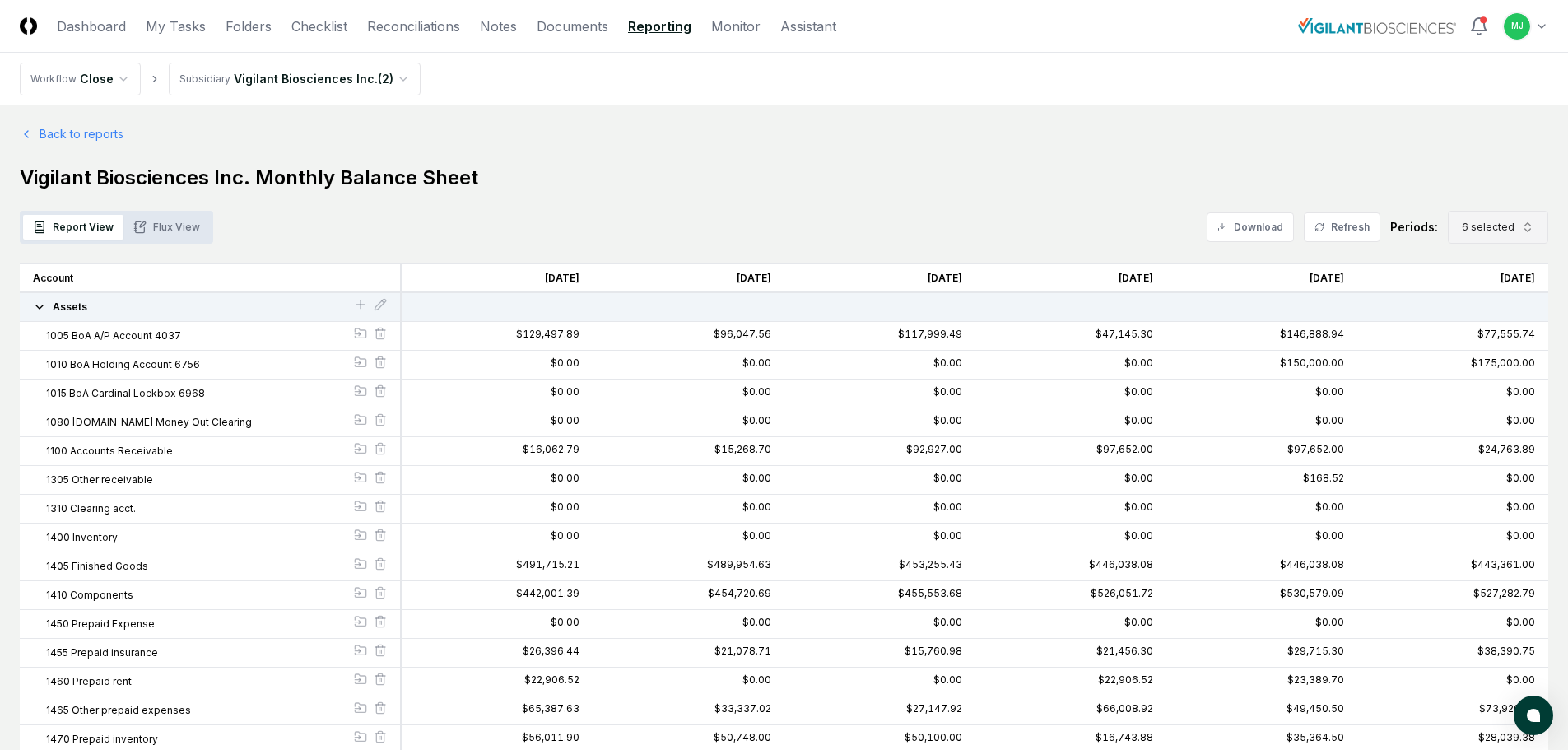
click at [1514, 221] on span "6 selected" at bounding box center [1488, 227] width 52 height 15
click at [1460, 469] on icon "Suggestions" at bounding box center [1466, 472] width 13 height 13
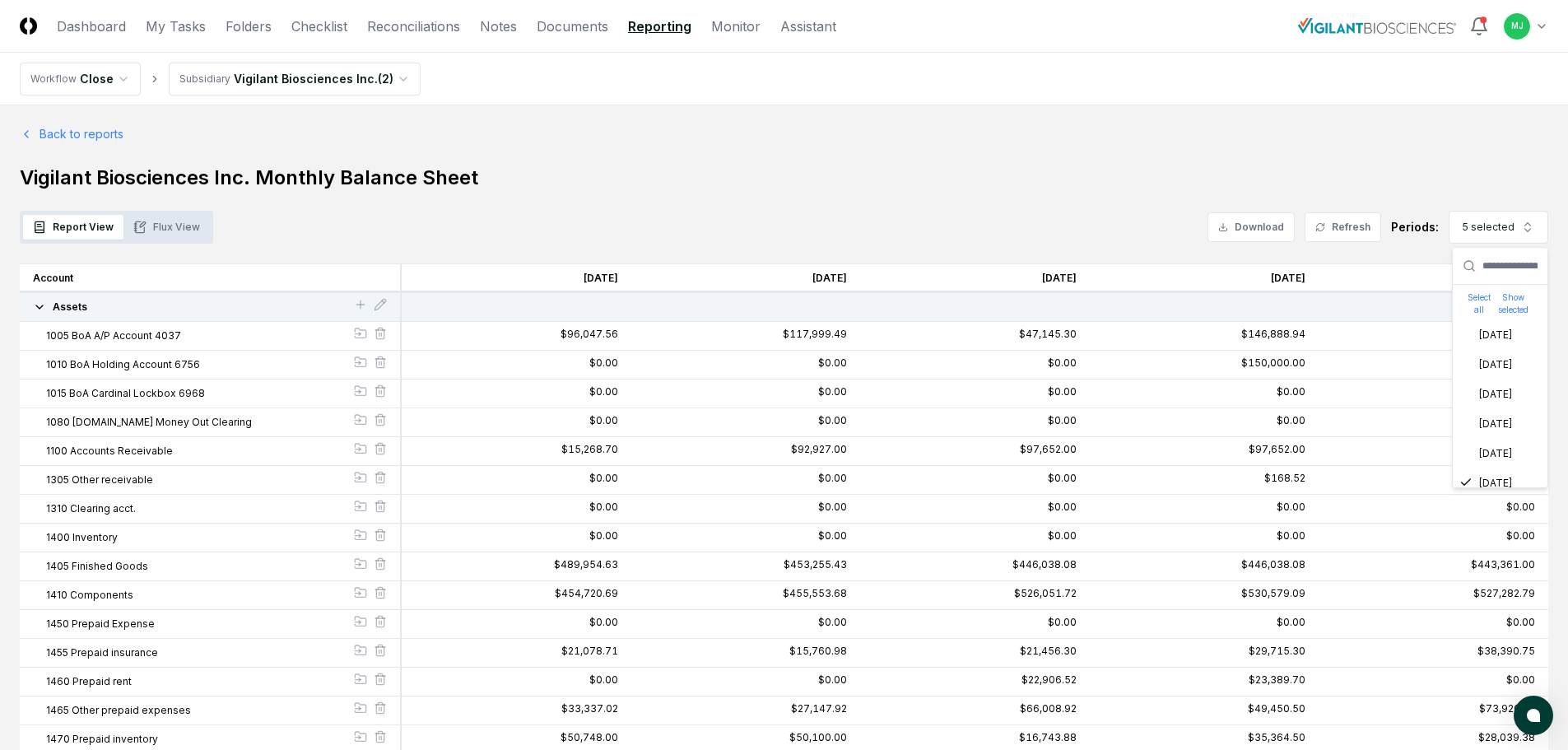
scroll to position [27, 0]
click at [1471, 465] on icon "Suggestions" at bounding box center [1466, 459] width 13 height 13
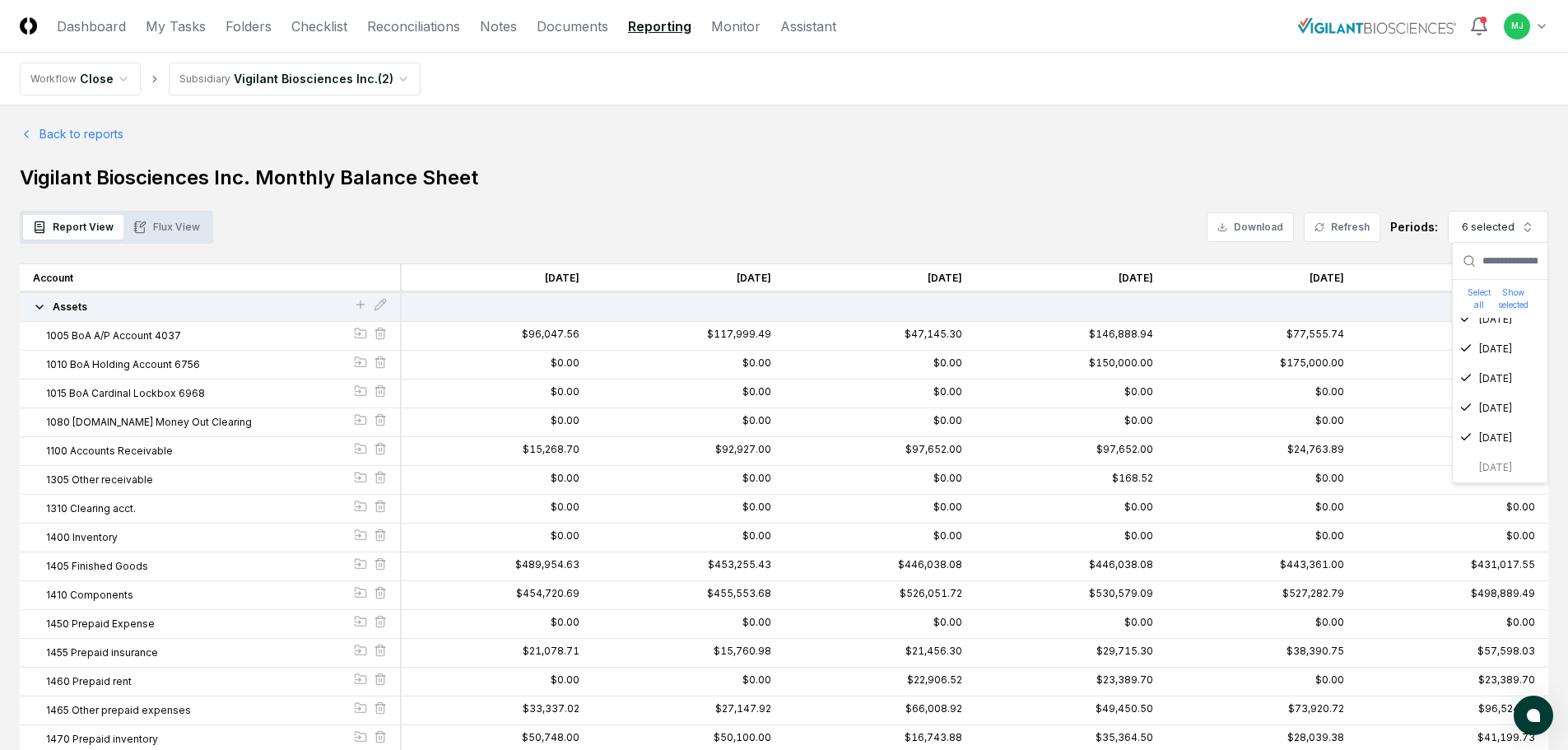
scroll to position [83, 0]
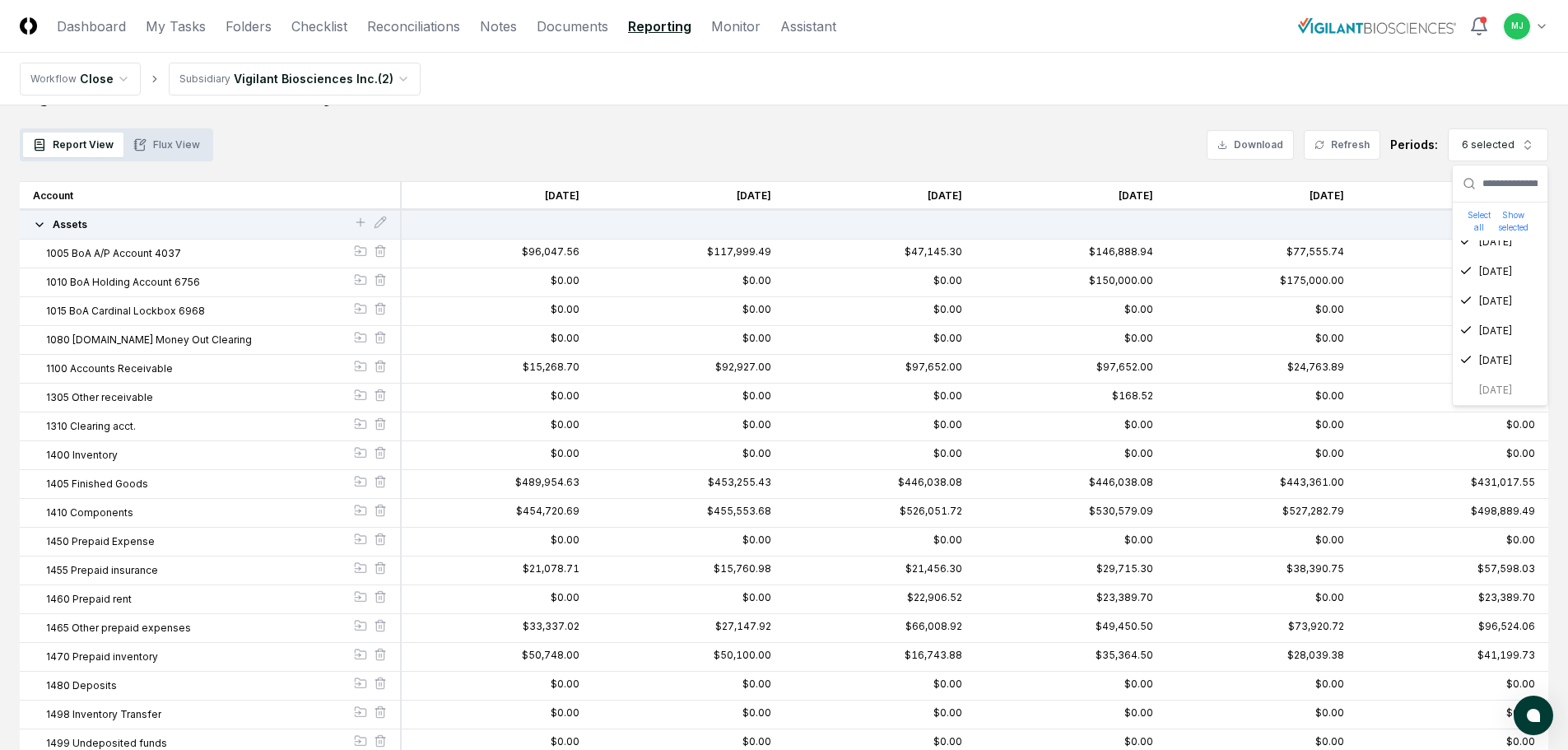
click at [1469, 387] on div "[DATE] [DATE] [DATE] [DATE] [DATE] [DATE] [DATE] [DATE] [DATE] [DATE] [DATE]" at bounding box center [1500, 227] width 95 height 355
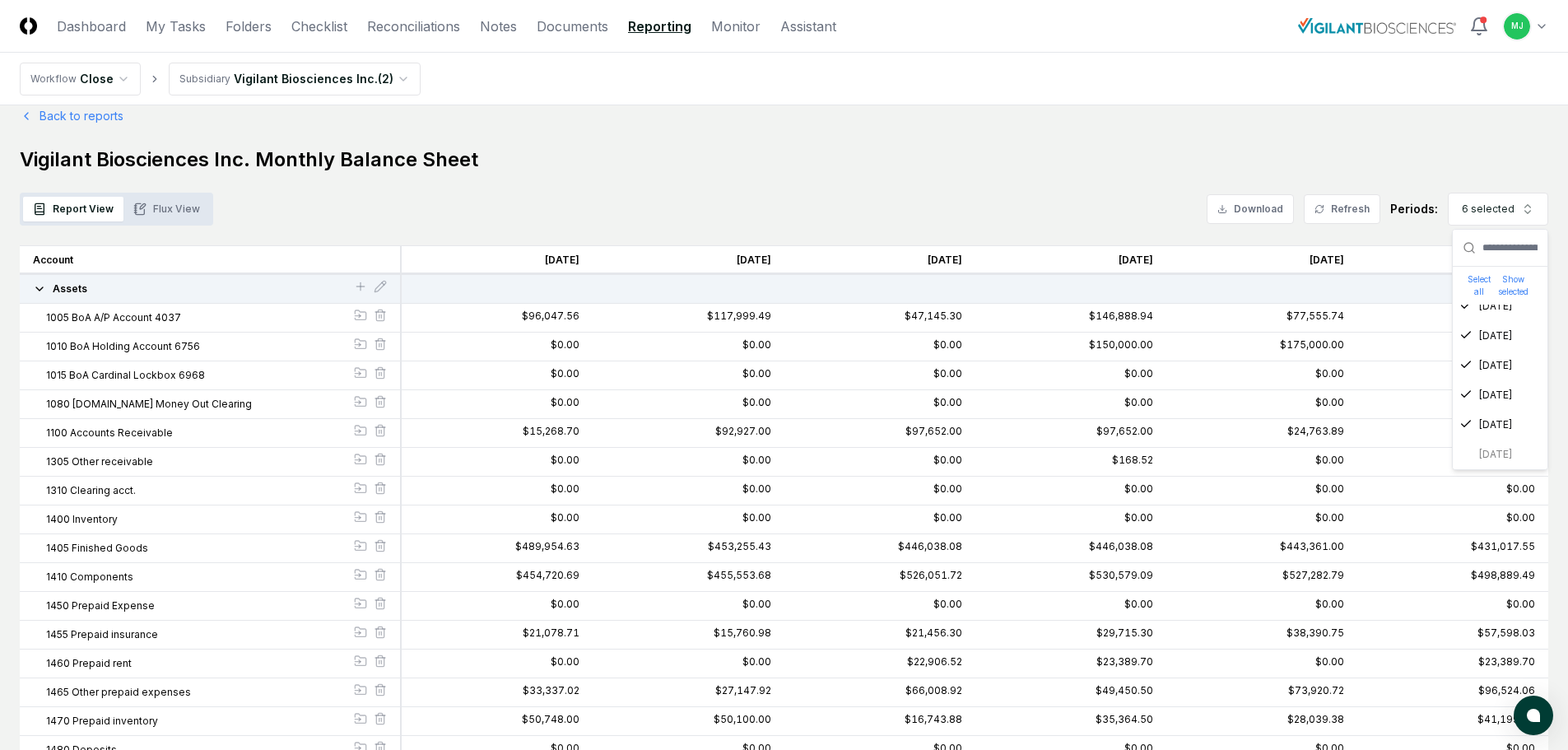
scroll to position [0, 0]
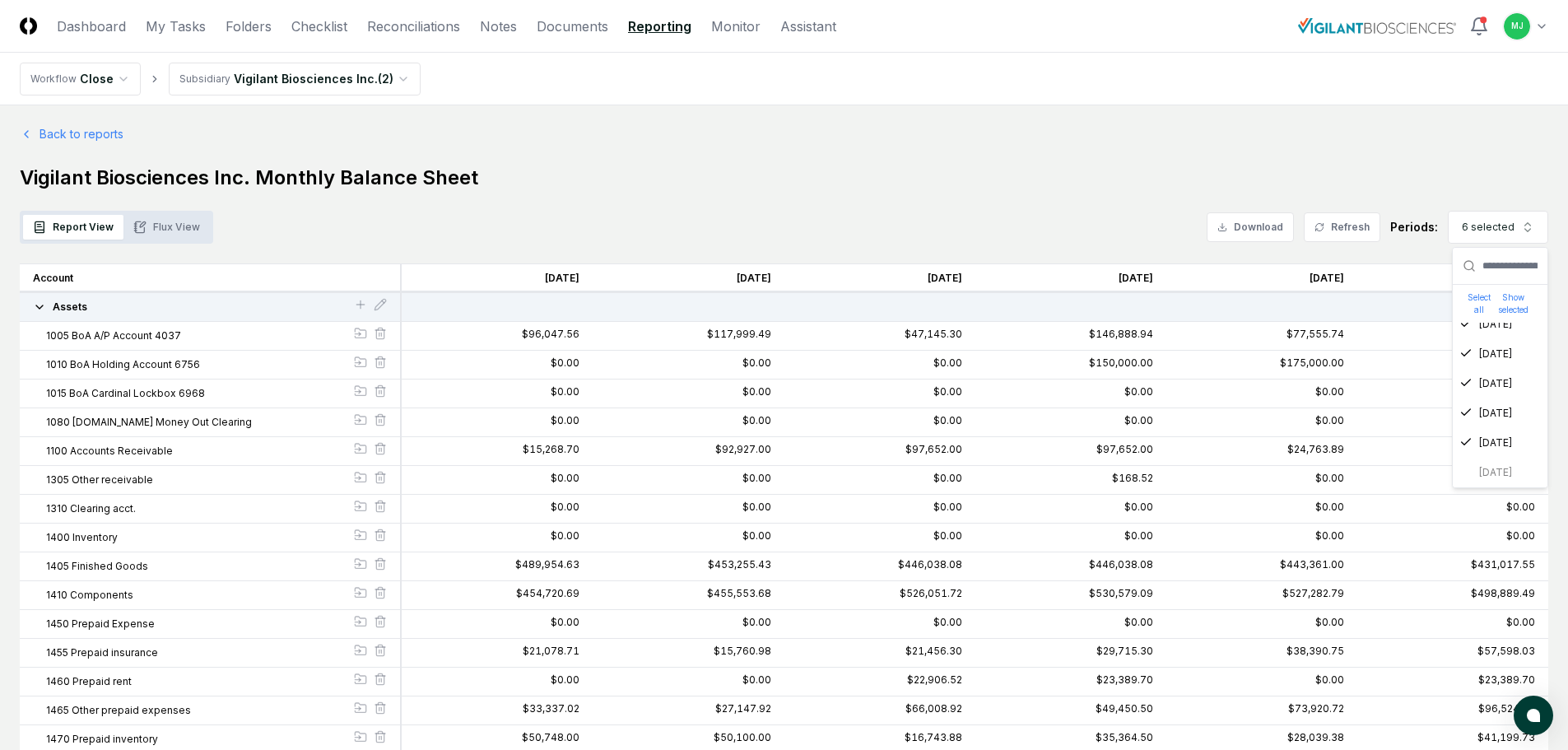
click at [1425, 427] on div "$0.00" at bounding box center [1453, 423] width 191 height 28
click at [159, 225] on button "Flux View" at bounding box center [166, 227] width 86 height 25
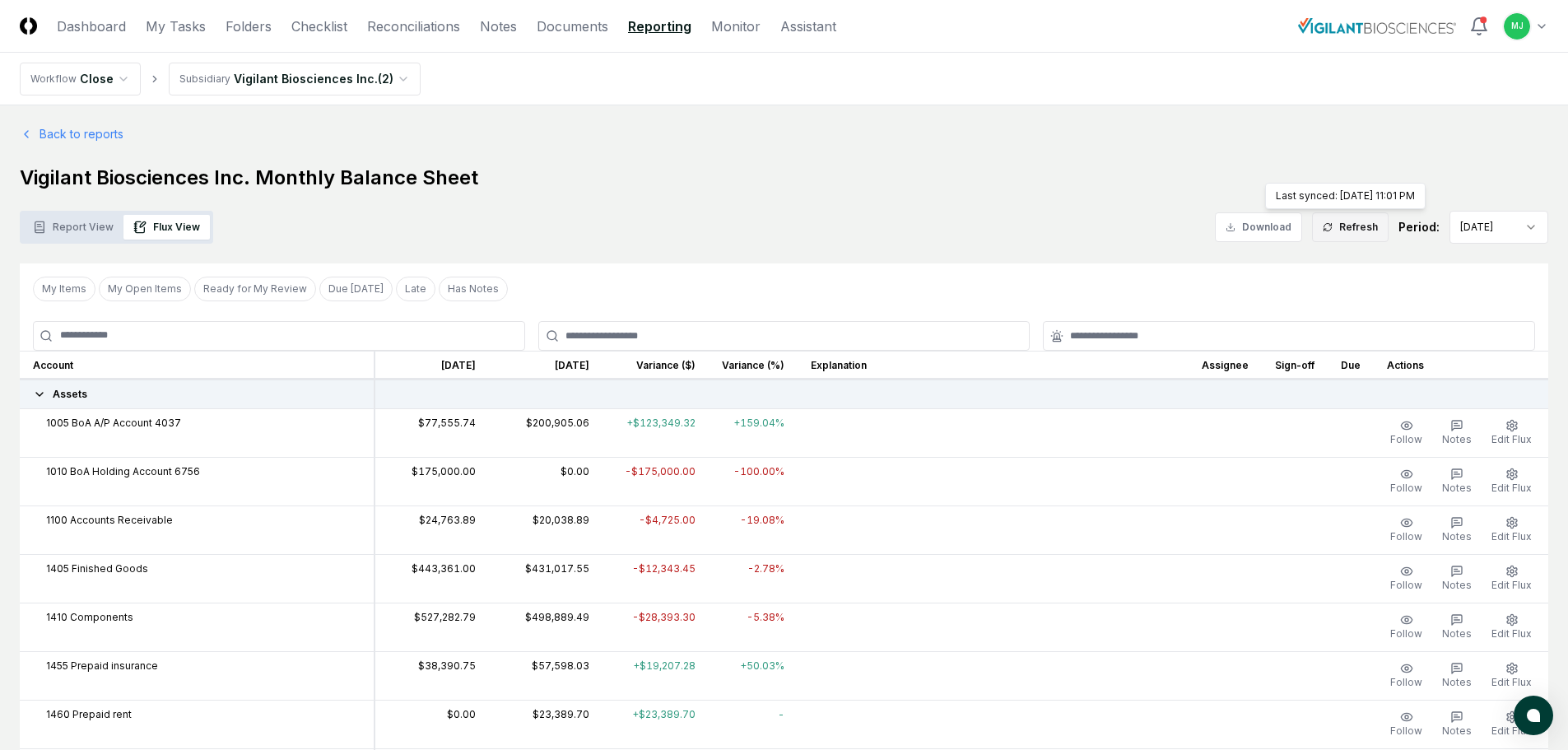
click at [1357, 230] on button "Refresh" at bounding box center [1350, 227] width 76 height 29
click at [1506, 422] on icon "button" at bounding box center [1512, 426] width 13 height 13
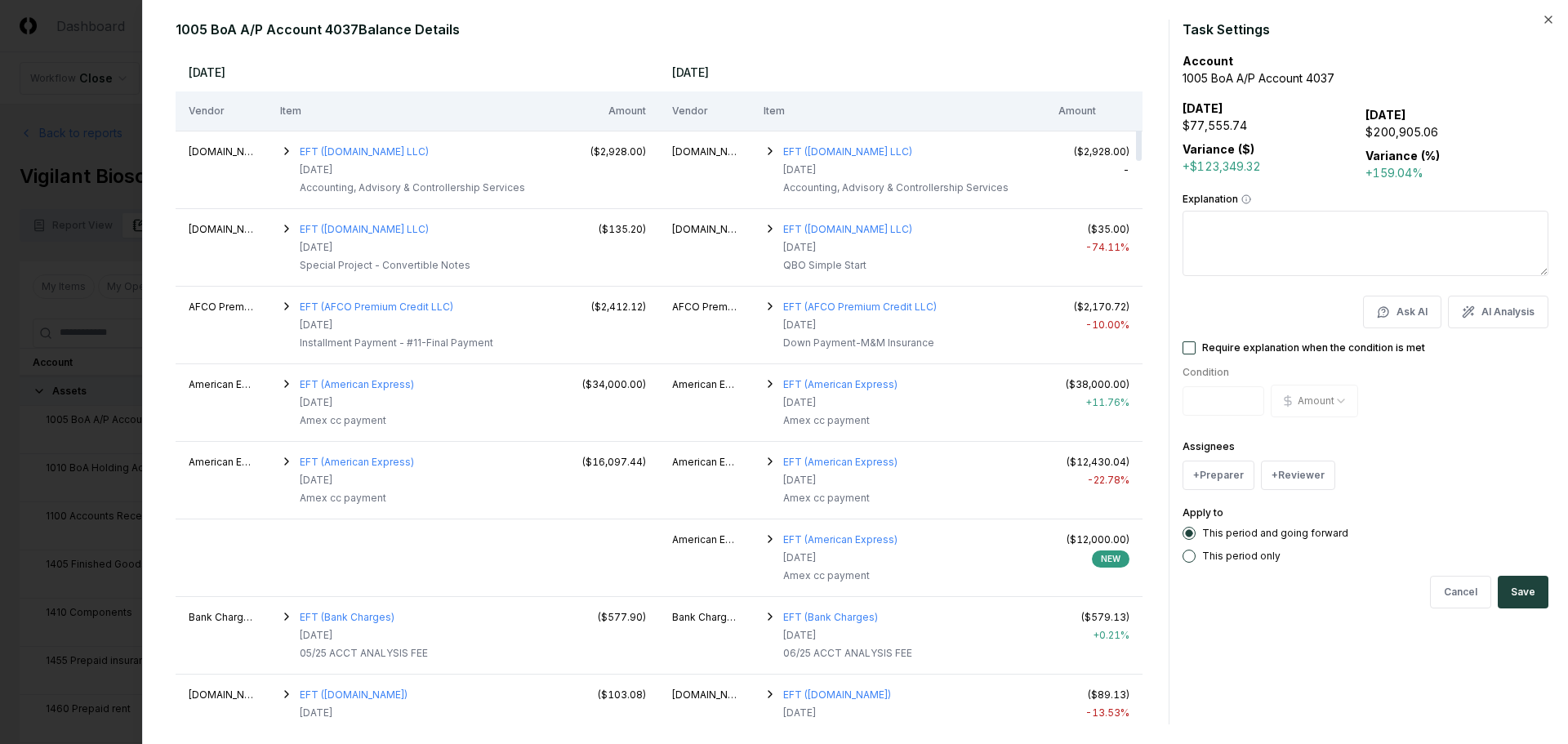
click at [1385, 264] on textarea "Explanation" at bounding box center [1365, 243] width 366 height 65
click at [1485, 313] on button "AI Analysis" at bounding box center [1498, 311] width 100 height 33
type textarea "**********"
type textarea "*"
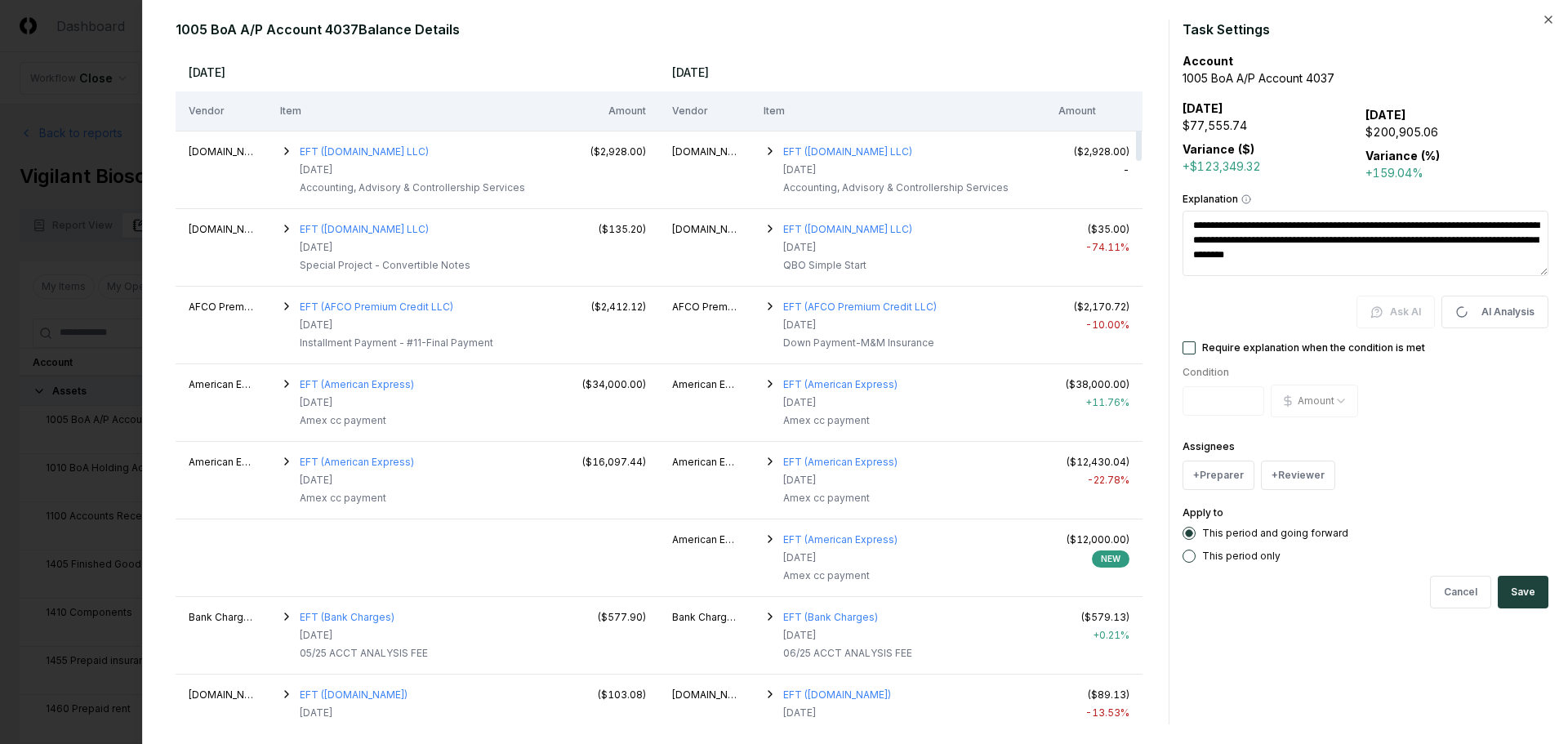
type textarea "**********"
type textarea "*"
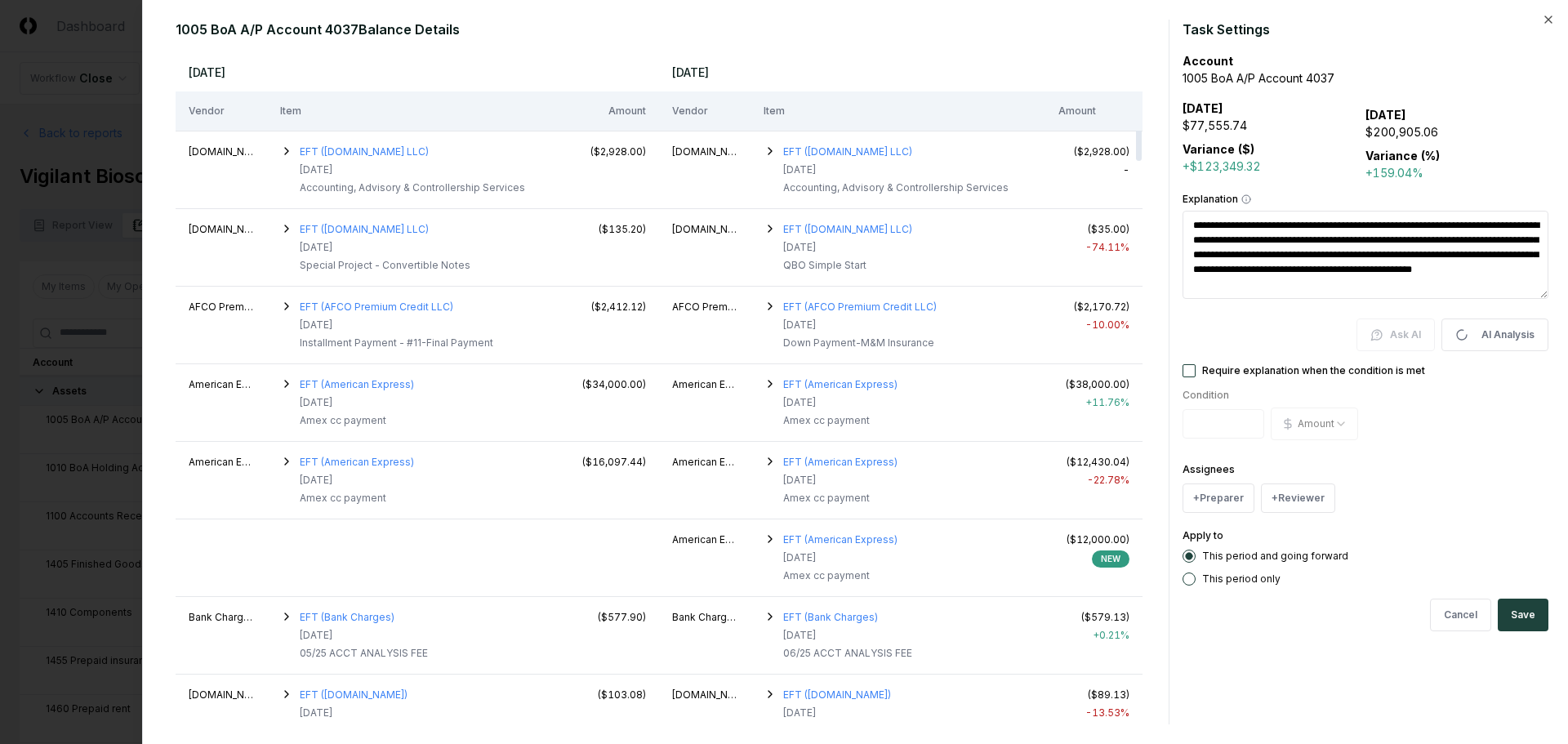
type textarea "**********"
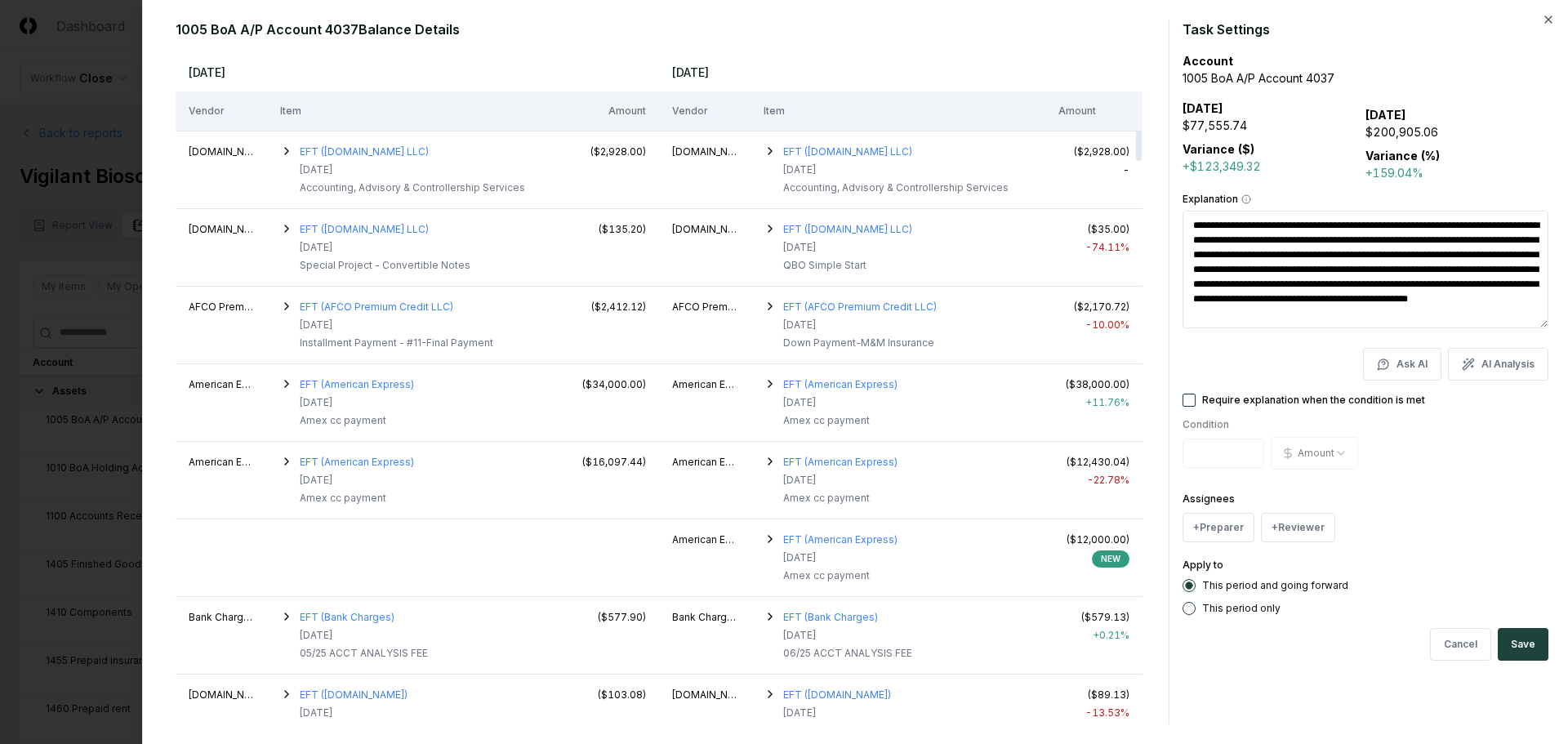
drag, startPoint x: 1243, startPoint y: 307, endPoint x: 1163, endPoint y: 190, distance: 141.7
click at [1163, 190] on div "1005 BoA A/P Account 4037 Balance Details [DATE] [DATE] Vendor Item Amount Vend…" at bounding box center [855, 372] width 1386 height 705
click at [1448, 650] on button "Cancel" at bounding box center [1461, 644] width 62 height 33
type textarea "*"
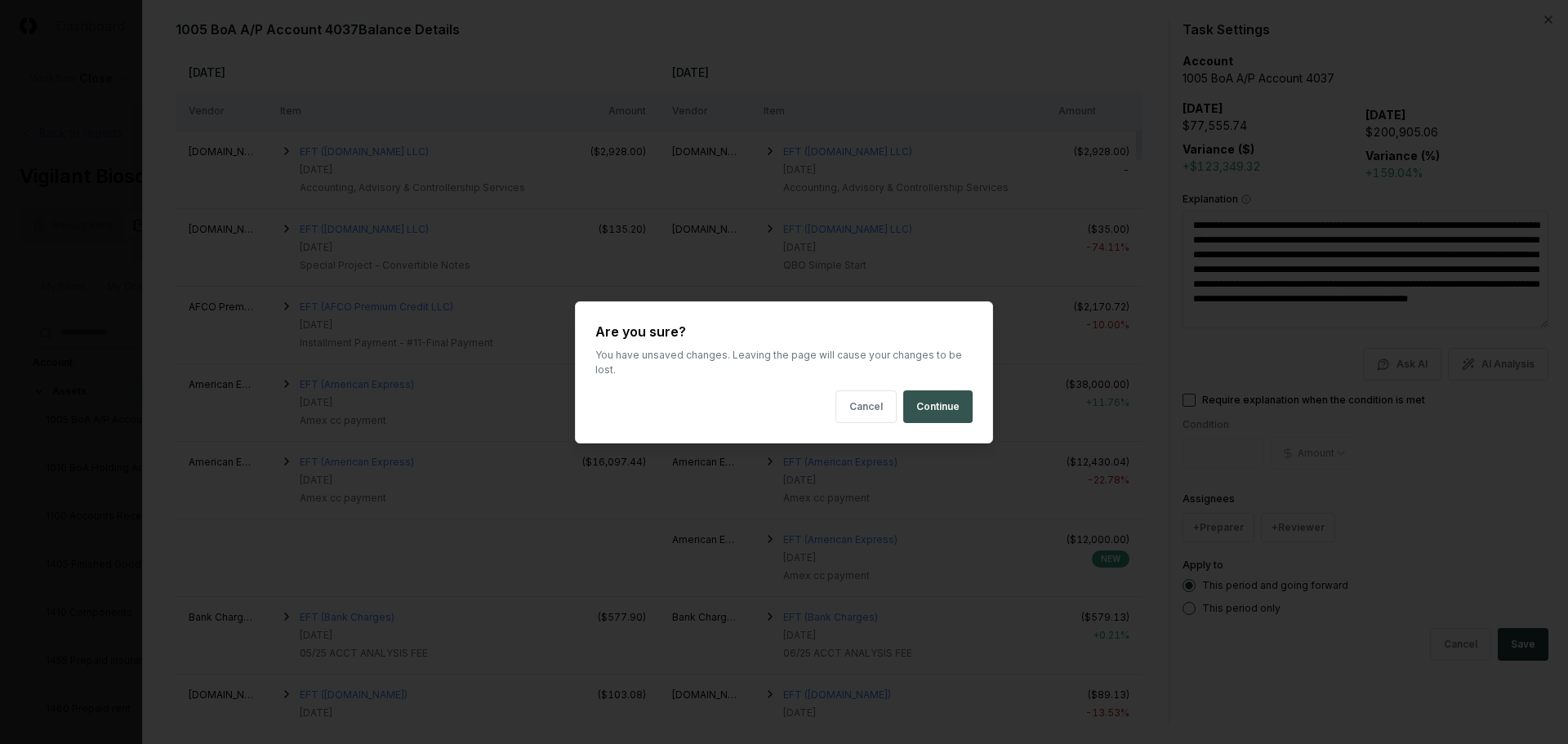
click at [912, 398] on button "Continue" at bounding box center [938, 406] width 70 height 33
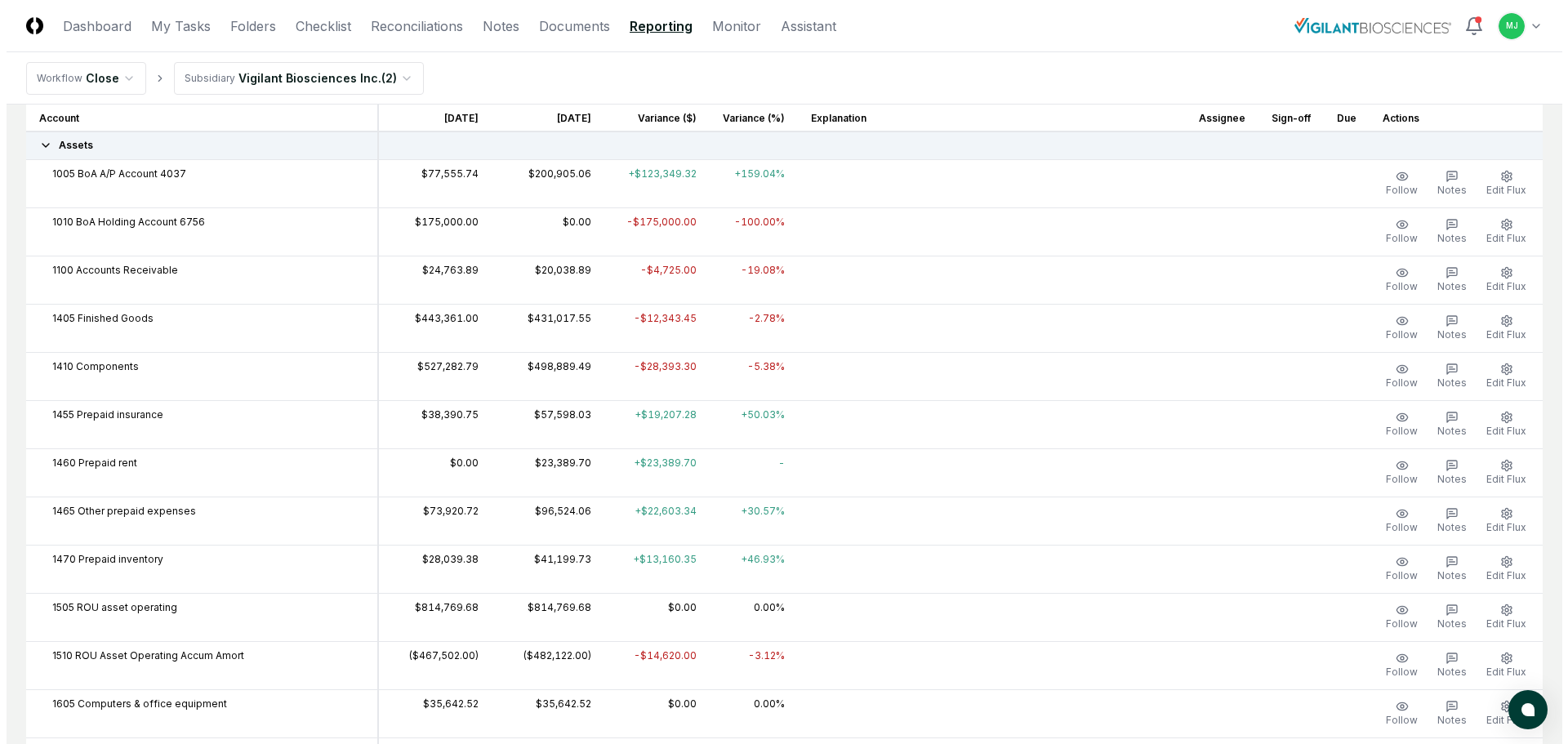
scroll to position [245, 0]
click at [1444, 274] on icon "button" at bounding box center [1445, 273] width 13 height 13
click at [1498, 273] on icon "button" at bounding box center [1500, 273] width 13 height 13
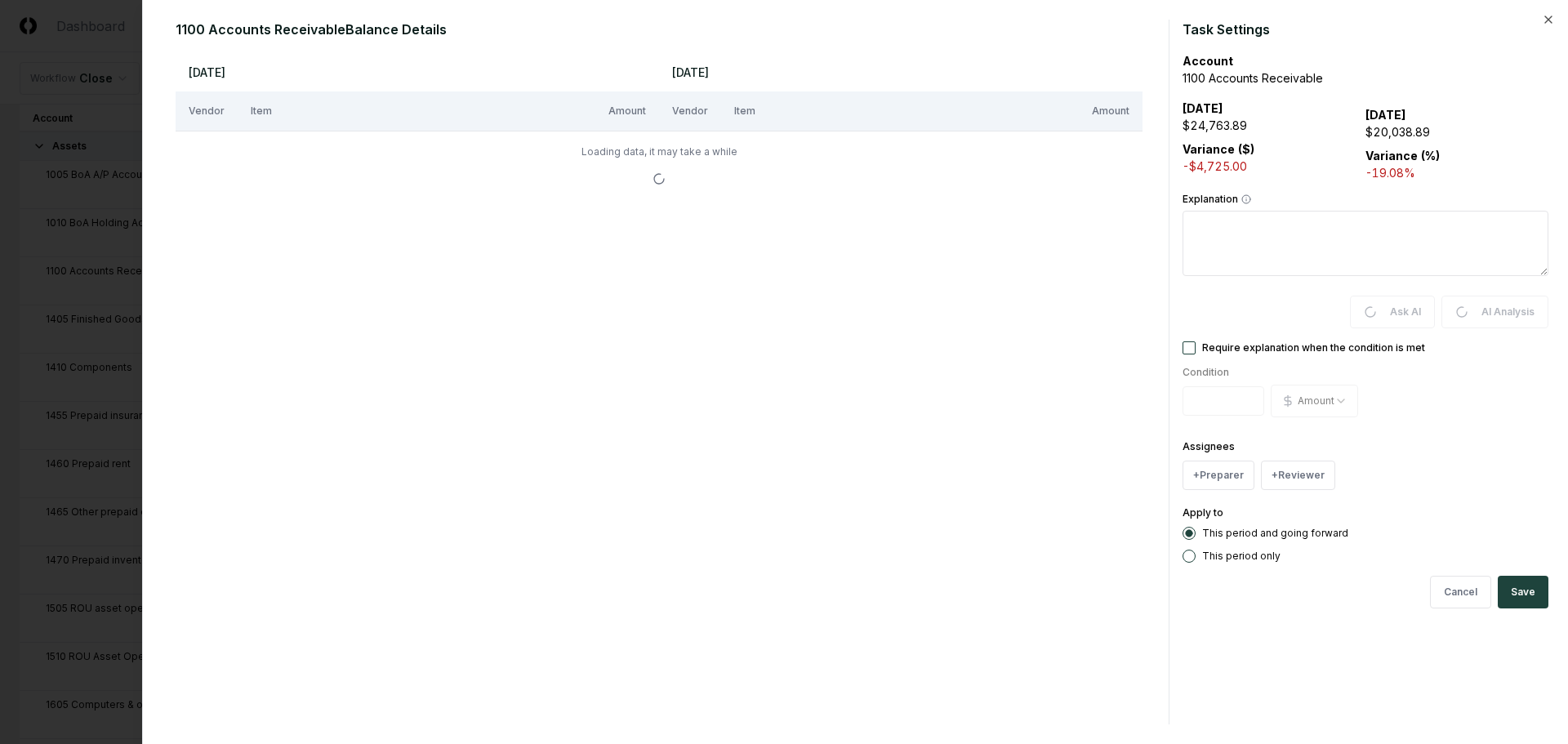
click at [1354, 227] on textarea "Explanation" at bounding box center [1365, 243] width 366 height 65
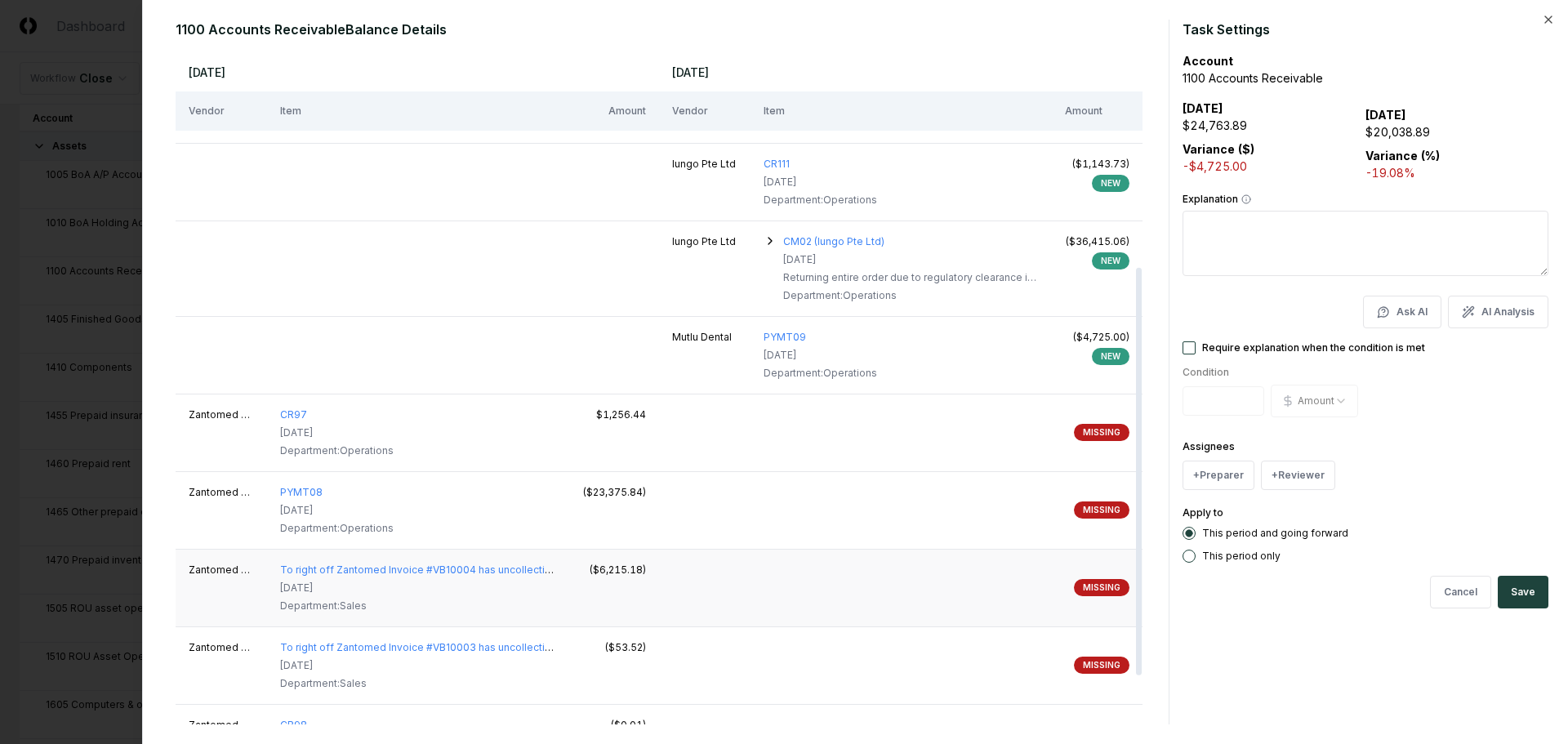
scroll to position [352, 0]
